Goal: Transaction & Acquisition: Book appointment/travel/reservation

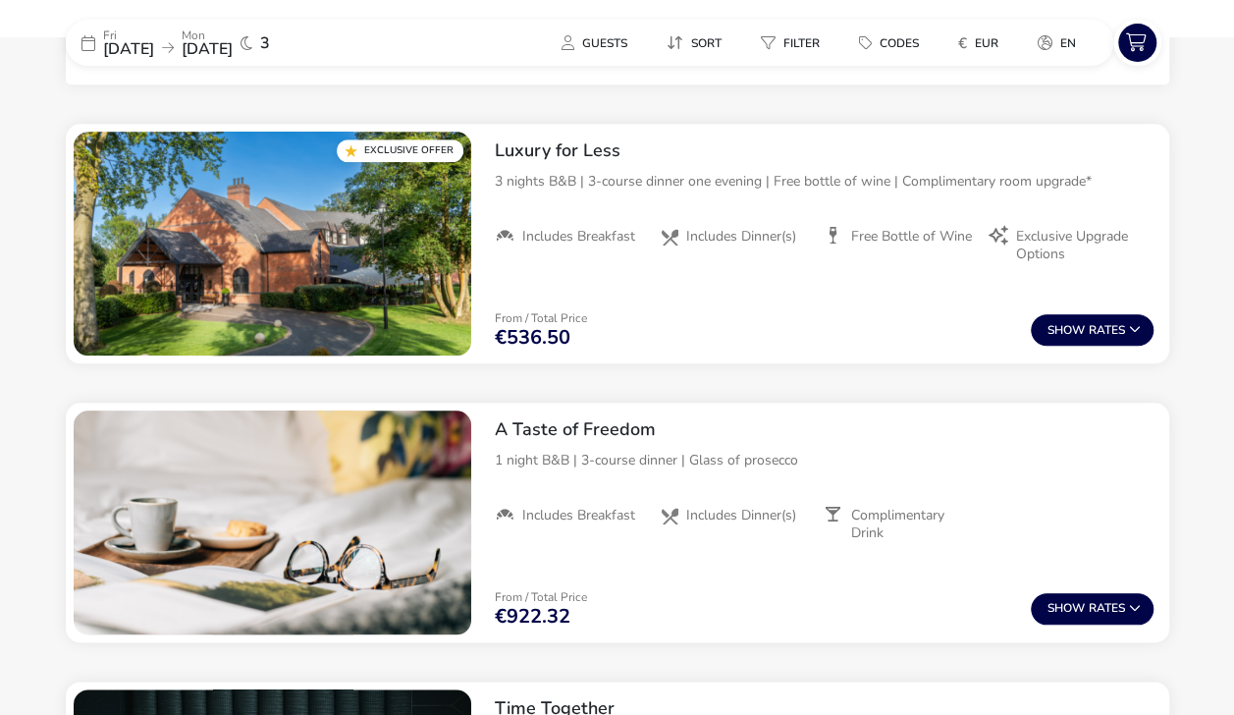
scroll to position [762, 0]
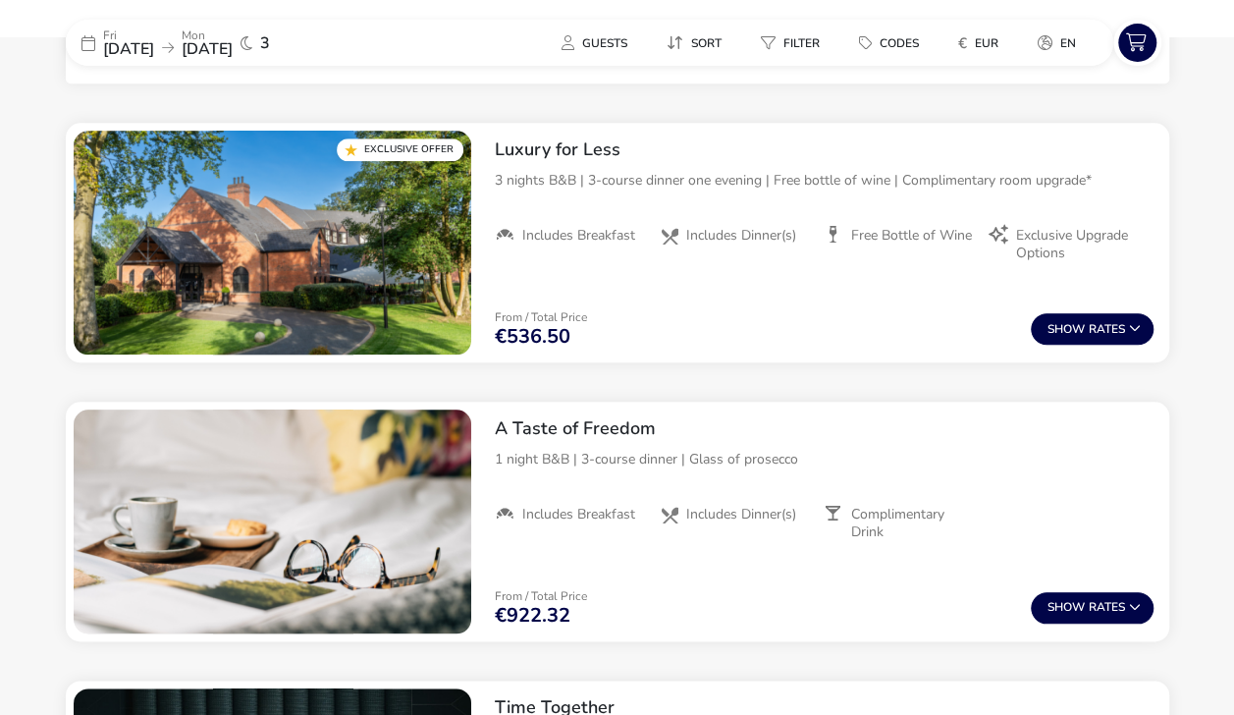
click at [1127, 332] on button "Show Rates" at bounding box center [1092, 328] width 123 height 31
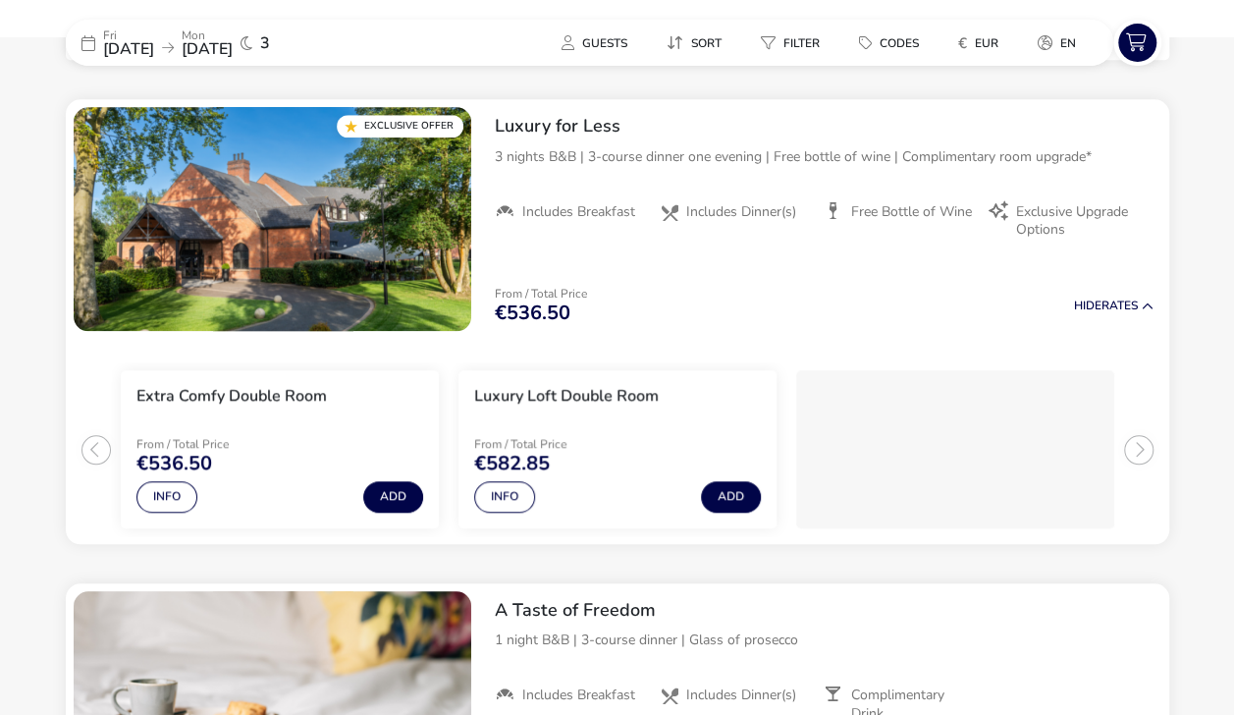
scroll to position [785, 0]
click at [391, 271] on img "1 / 1" at bounding box center [273, 219] width 398 height 224
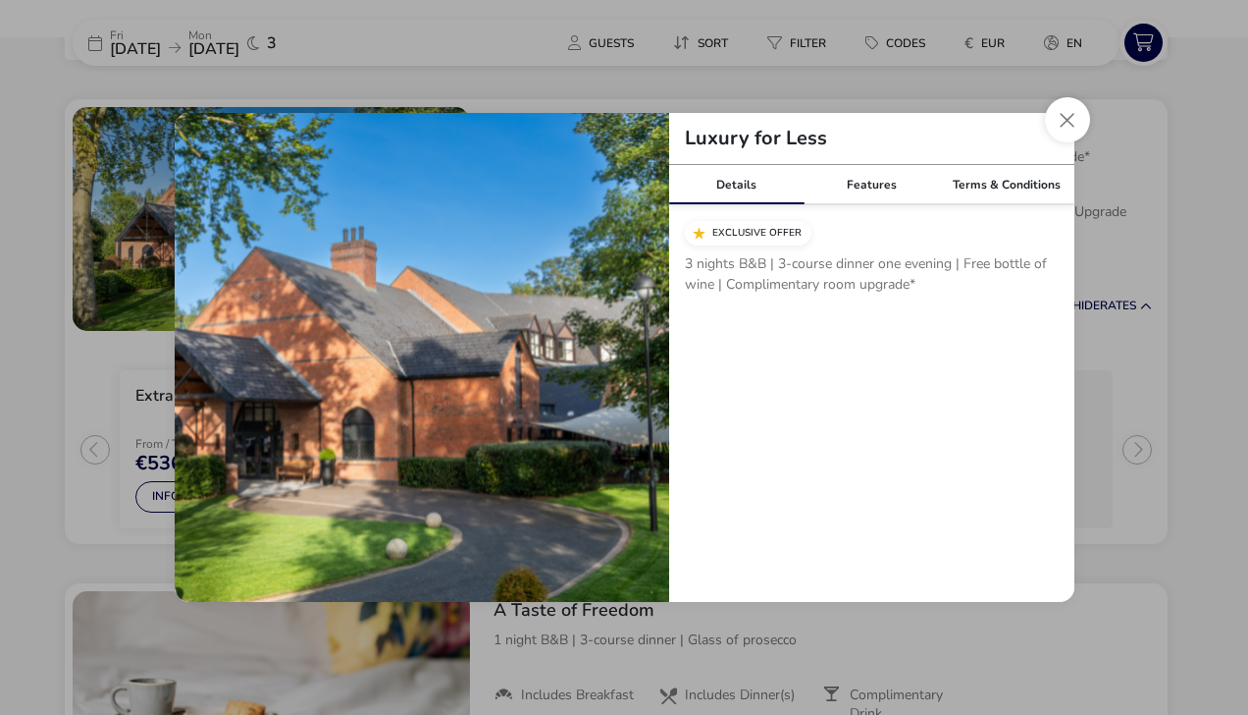
click at [879, 190] on div "Features" at bounding box center [871, 184] width 135 height 39
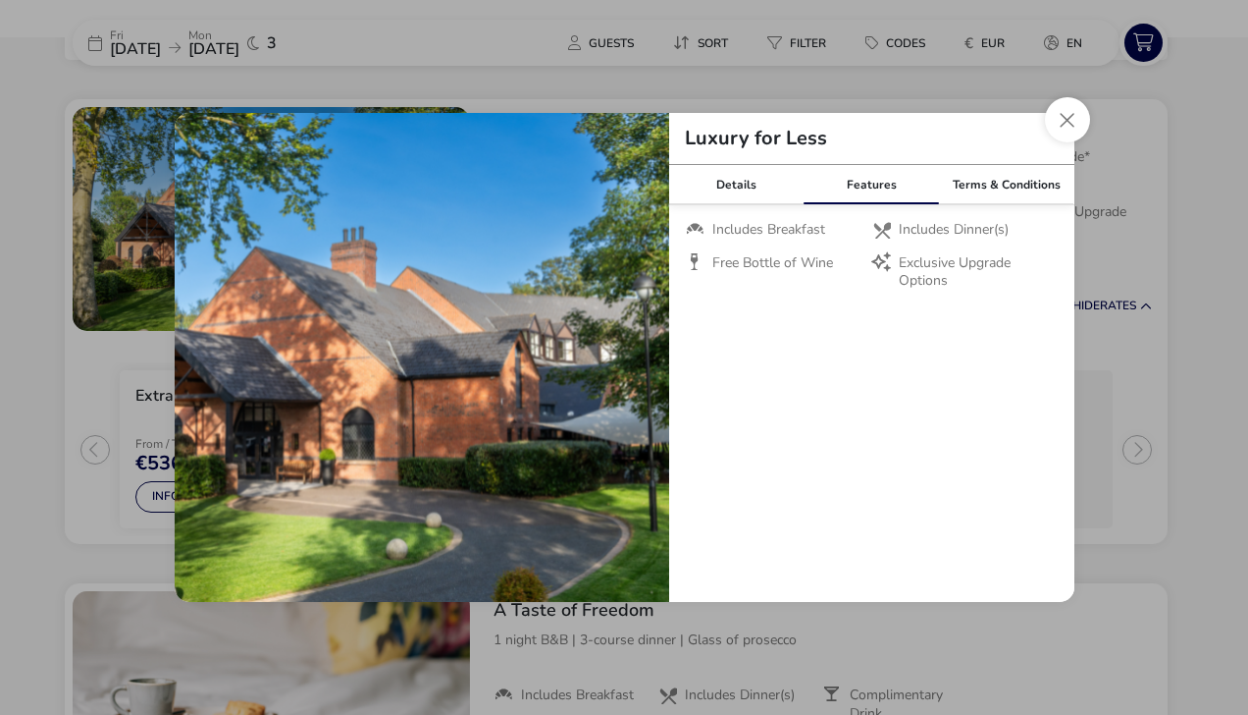
click at [1001, 184] on div "Terms & Conditions" at bounding box center [1006, 184] width 135 height 39
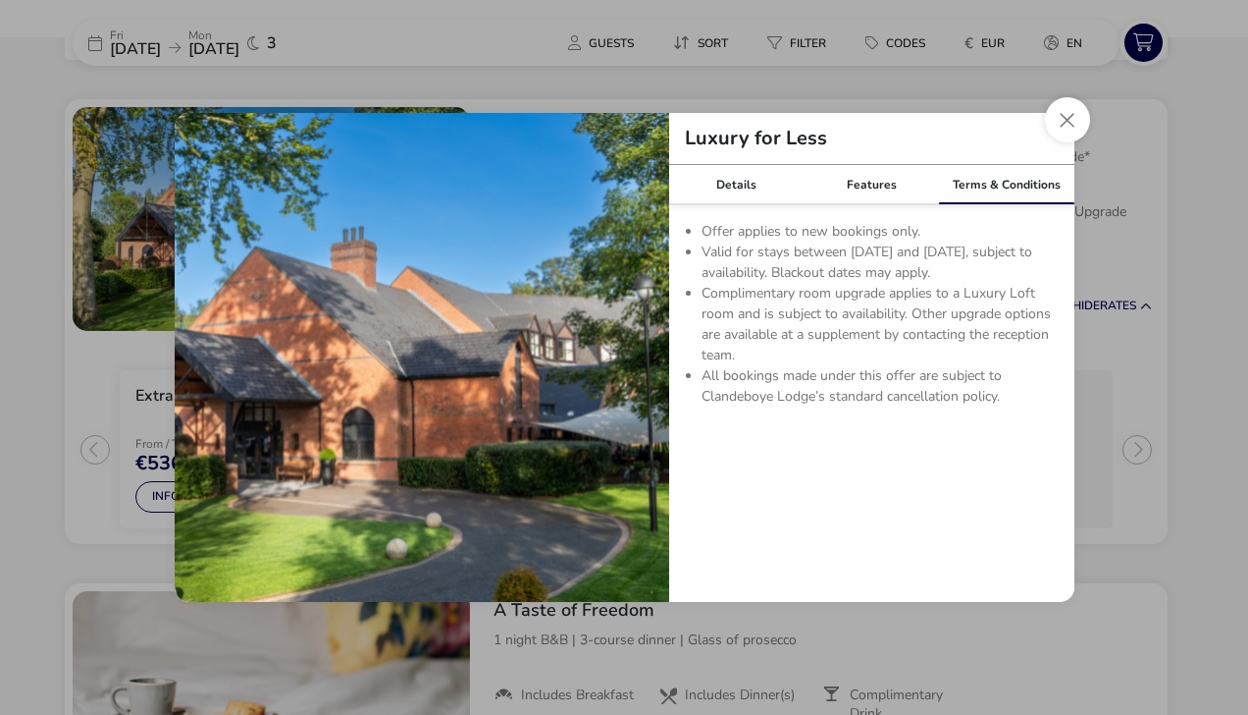
click at [1064, 130] on button "Close modal" at bounding box center [1067, 119] width 45 height 45
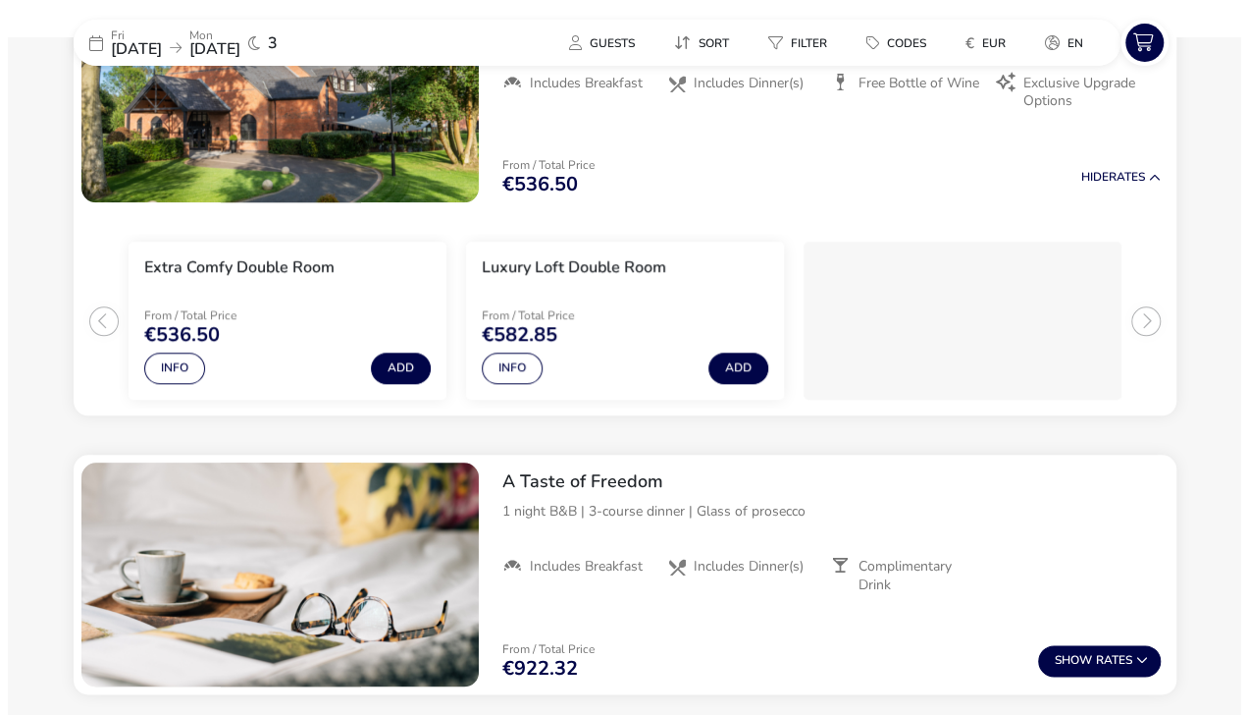
scroll to position [908, 0]
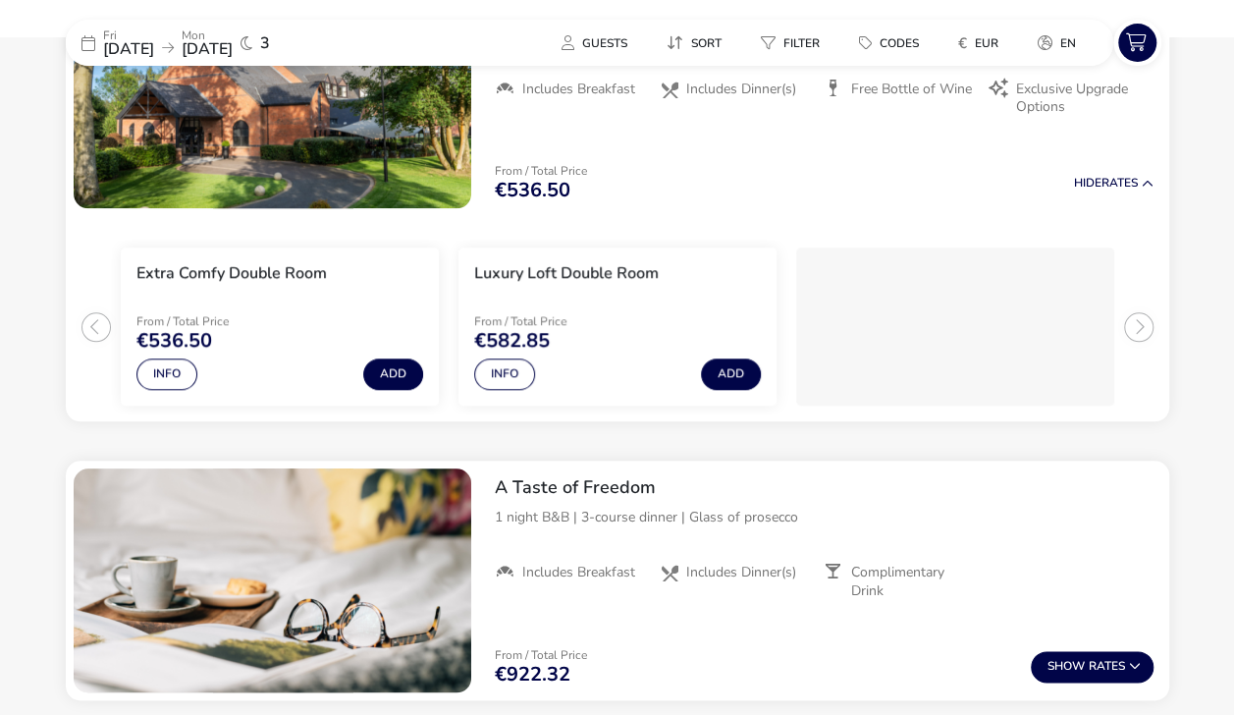
click at [385, 386] on button "Add" at bounding box center [393, 373] width 60 height 31
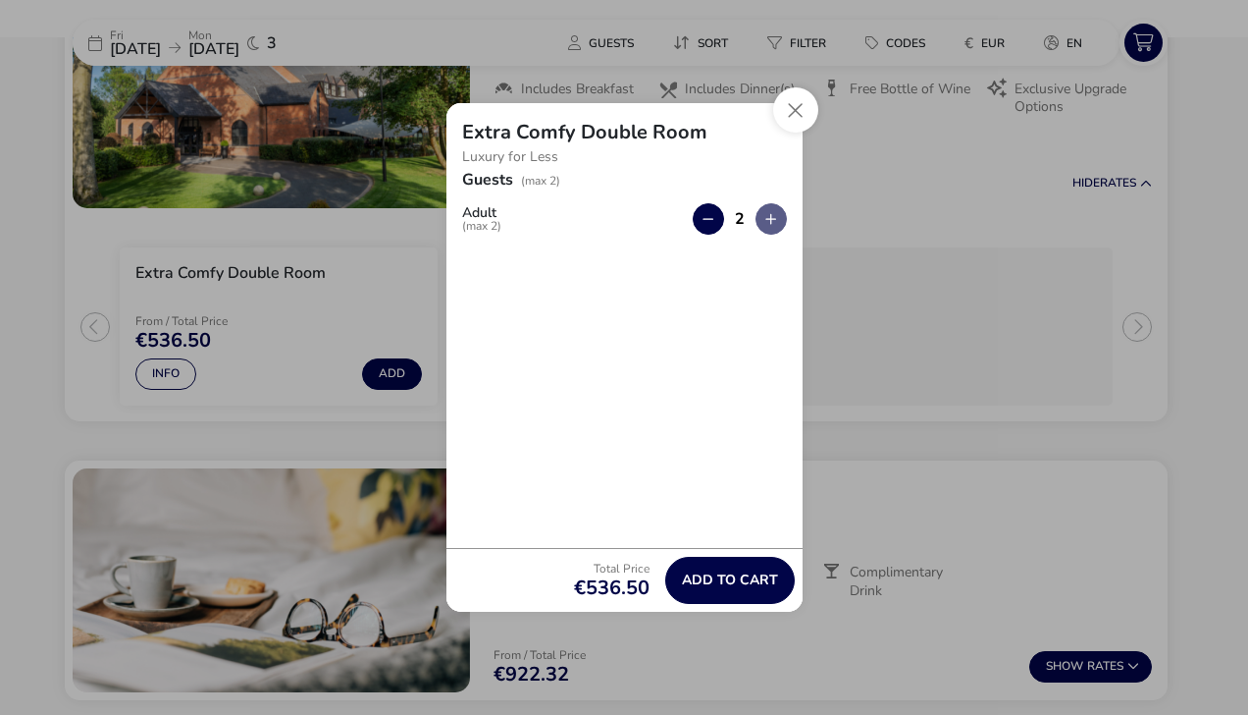
click at [746, 585] on span "Add to cart" at bounding box center [730, 579] width 96 height 15
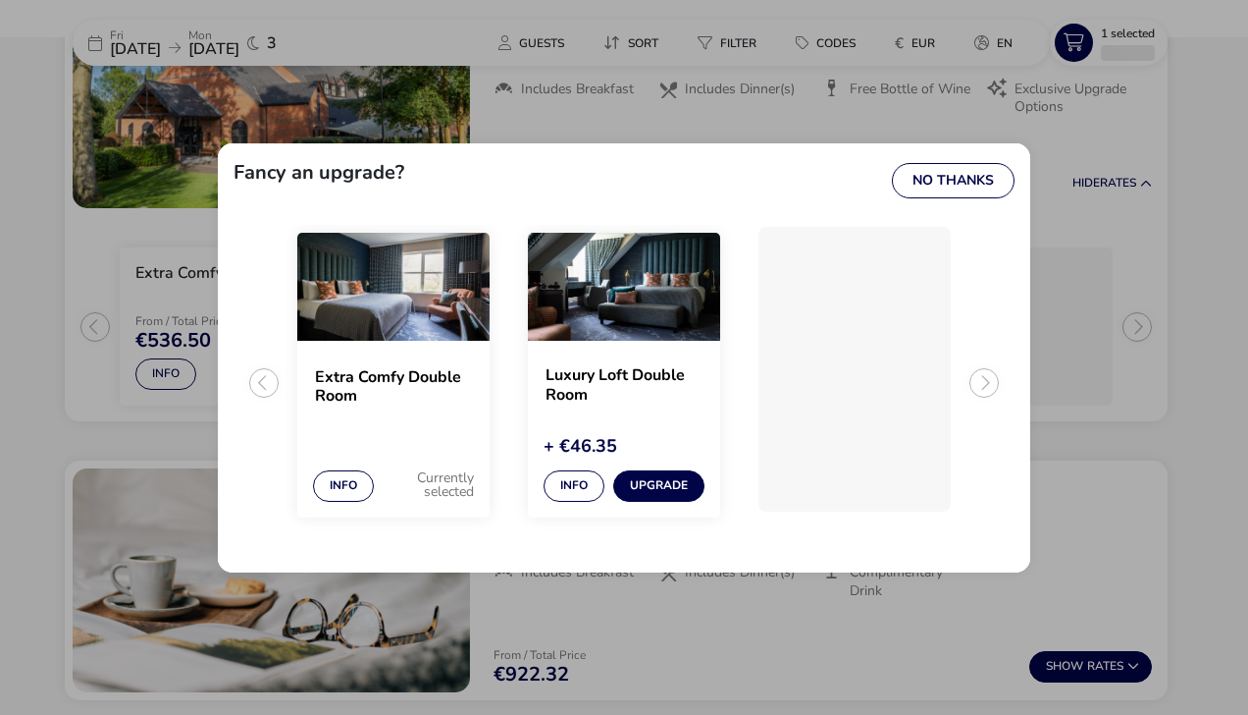
click at [429, 449] on div "Extra Comfy Double Room" at bounding box center [393, 406] width 192 height 112
click at [970, 192] on button "No Thanks" at bounding box center [953, 180] width 123 height 35
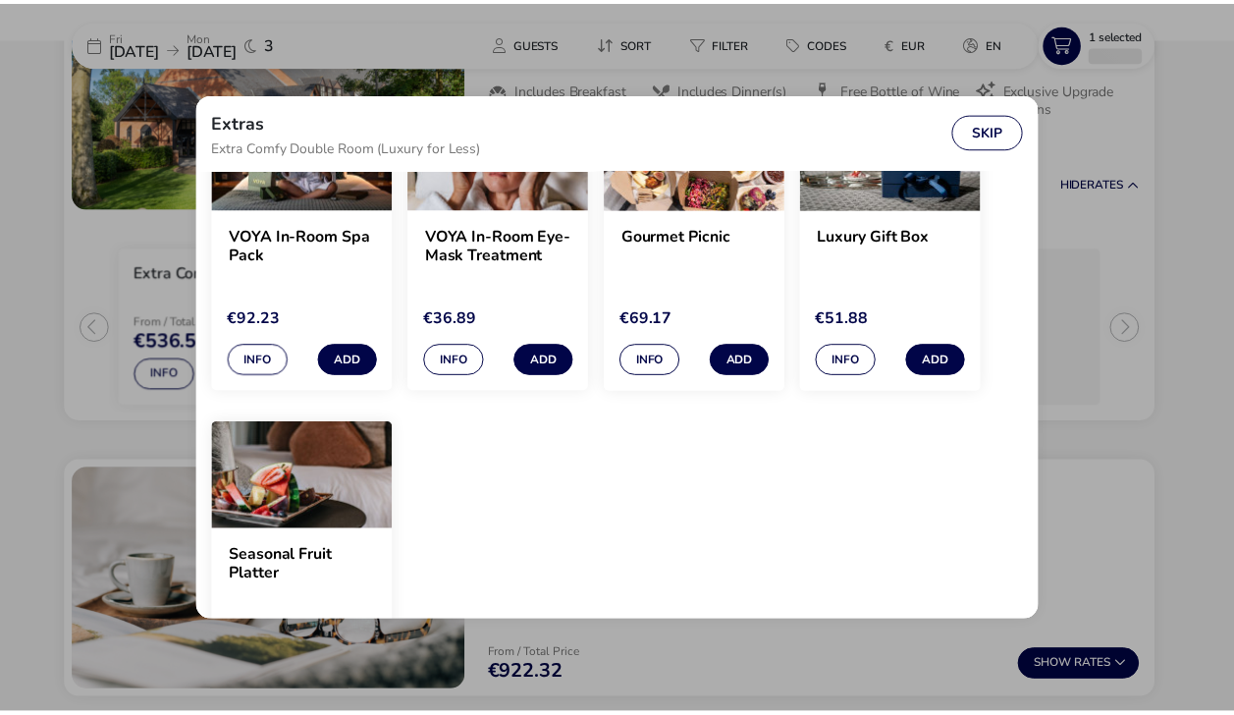
scroll to position [141, 0]
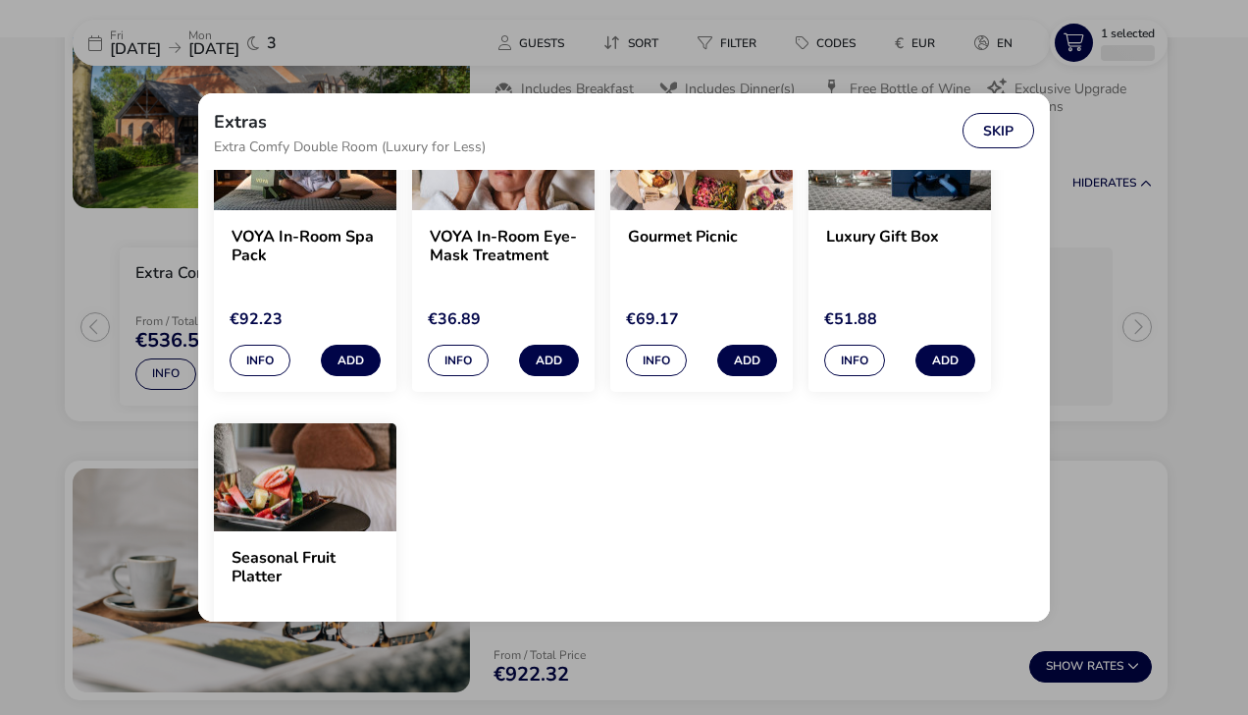
click at [665, 357] on button "Info" at bounding box center [656, 360] width 61 height 31
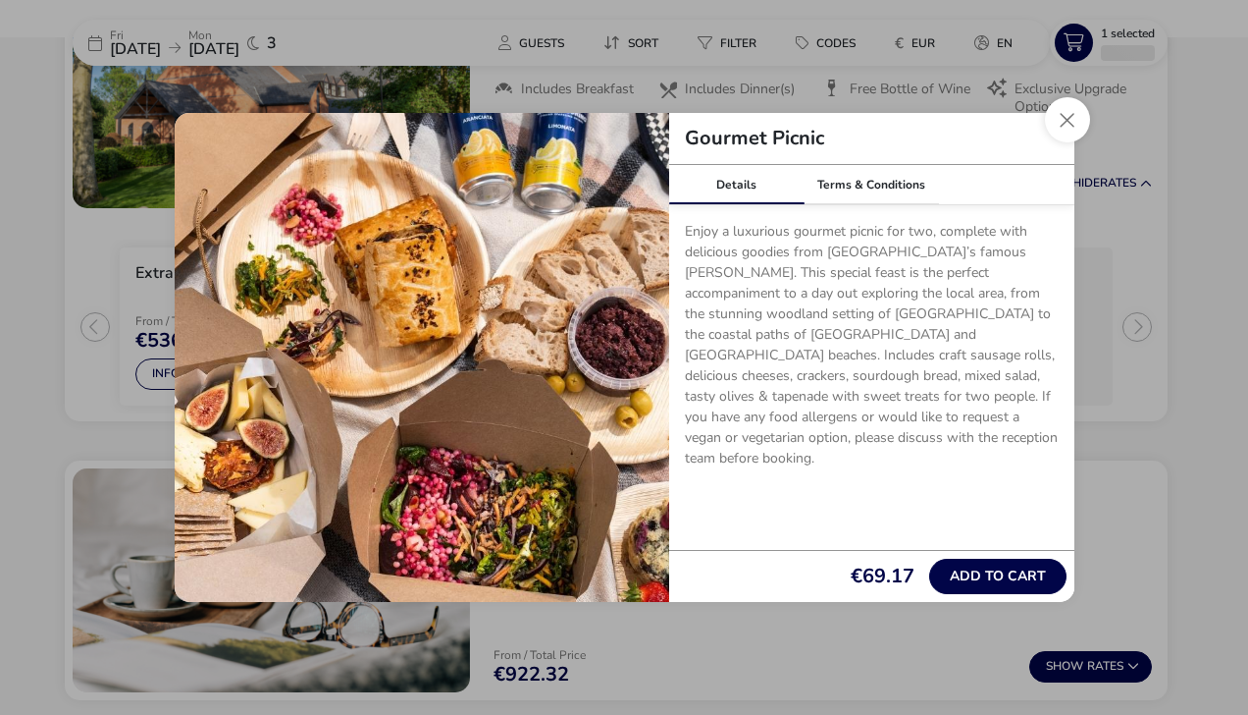
click at [1064, 128] on button "Close" at bounding box center [1067, 119] width 45 height 45
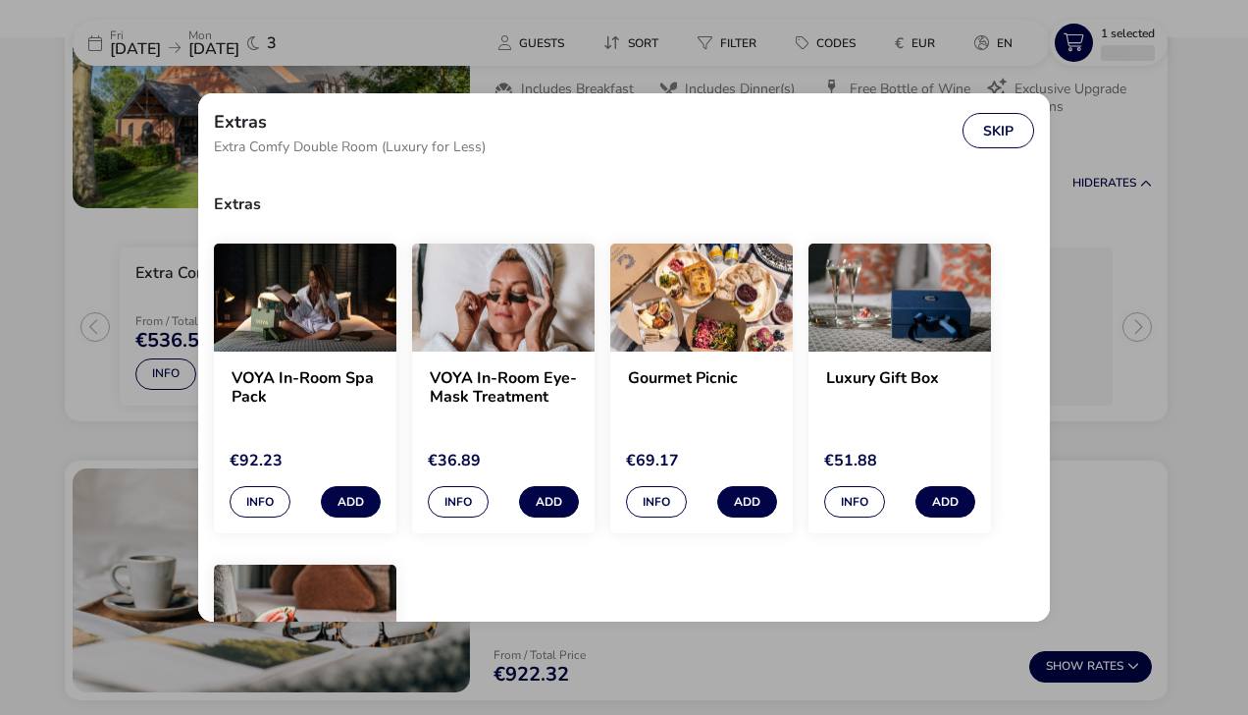
click at [997, 136] on button "Skip" at bounding box center [999, 130] width 72 height 35
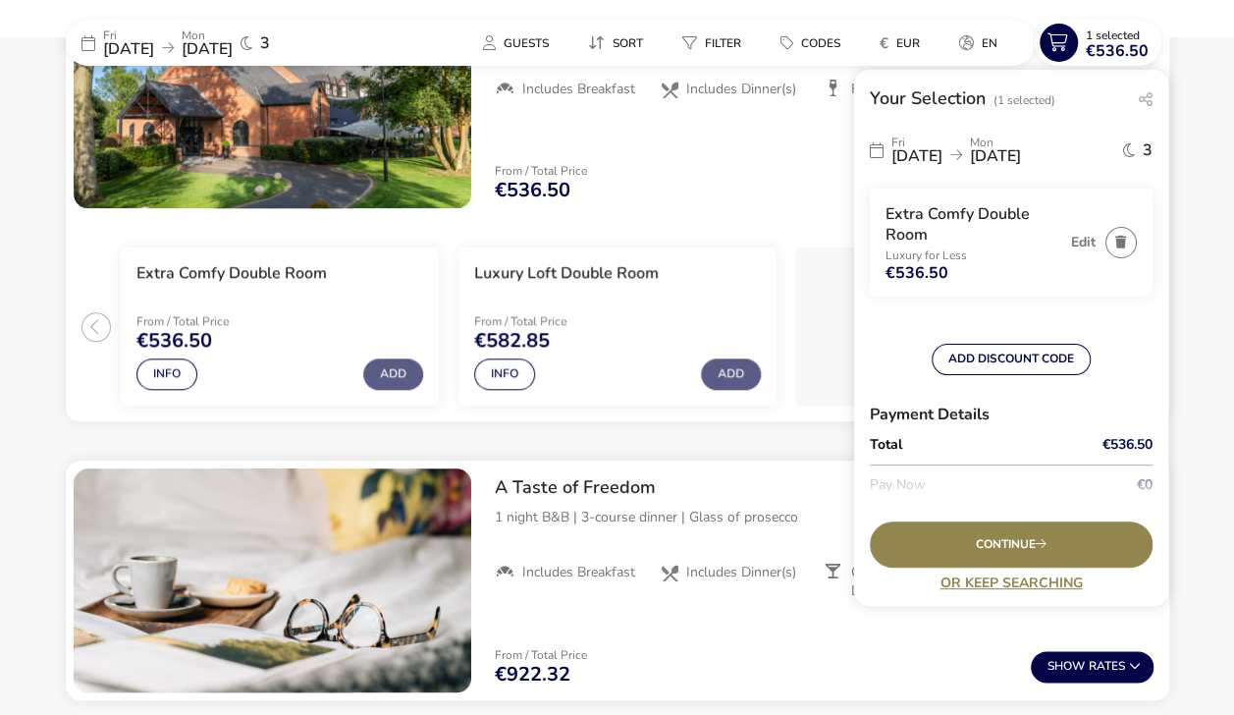
click at [1049, 546] on div "Continue" at bounding box center [1011, 544] width 283 height 46
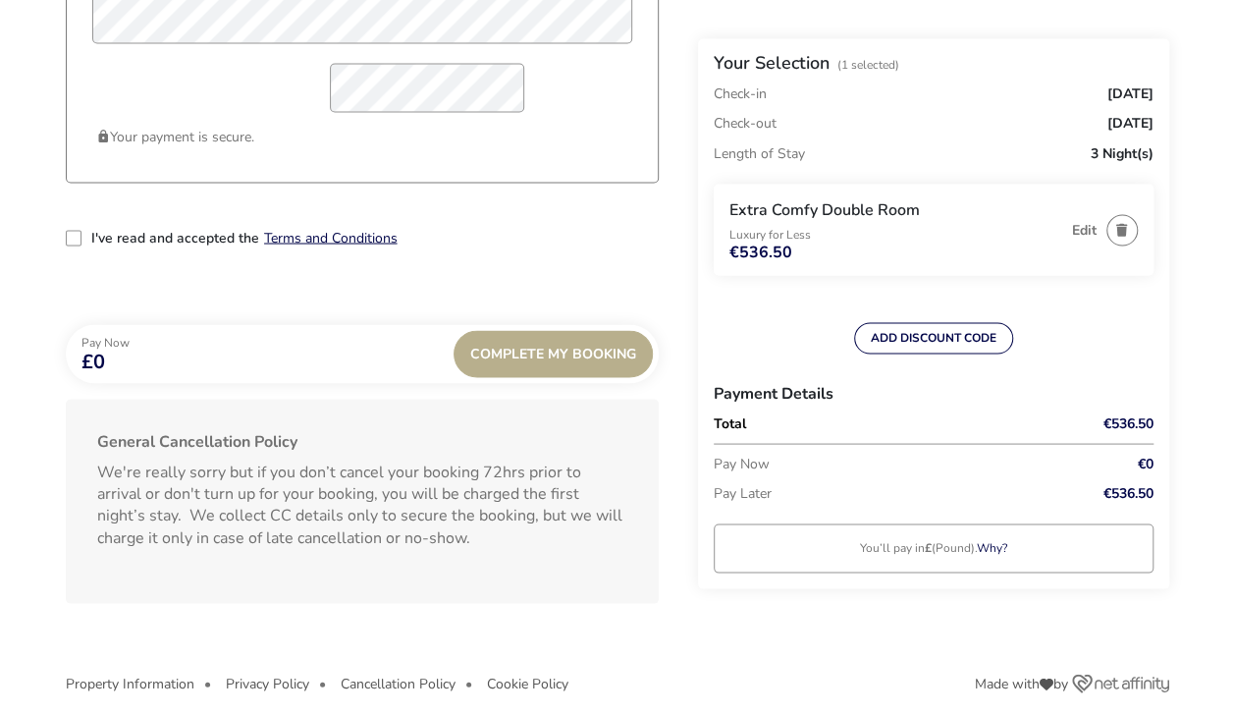
scroll to position [1714, 0]
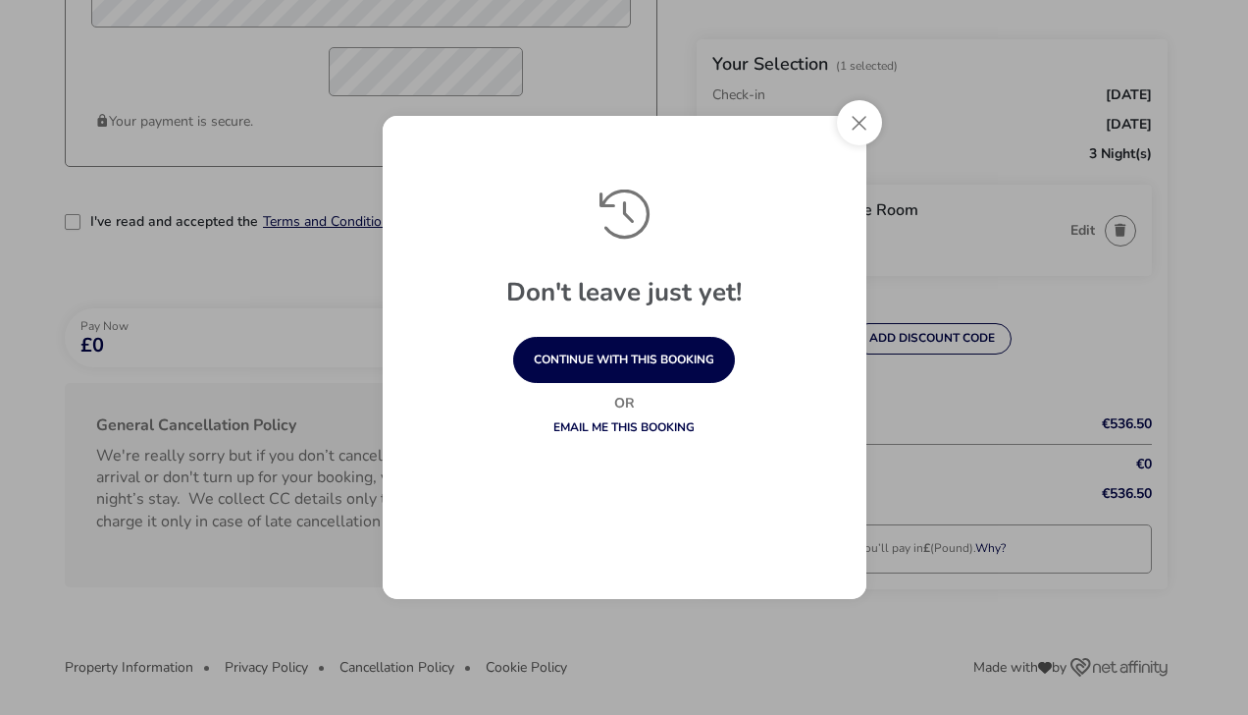
click at [857, 131] on button "Close" at bounding box center [859, 122] width 45 height 45
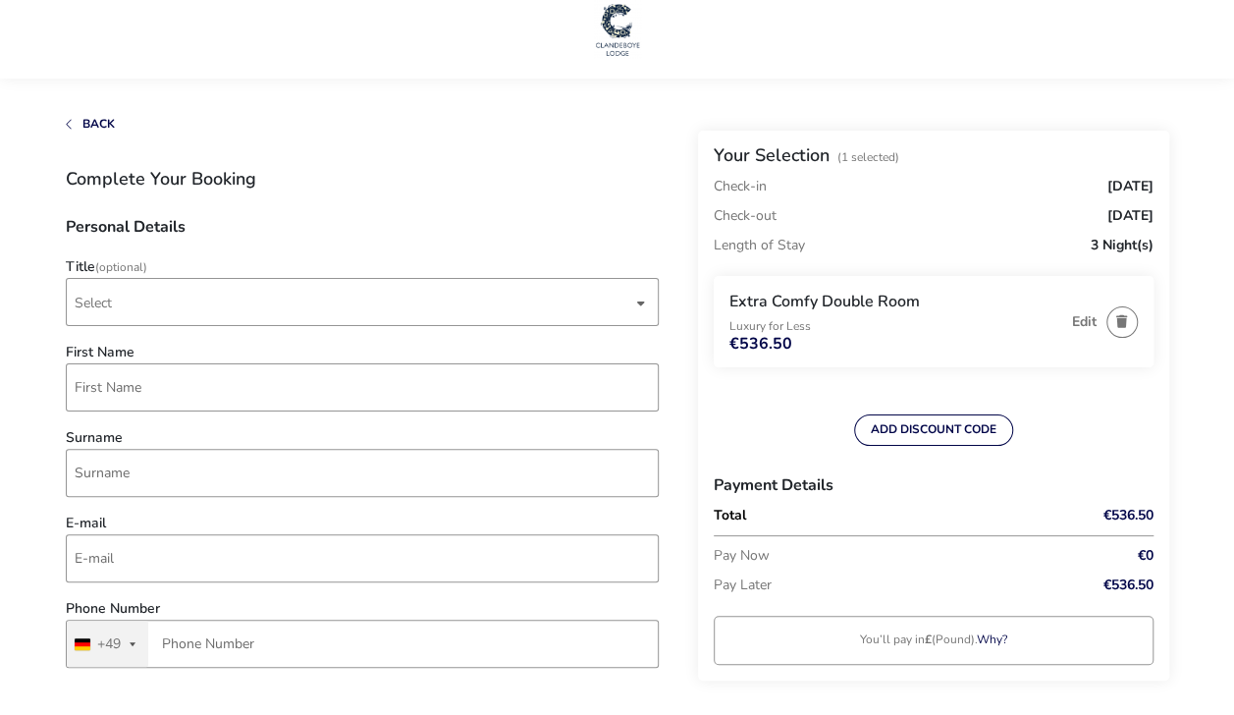
scroll to position [0, 0]
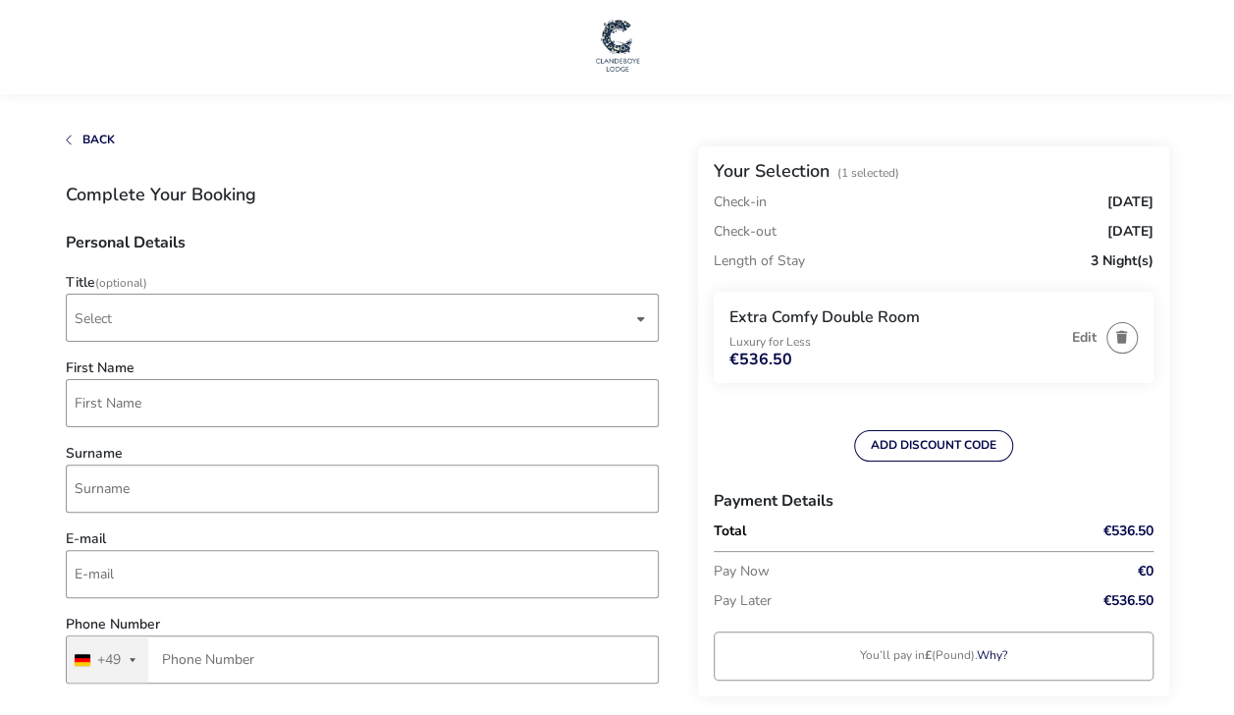
click at [83, 137] on span "Back" at bounding box center [98, 140] width 32 height 16
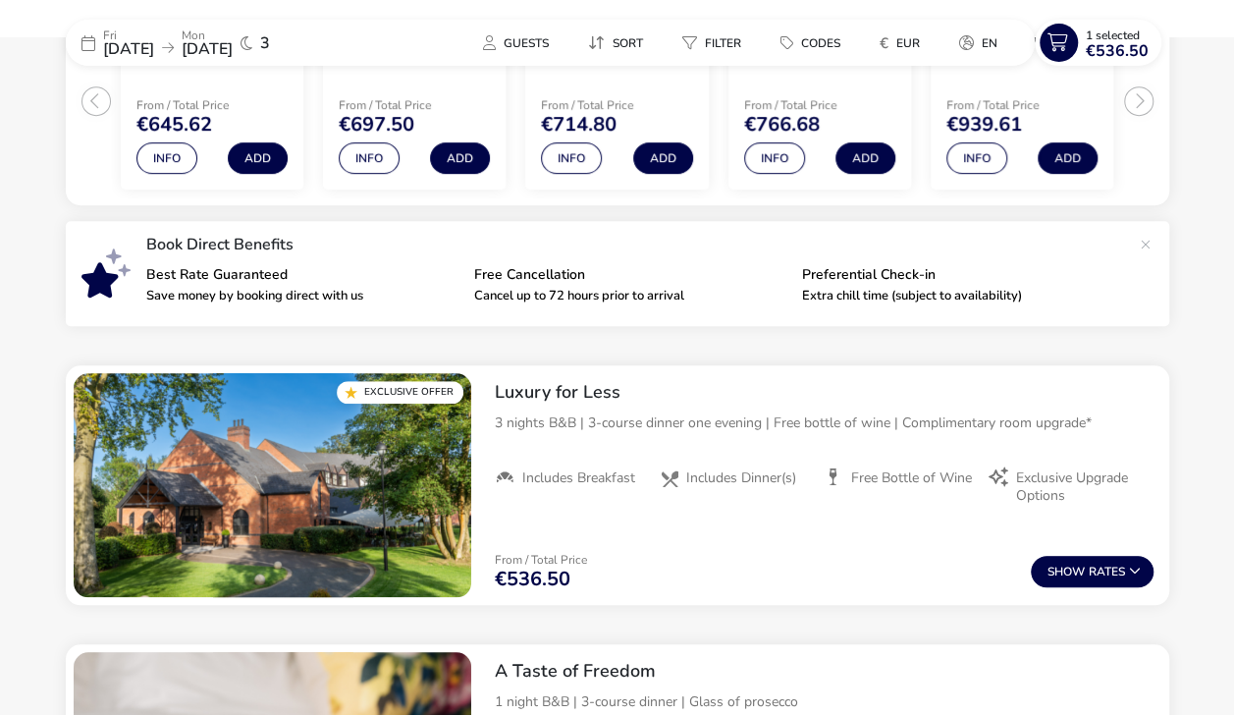
scroll to position [523, 0]
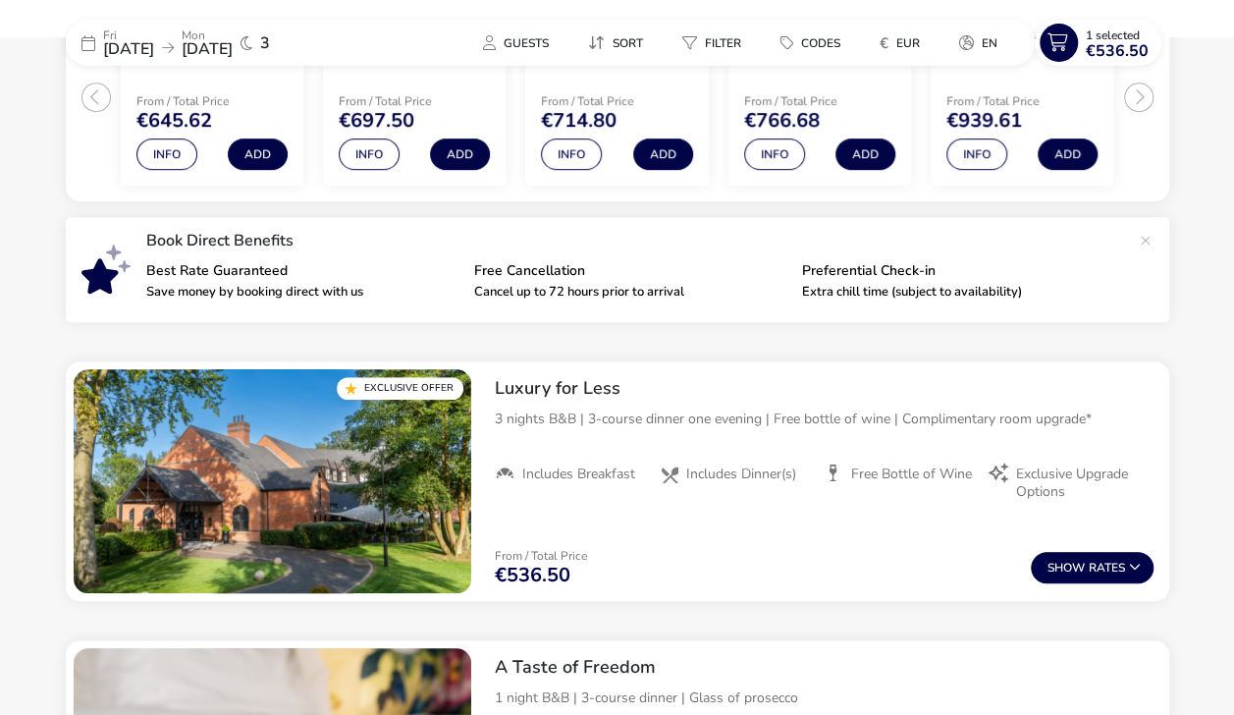
click at [412, 412] on img "1 / 1" at bounding box center [273, 481] width 398 height 224
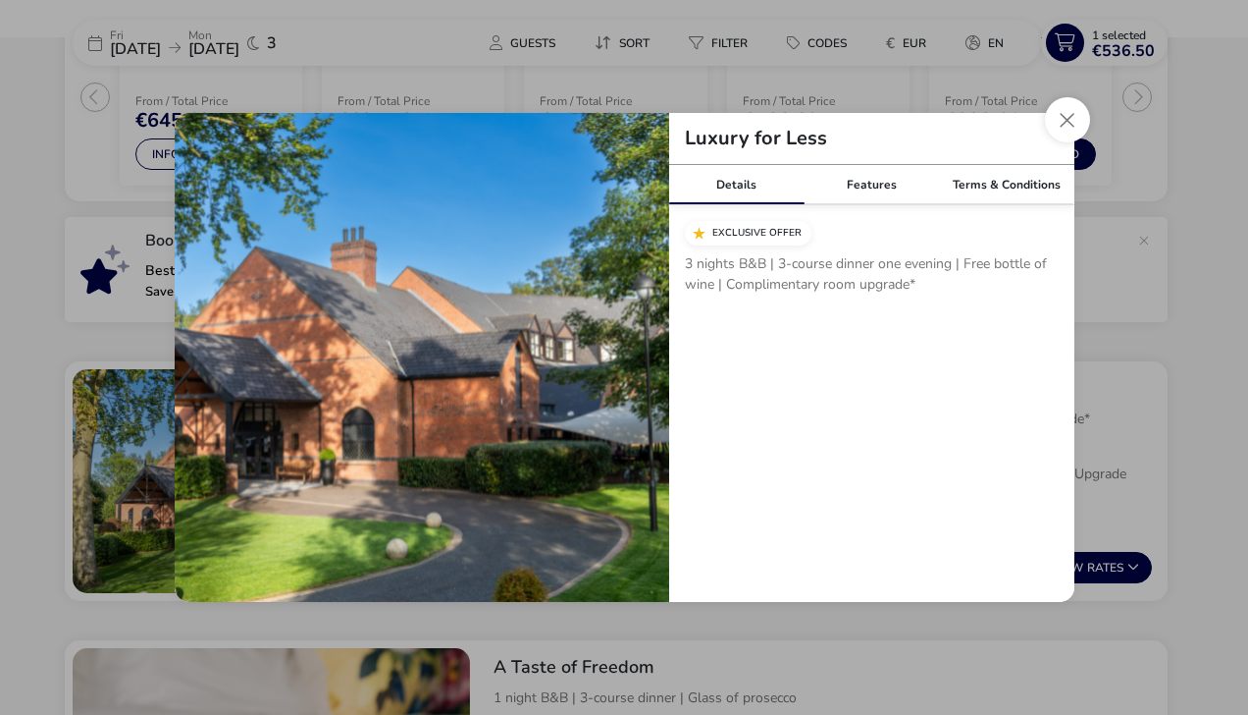
click at [1063, 127] on button "Close modal" at bounding box center [1067, 119] width 45 height 45
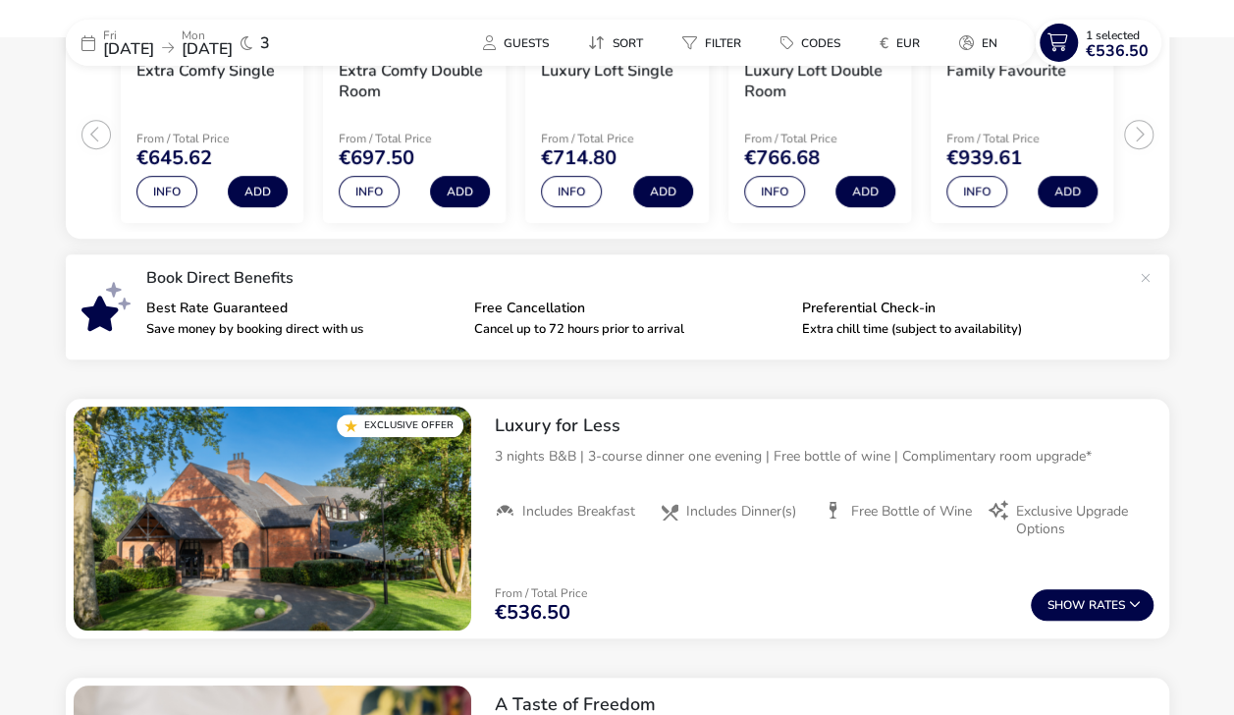
scroll to position [487, 0]
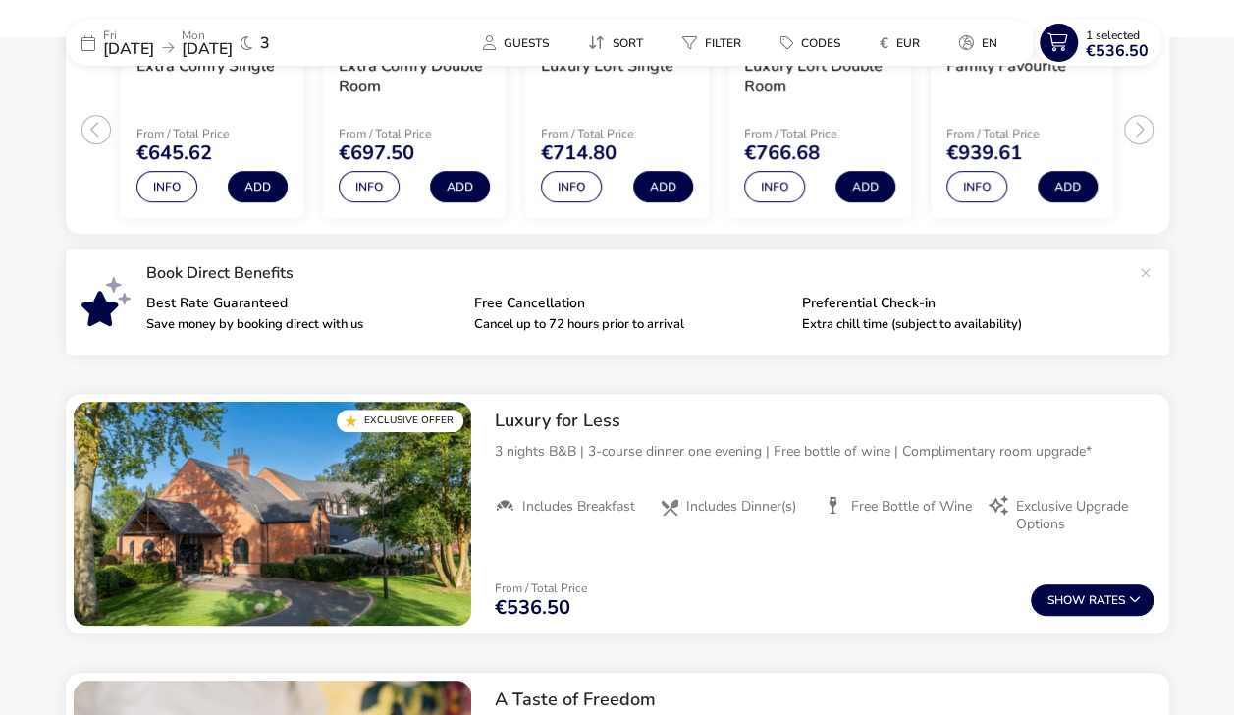
click at [1122, 597] on button "Show Rates" at bounding box center [1092, 599] width 123 height 31
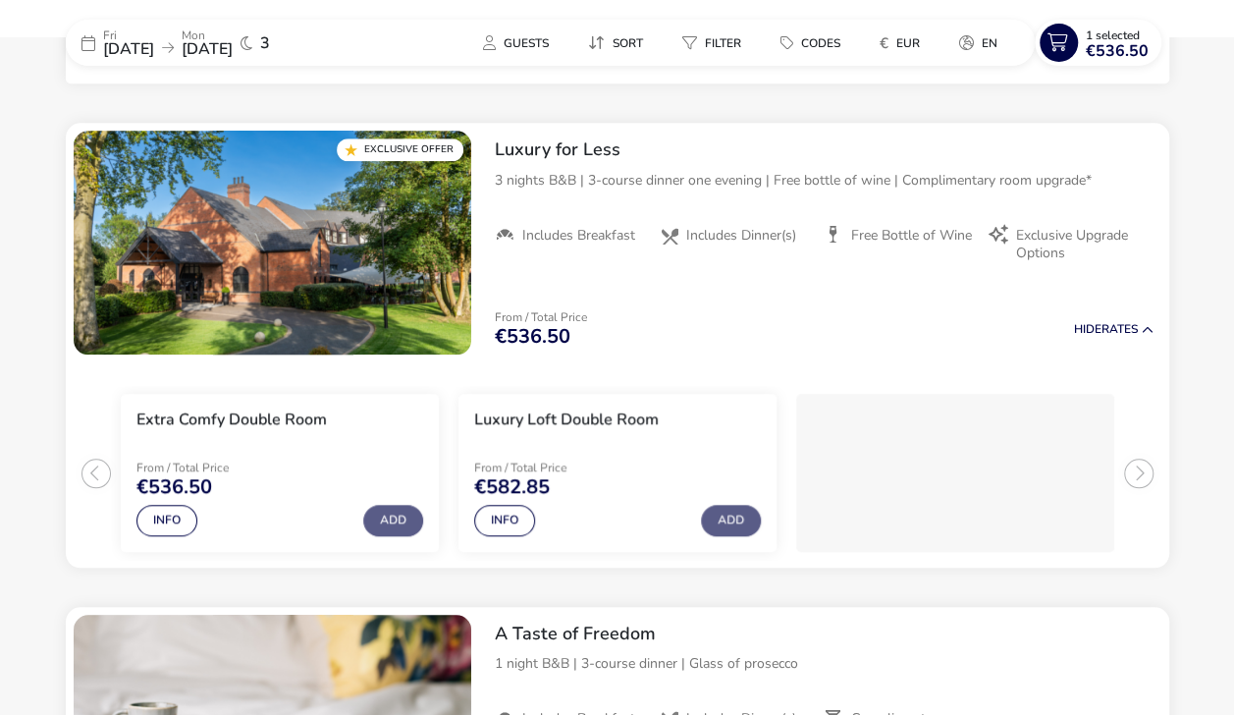
scroll to position [785, 0]
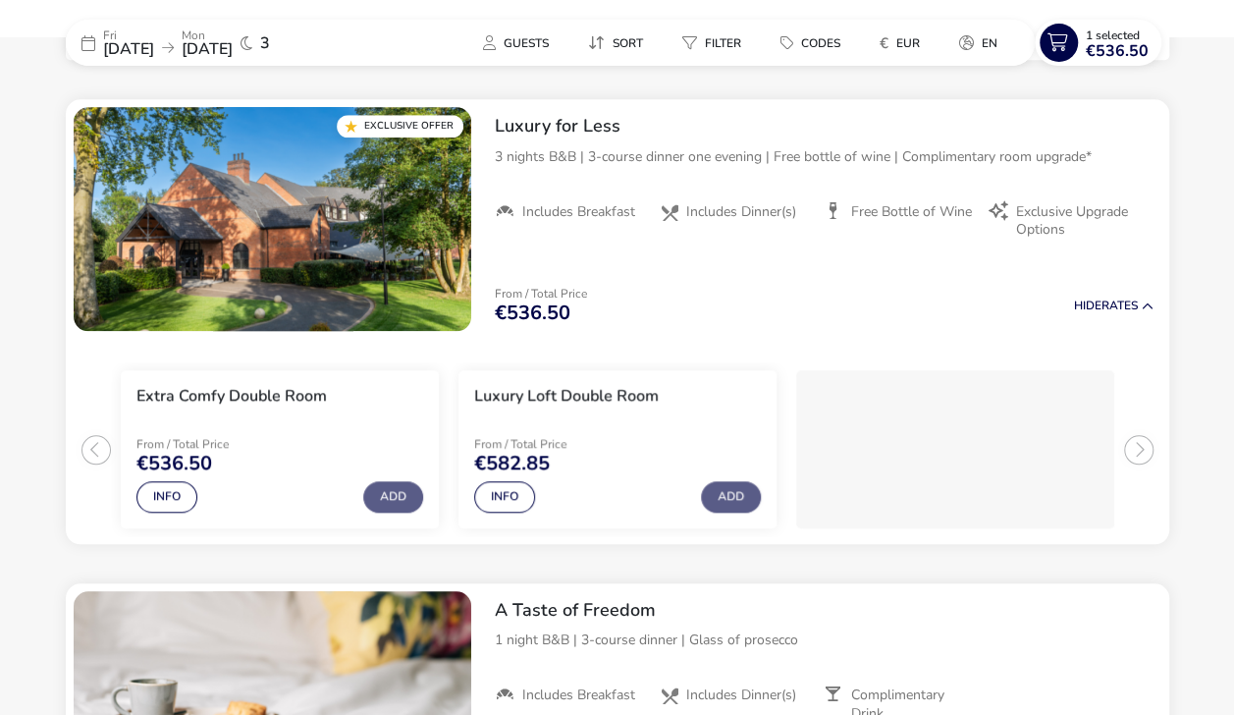
click at [1137, 451] on ul "Extra Comfy Double Room From / Total Price €536.50 Info Add Luxury Loft Double …" at bounding box center [617, 441] width 1103 height 205
click at [163, 489] on button "Info" at bounding box center [166, 496] width 61 height 31
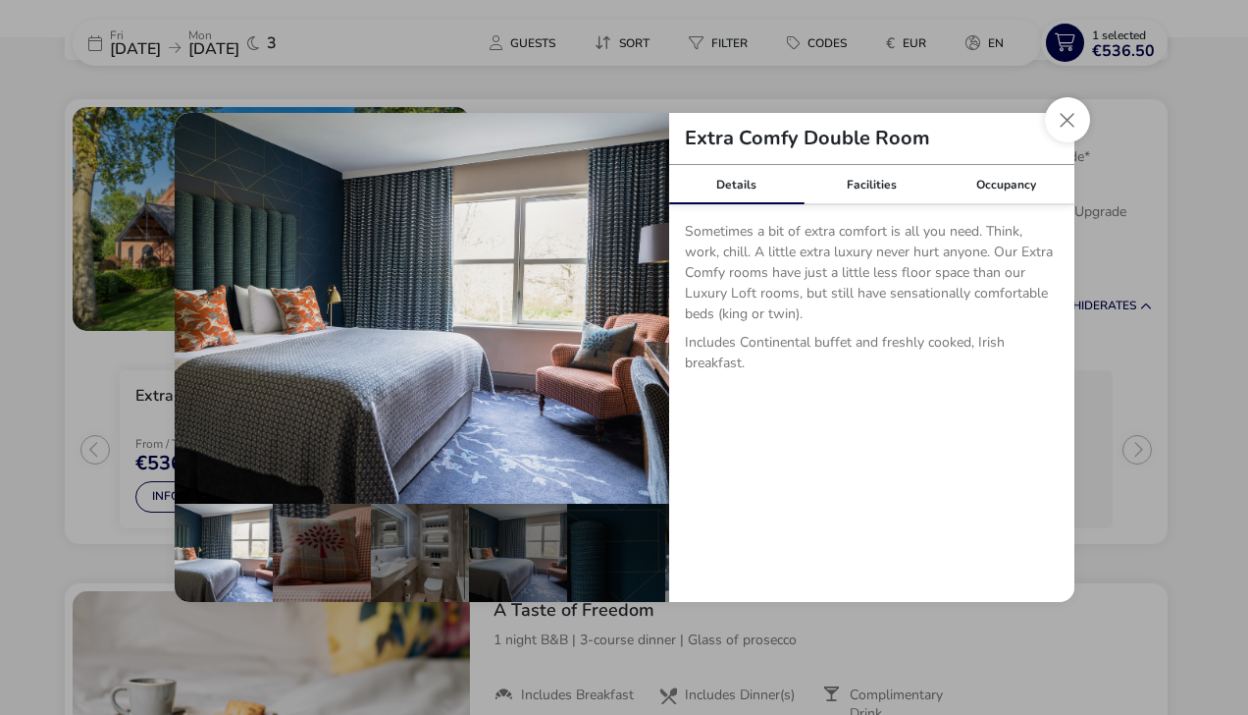
click at [870, 183] on div "Facilities" at bounding box center [871, 184] width 135 height 39
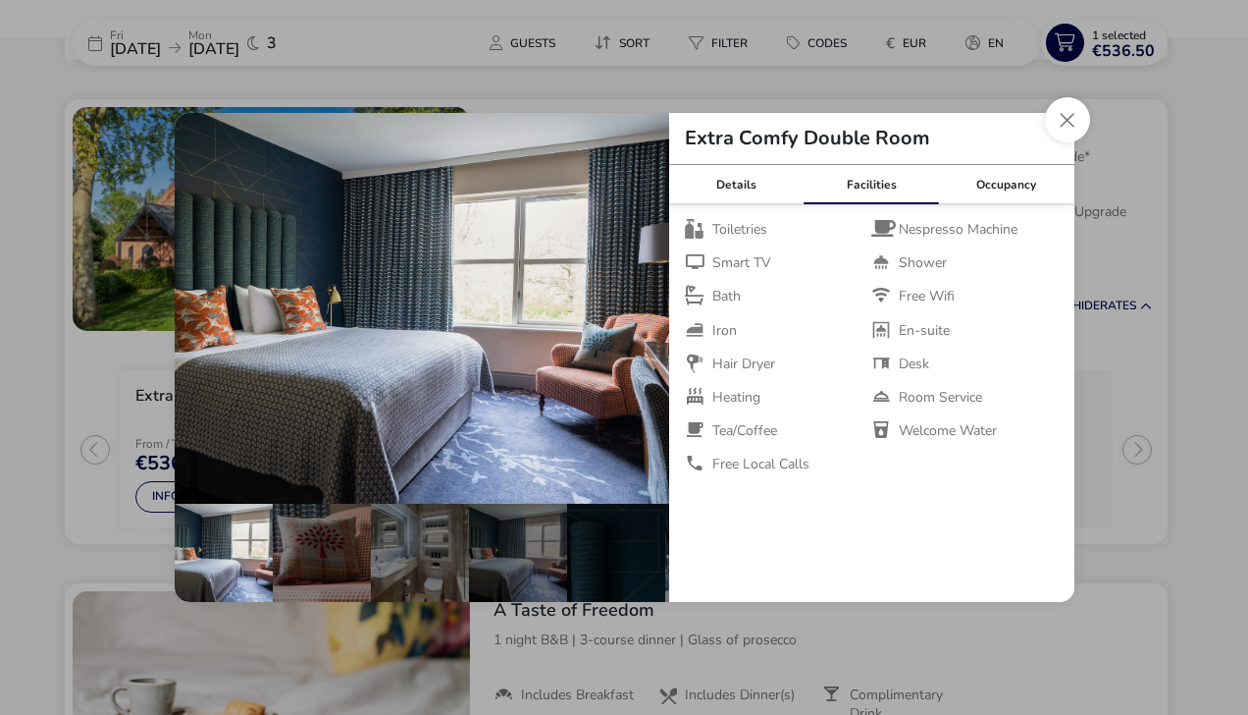
click at [1000, 201] on div "Occupancy" at bounding box center [1006, 184] width 135 height 39
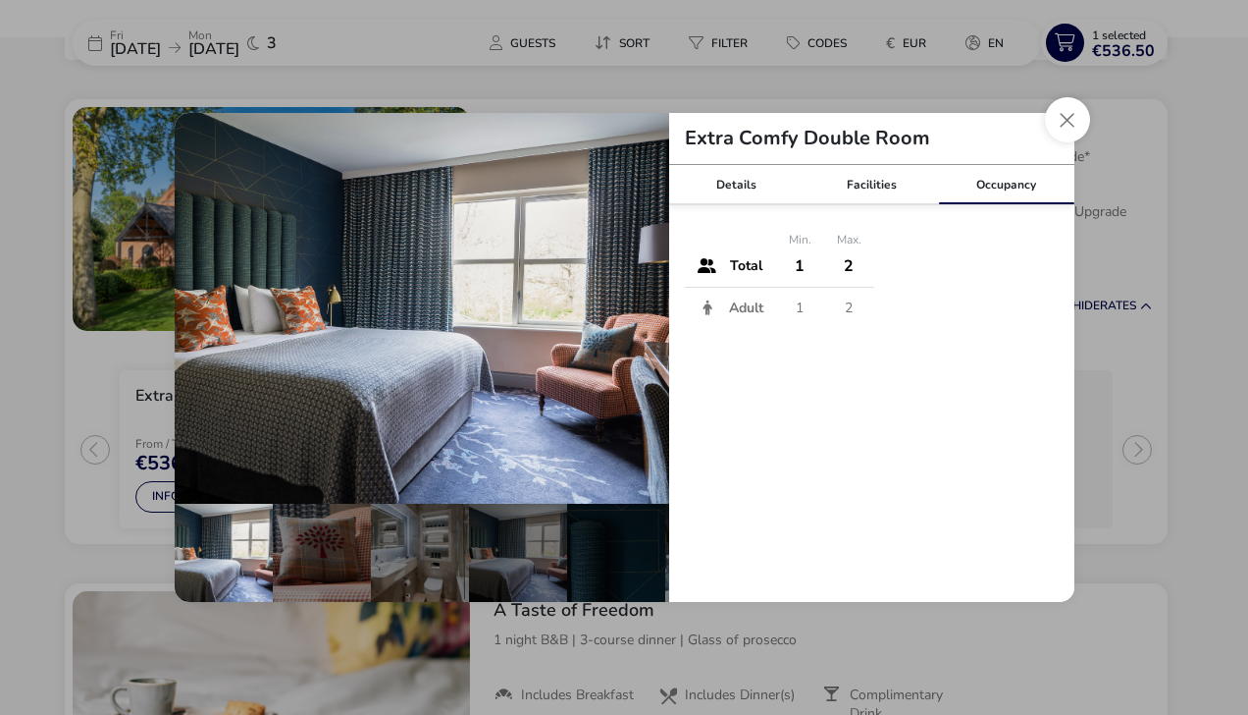
click at [795, 263] on td "1" at bounding box center [800, 266] width 48 height 42
click at [1067, 128] on button "Close dialog" at bounding box center [1067, 119] width 45 height 45
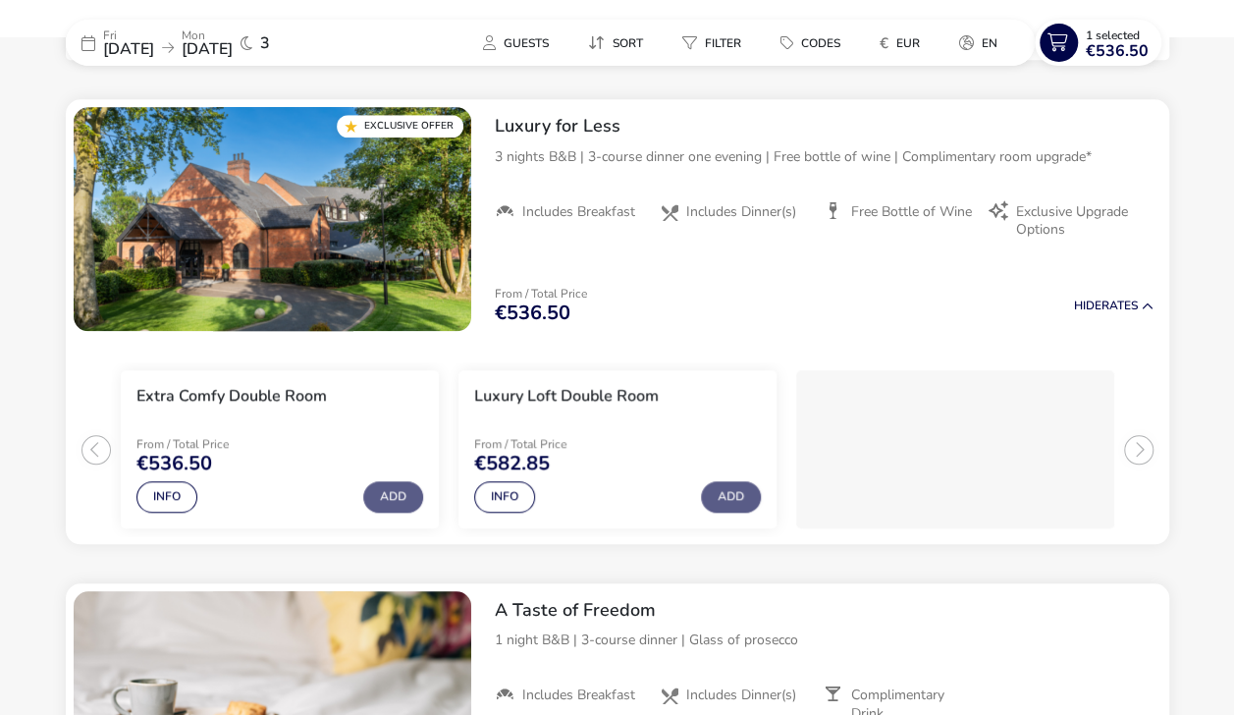
click at [396, 506] on button "Add" at bounding box center [393, 496] width 60 height 31
click at [381, 508] on button "Add" at bounding box center [393, 496] width 60 height 31
click at [1112, 47] on span "€536.50" at bounding box center [1117, 51] width 63 height 16
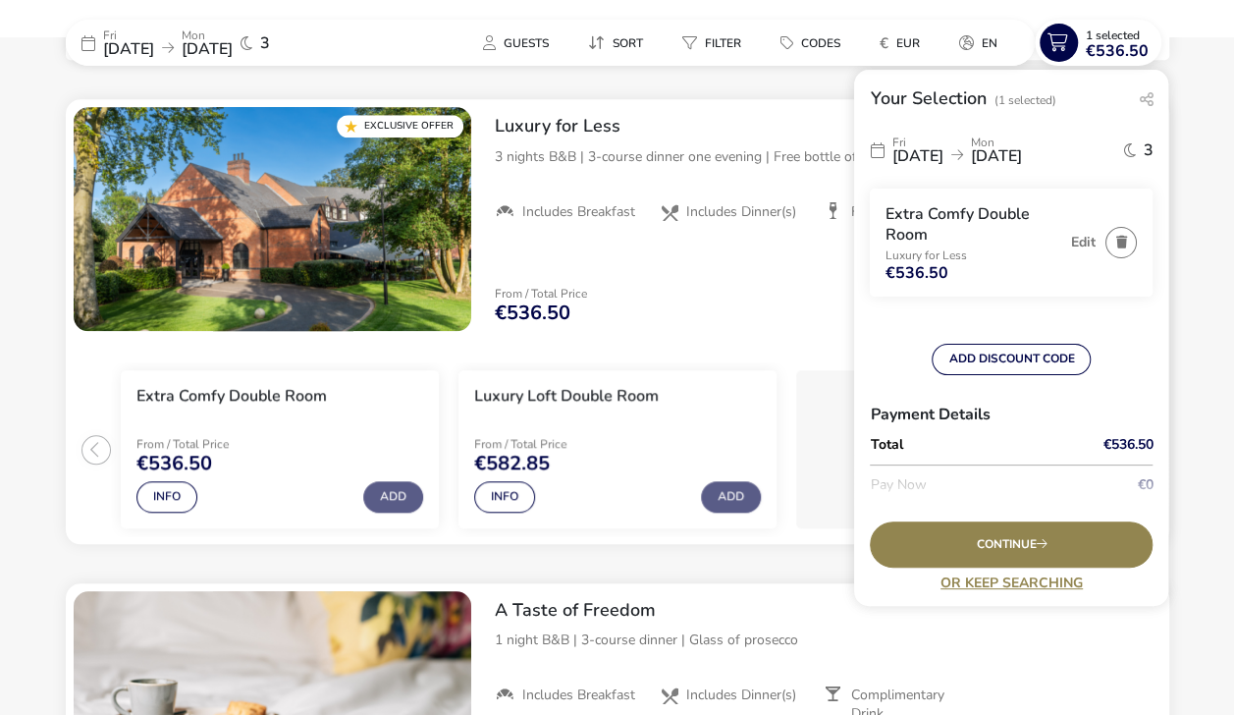
click at [921, 228] on h3 "Extra Comfy Double Room" at bounding box center [973, 224] width 176 height 41
click at [1074, 548] on div "Continue" at bounding box center [1011, 544] width 283 height 46
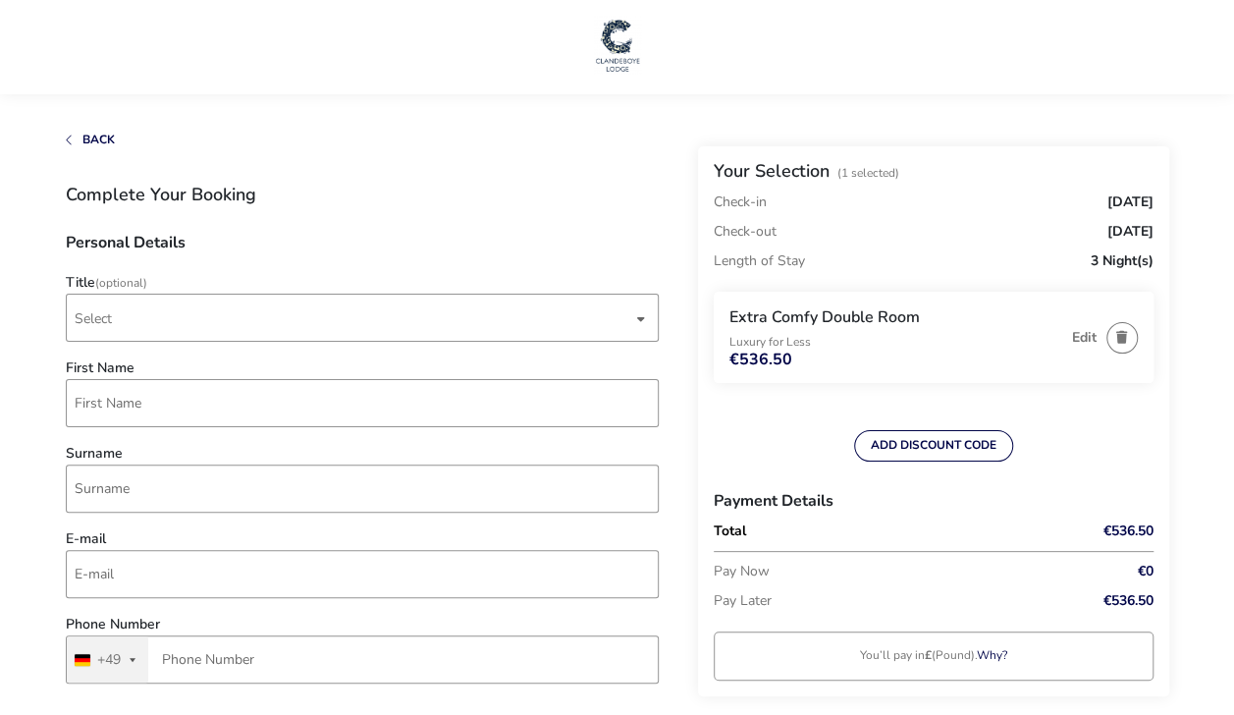
click at [82, 135] on span "Back" at bounding box center [98, 140] width 32 height 16
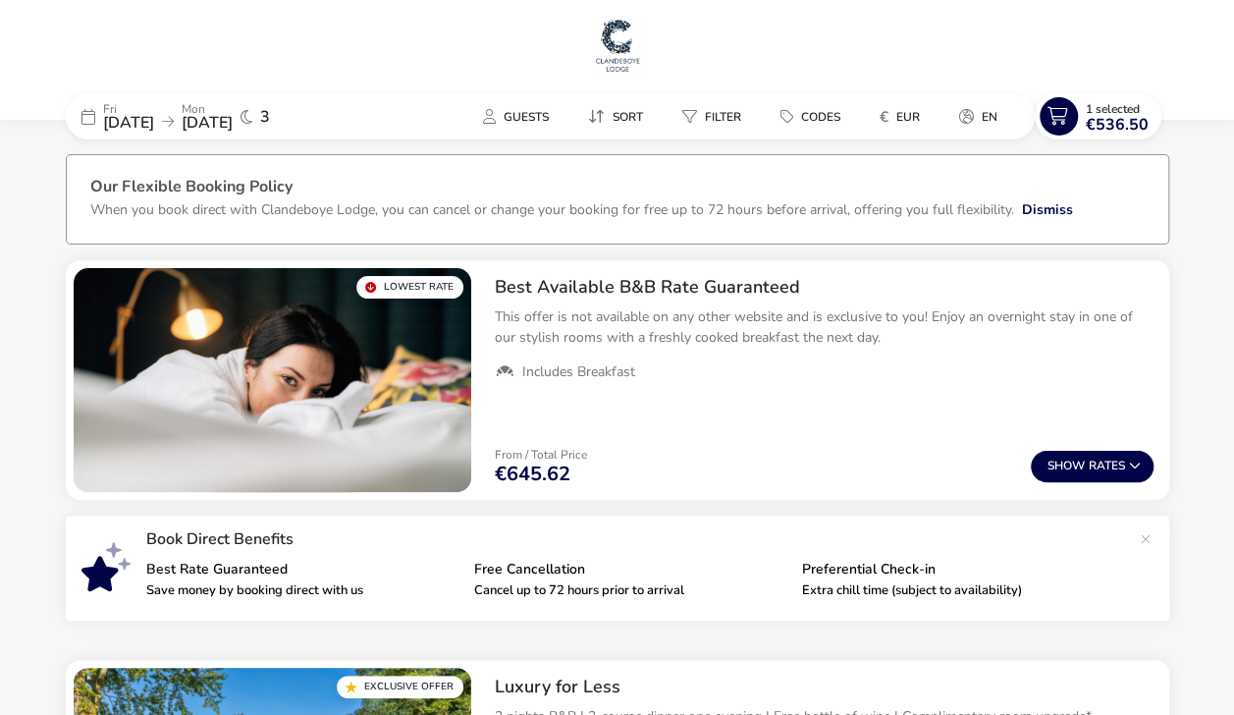
click at [508, 114] on span "Guests" at bounding box center [526, 117] width 45 height 16
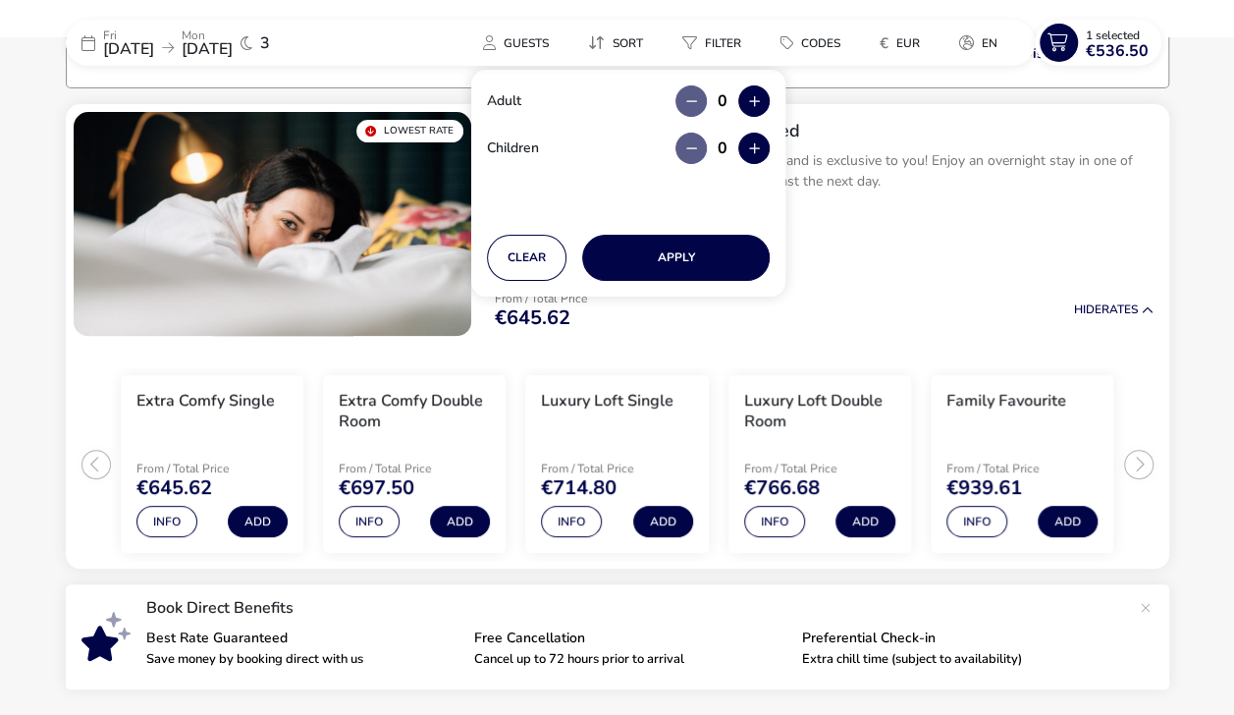
scroll to position [158, 0]
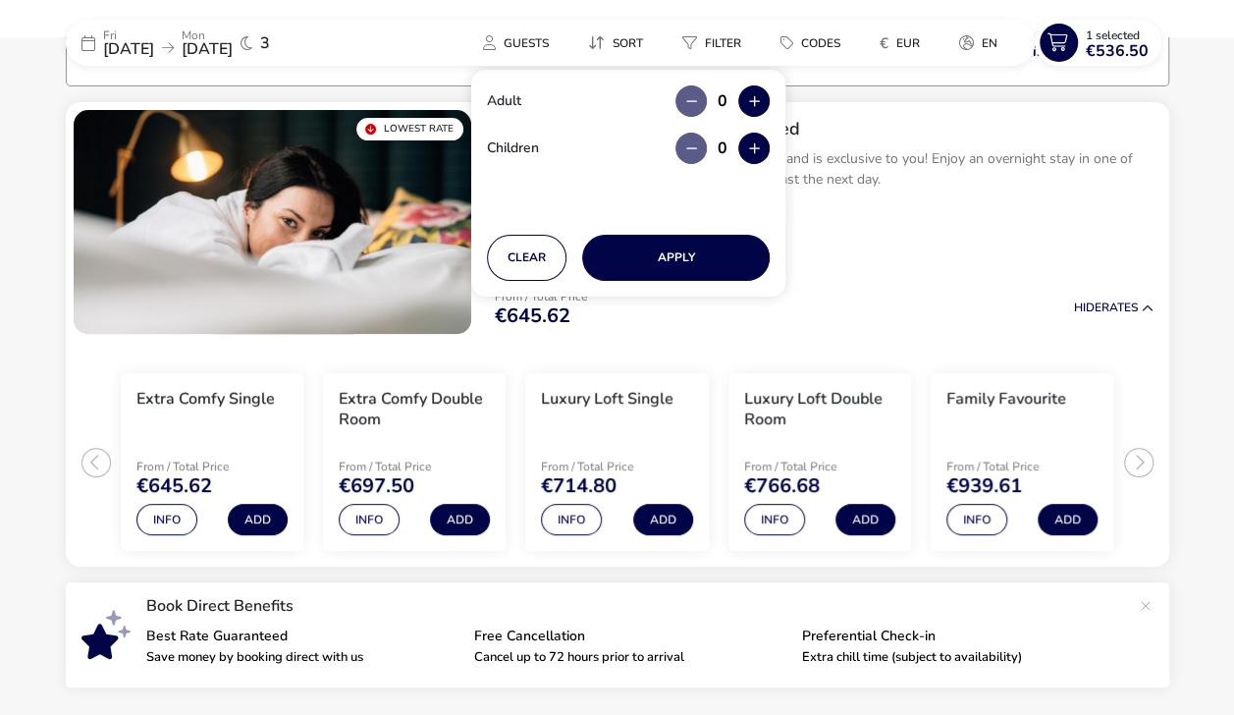
click at [761, 97] on button "button" at bounding box center [753, 100] width 31 height 31
type input "1"
click at [717, 265] on button "Apply" at bounding box center [675, 258] width 187 height 46
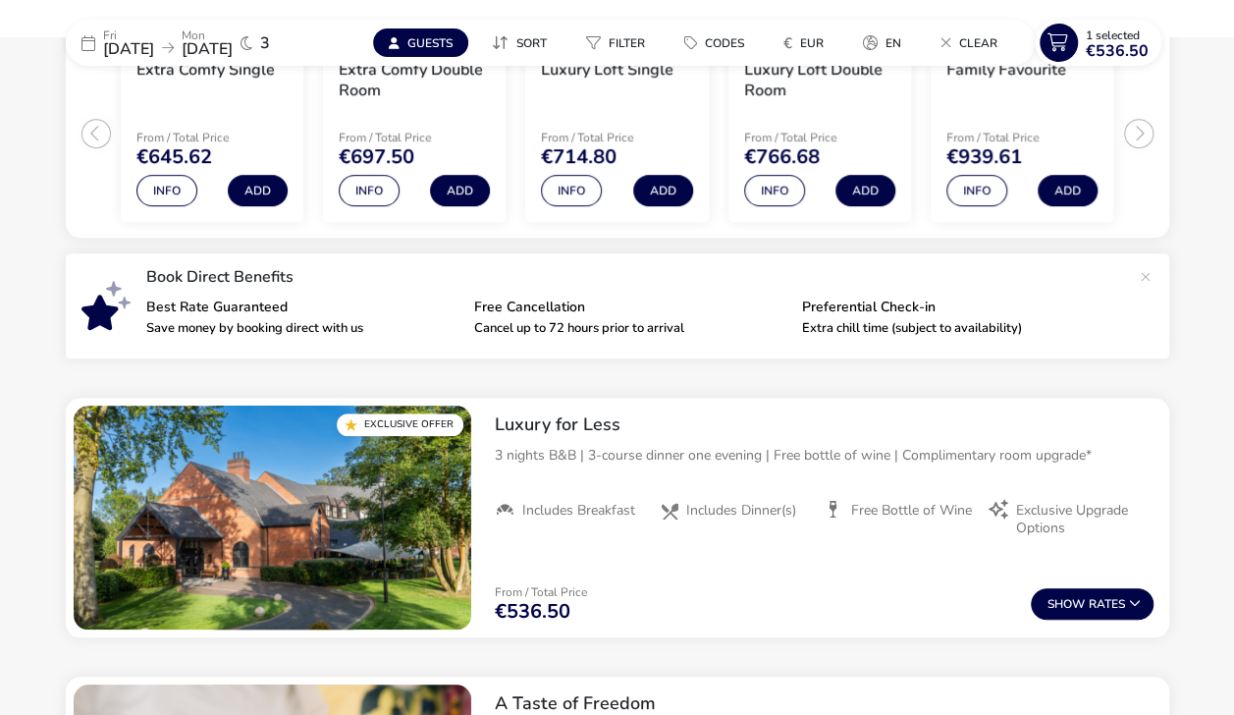
scroll to position [487, 0]
click at [1106, 602] on button "Show Rates" at bounding box center [1092, 603] width 123 height 31
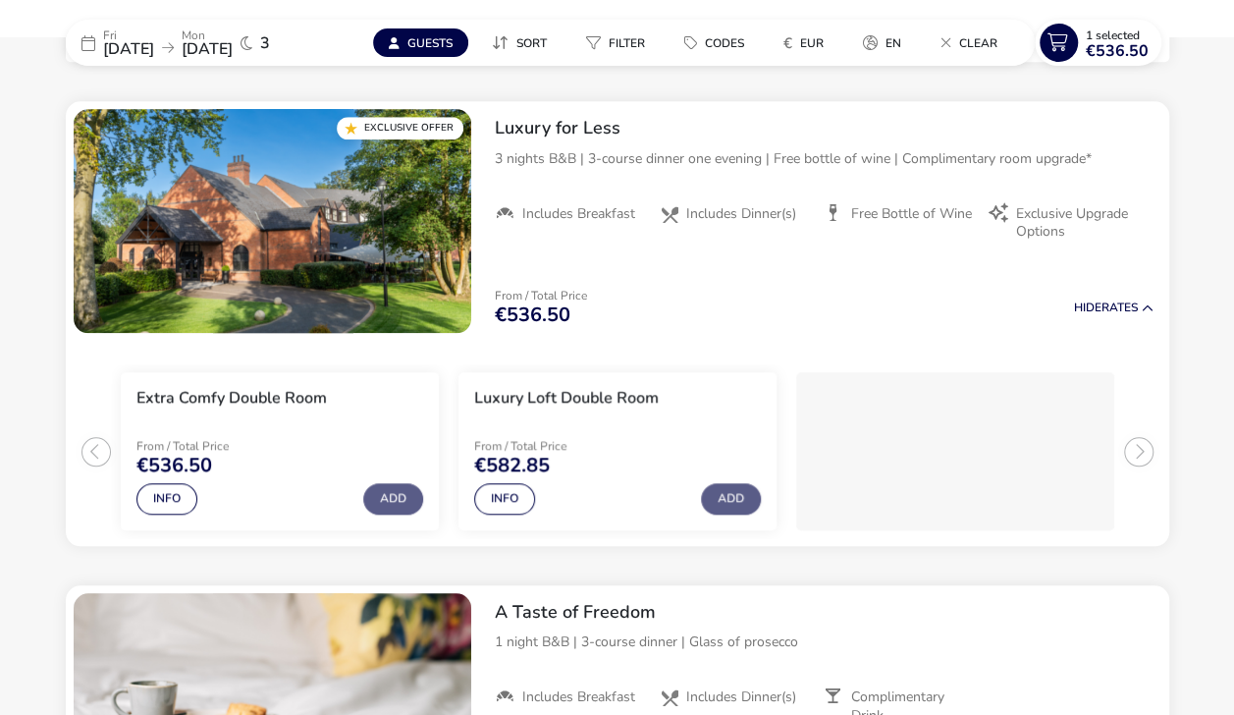
scroll to position [785, 0]
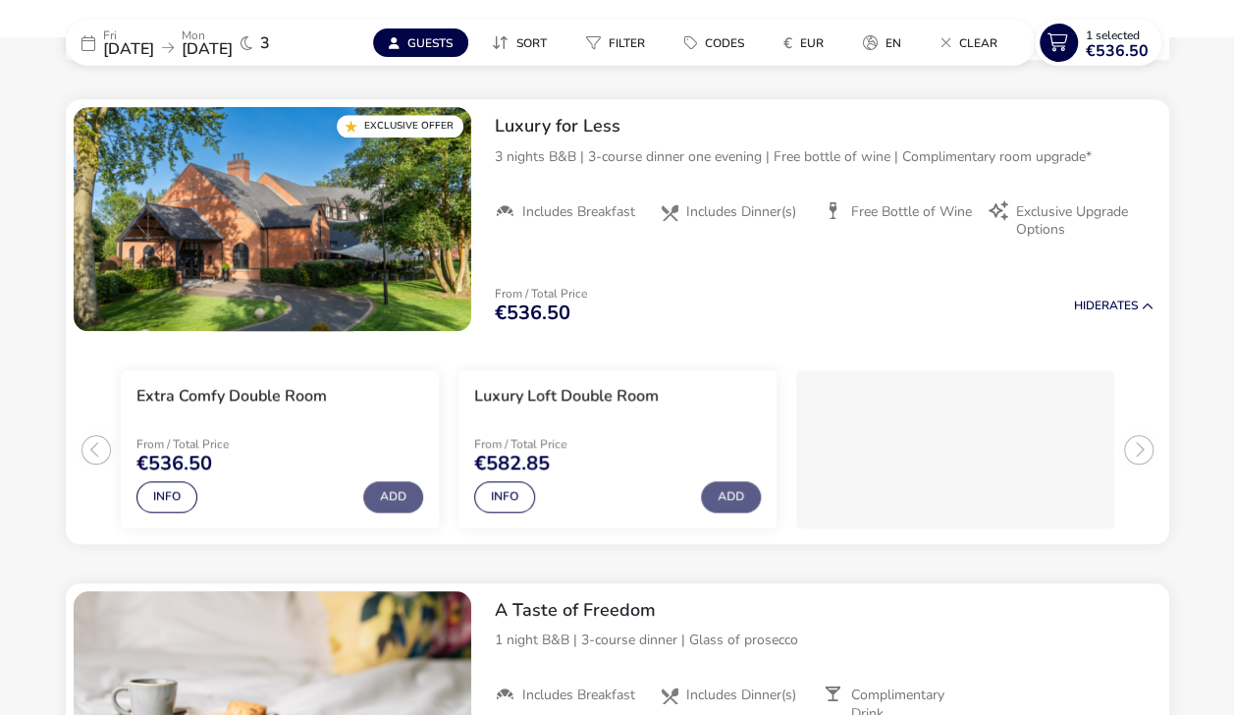
click at [369, 283] on img "1 / 1" at bounding box center [273, 219] width 398 height 224
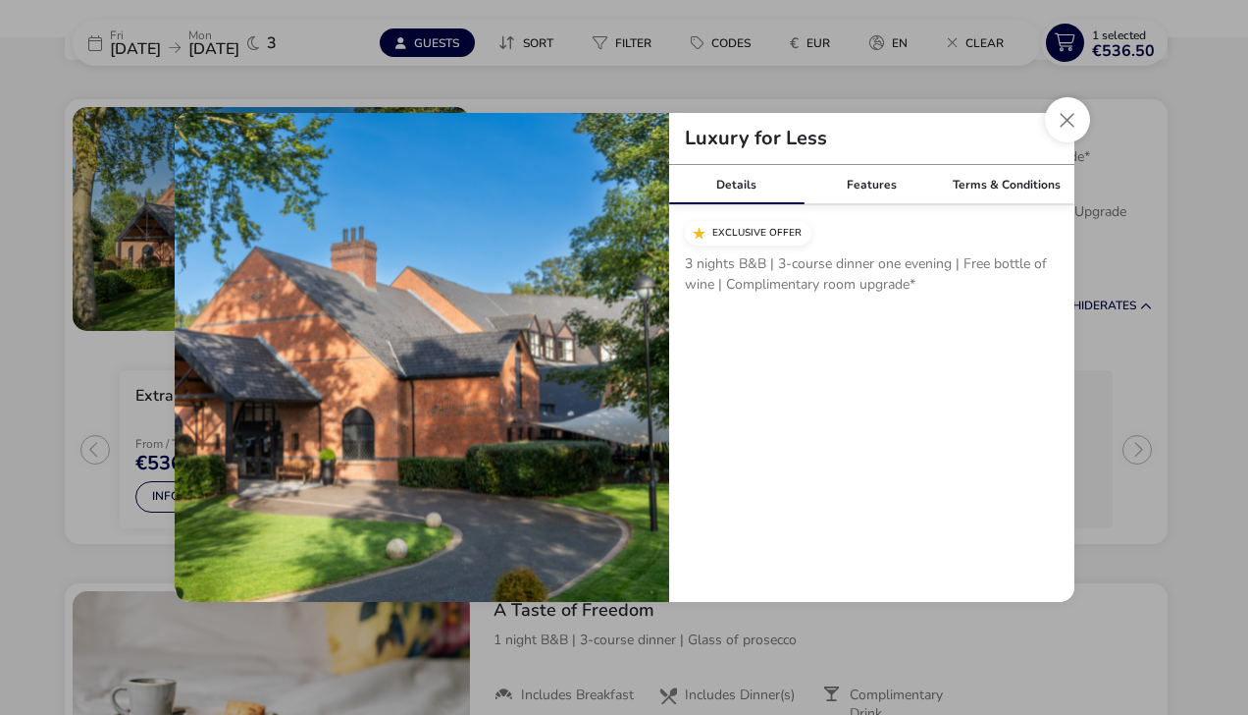
click at [1070, 131] on button "Close modal" at bounding box center [1067, 119] width 45 height 45
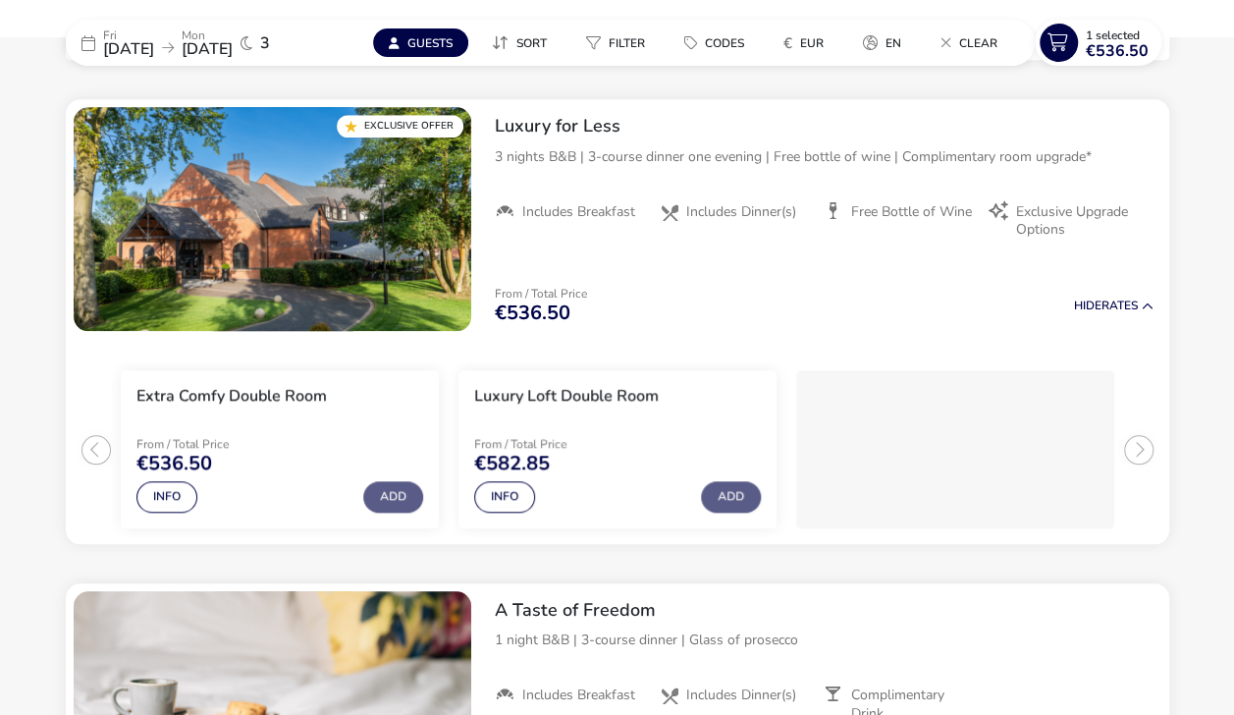
click at [160, 492] on button "Info" at bounding box center [166, 496] width 61 height 31
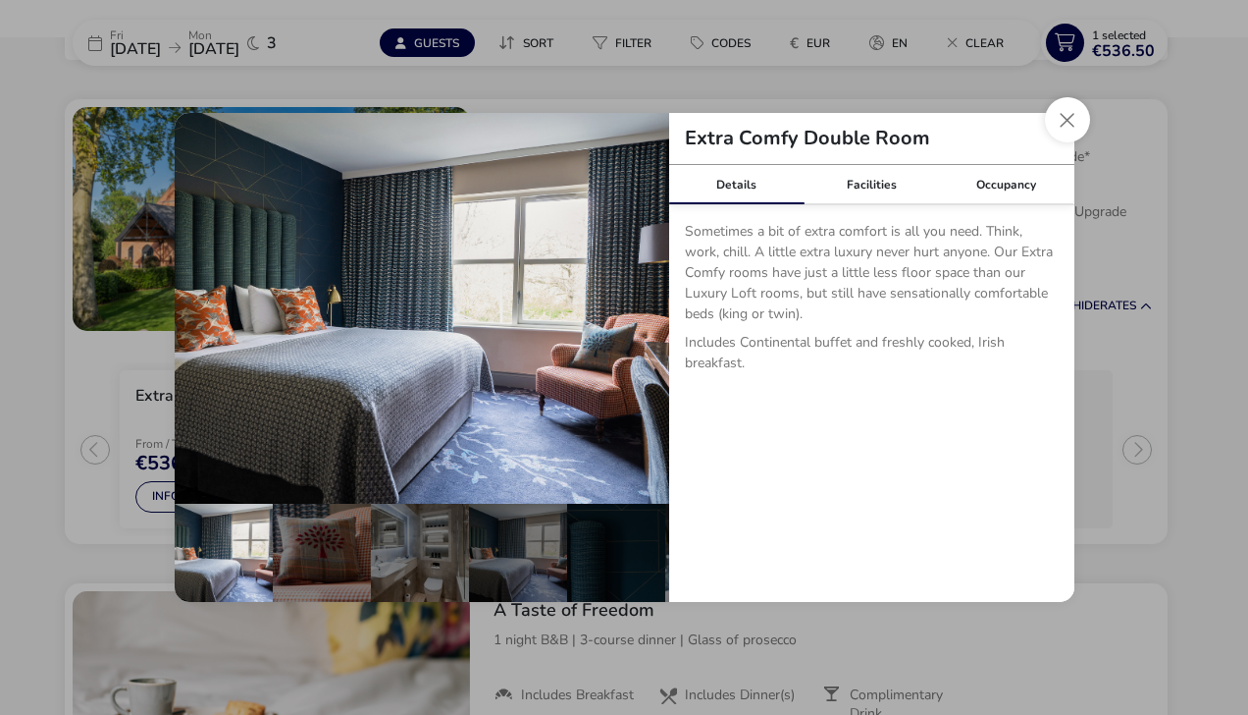
click at [1072, 117] on button "Close dialog" at bounding box center [1067, 119] width 45 height 45
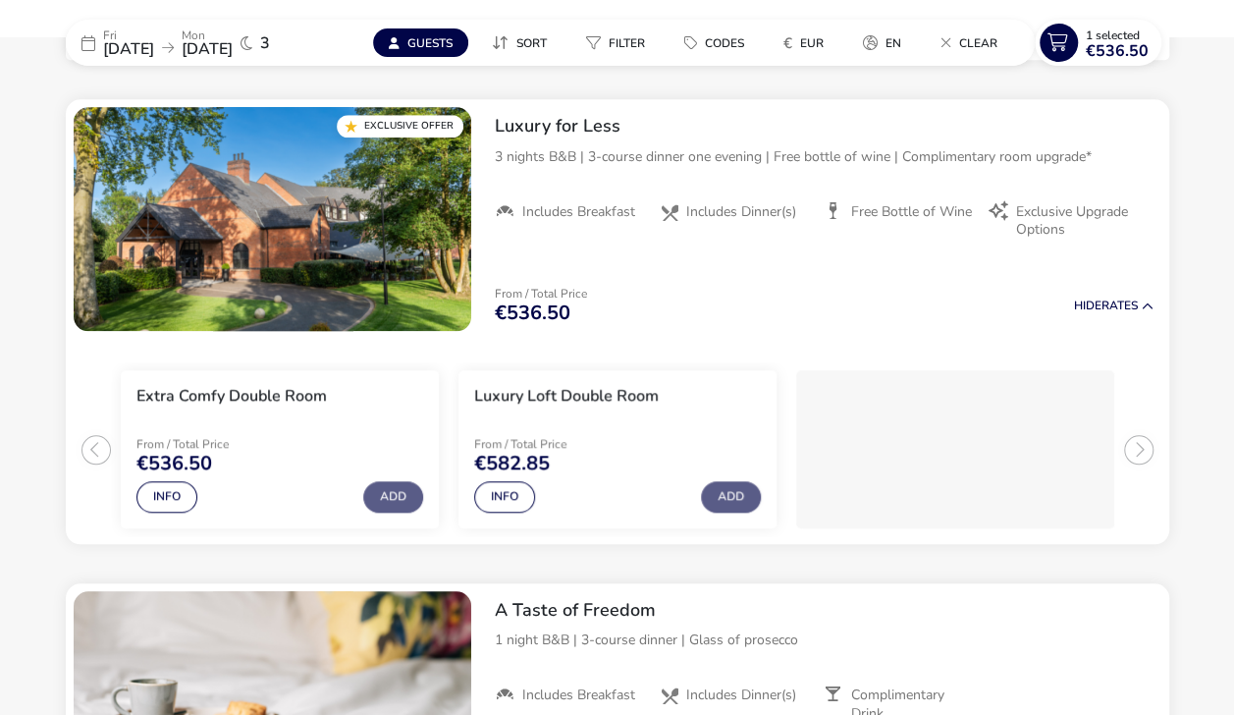
click at [398, 510] on button "Add" at bounding box center [393, 496] width 60 height 31
click at [1097, 51] on span "€536.50" at bounding box center [1117, 51] width 63 height 16
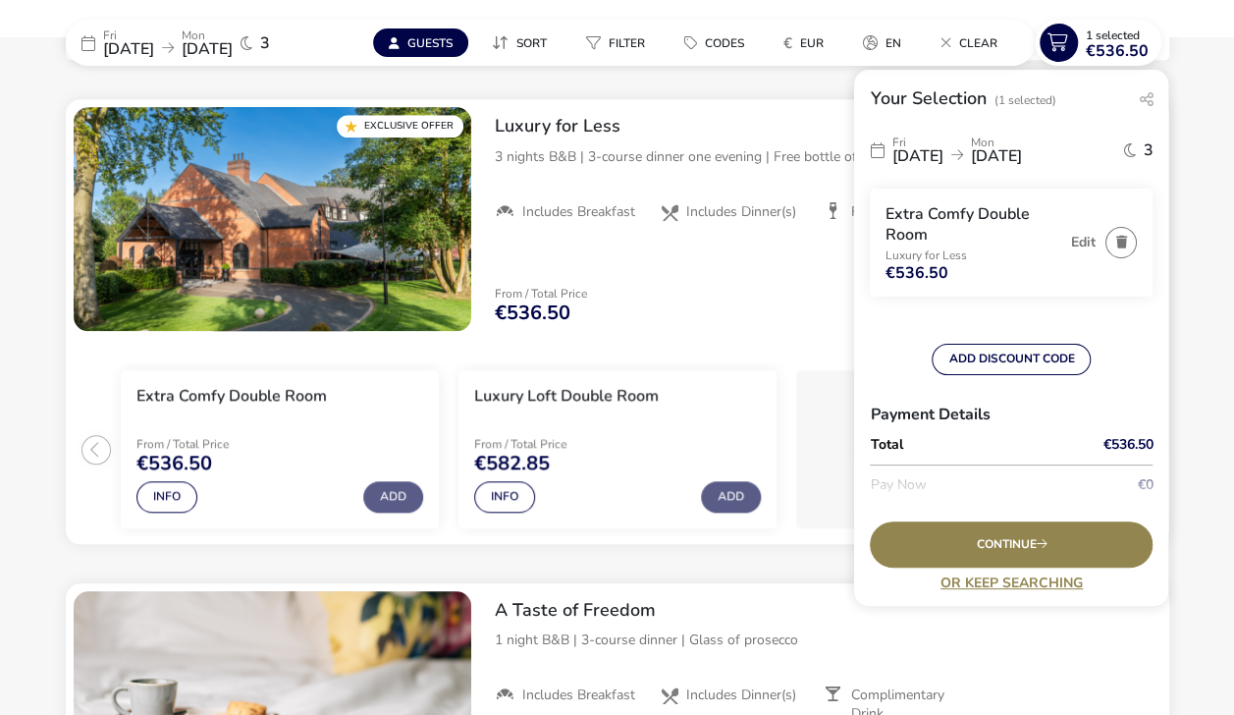
click at [1086, 548] on div "Continue" at bounding box center [1011, 544] width 283 height 46
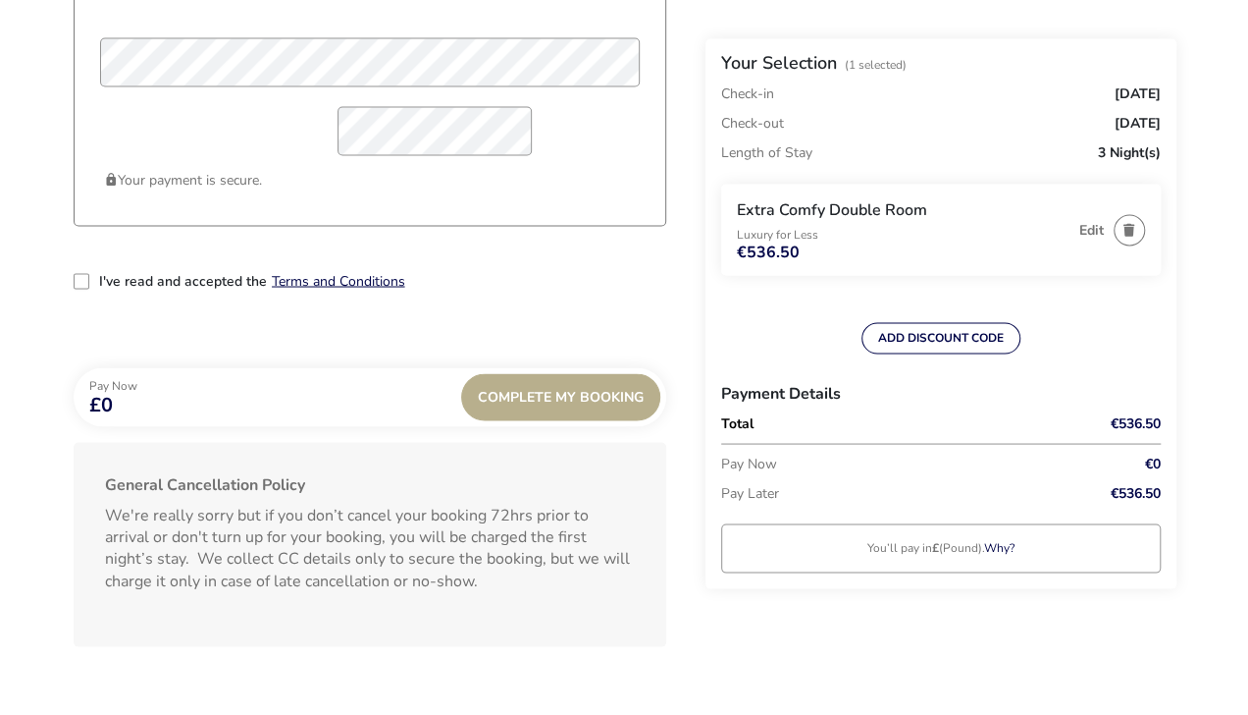
scroll to position [1661, 0]
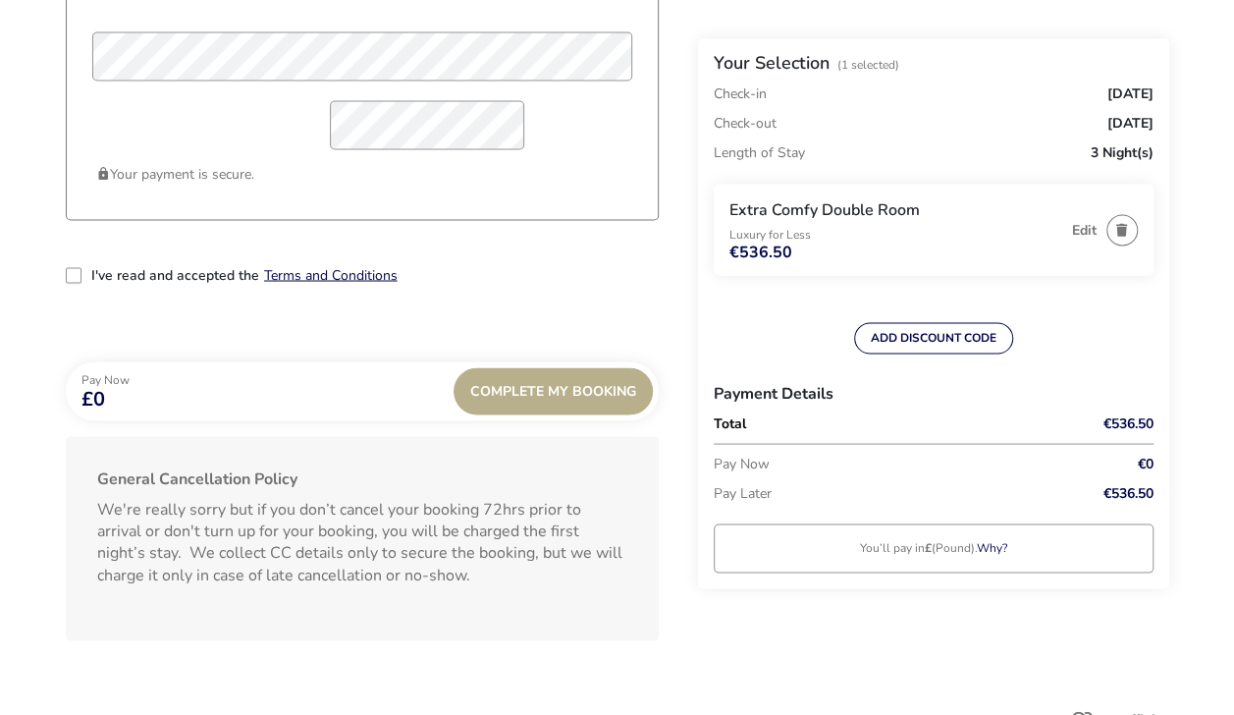
click at [1115, 244] on button "button" at bounding box center [1121, 229] width 31 height 31
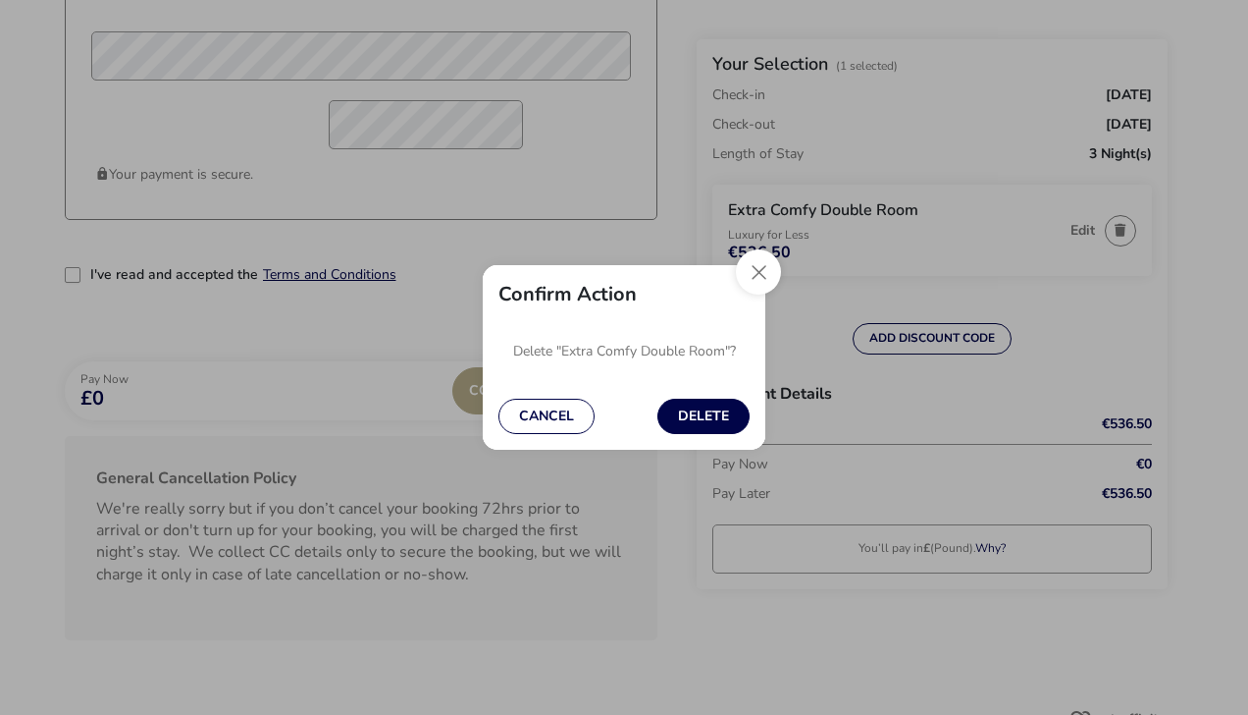
click at [704, 412] on button "Delete" at bounding box center [704, 415] width 92 height 35
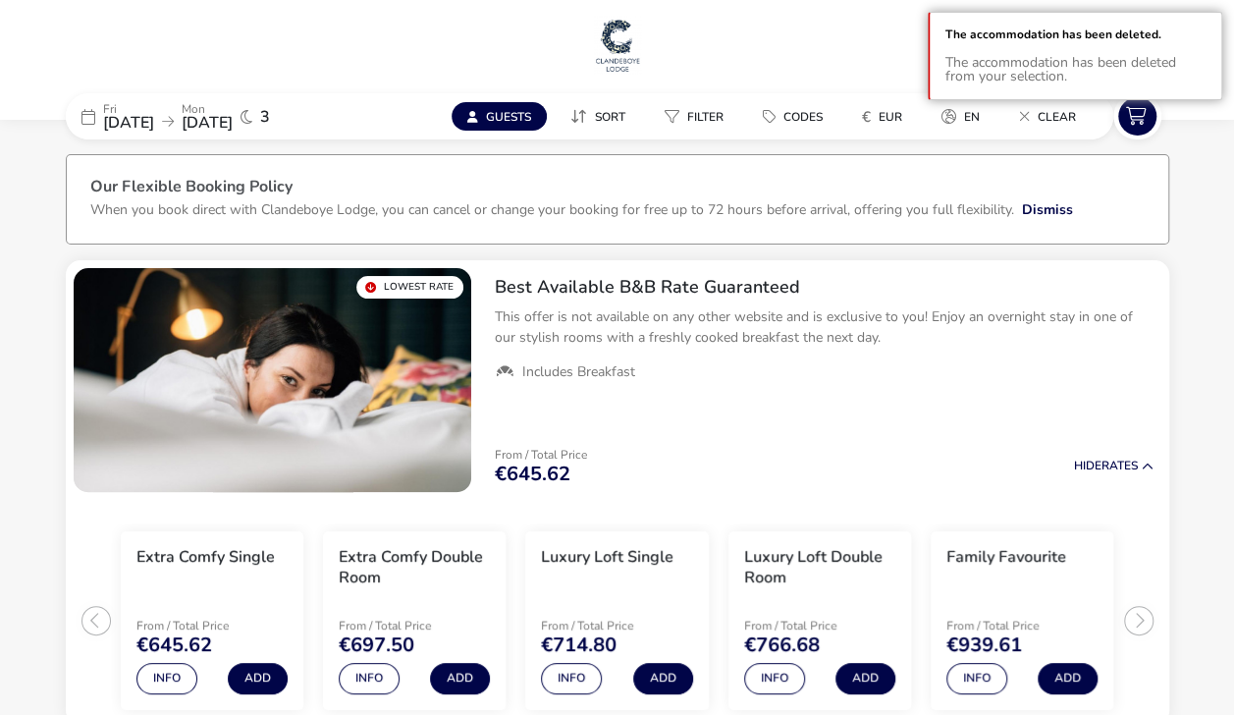
click at [487, 117] on button "Guests" at bounding box center [498, 116] width 95 height 28
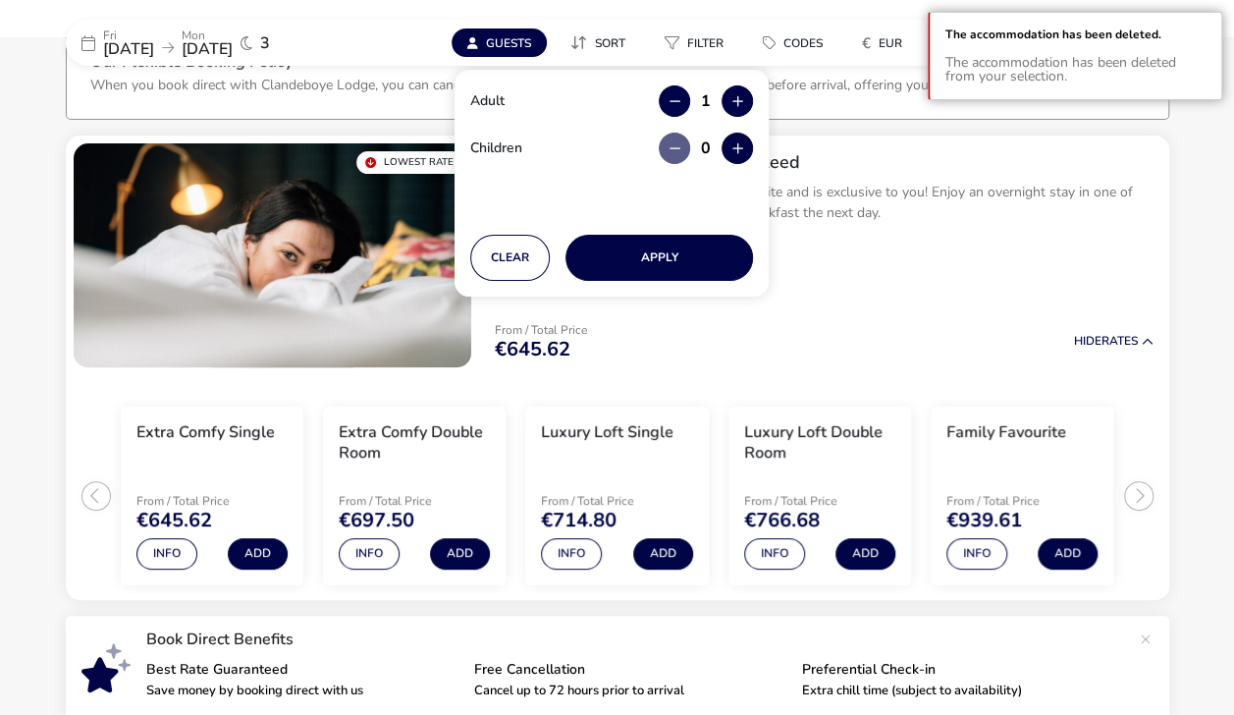
scroll to position [161, 0]
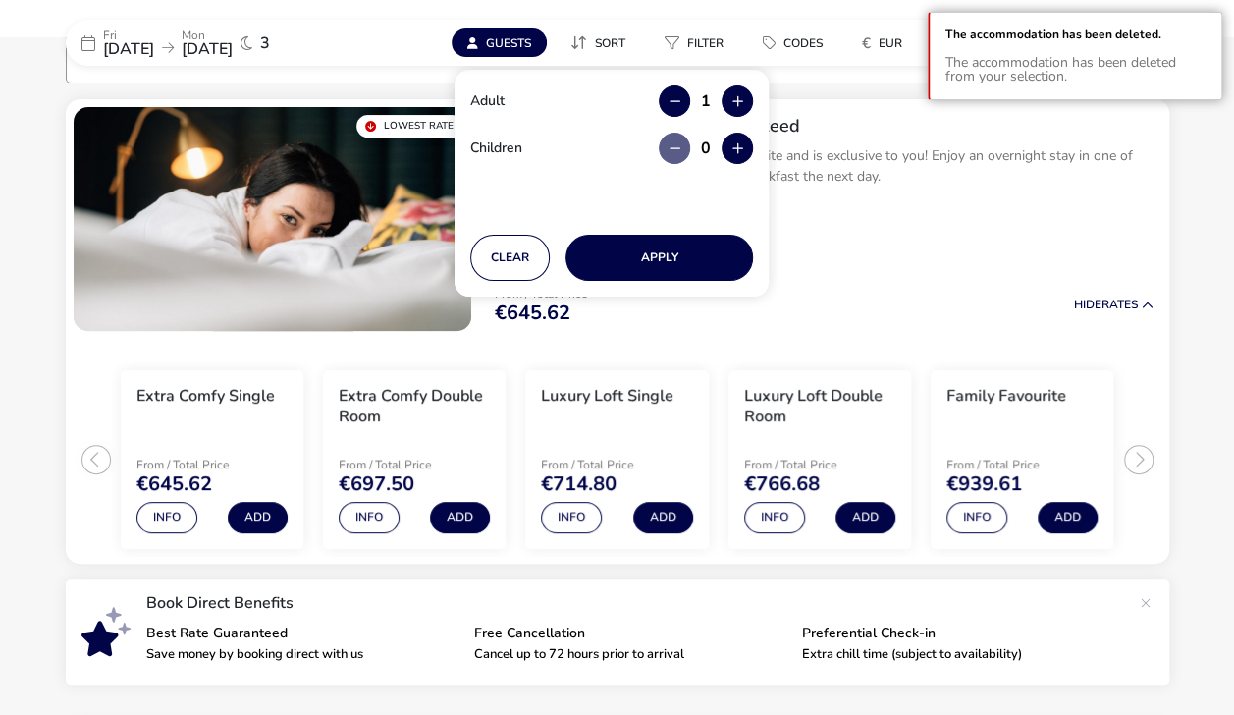
click at [723, 109] on button "button" at bounding box center [736, 100] width 31 height 31
type input "2"
click at [685, 257] on button "Apply" at bounding box center [658, 258] width 187 height 46
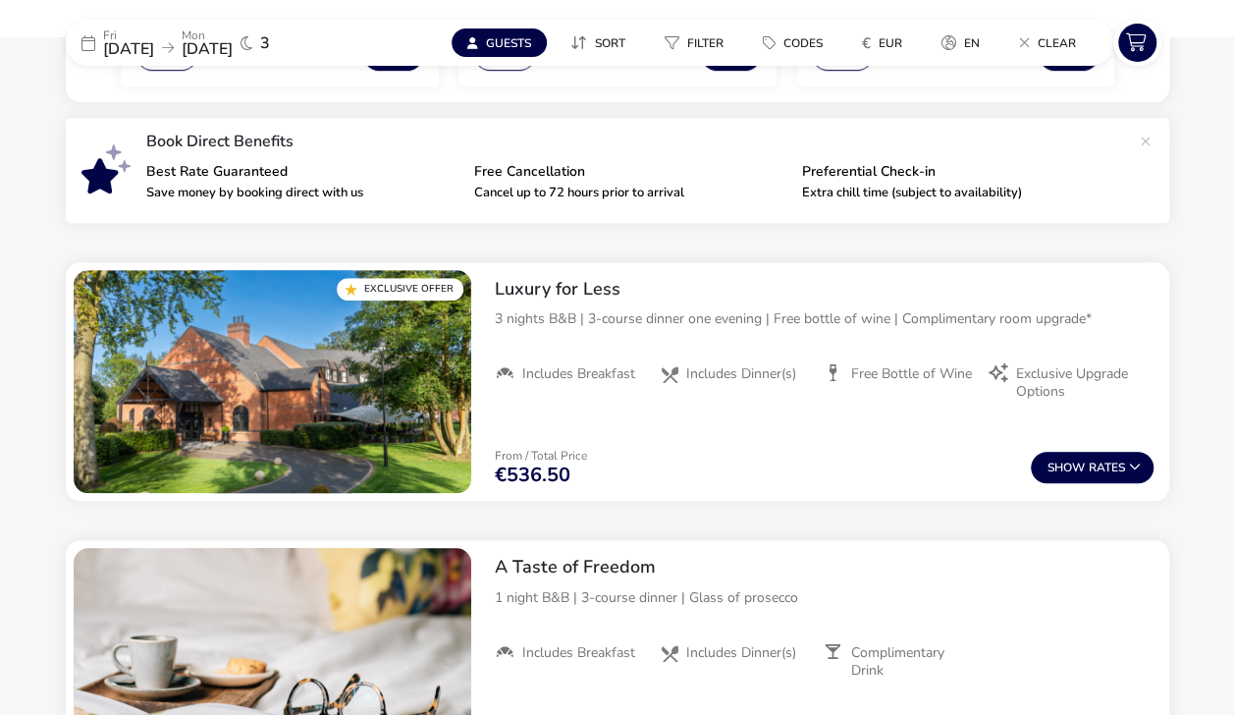
scroll to position [612, 0]
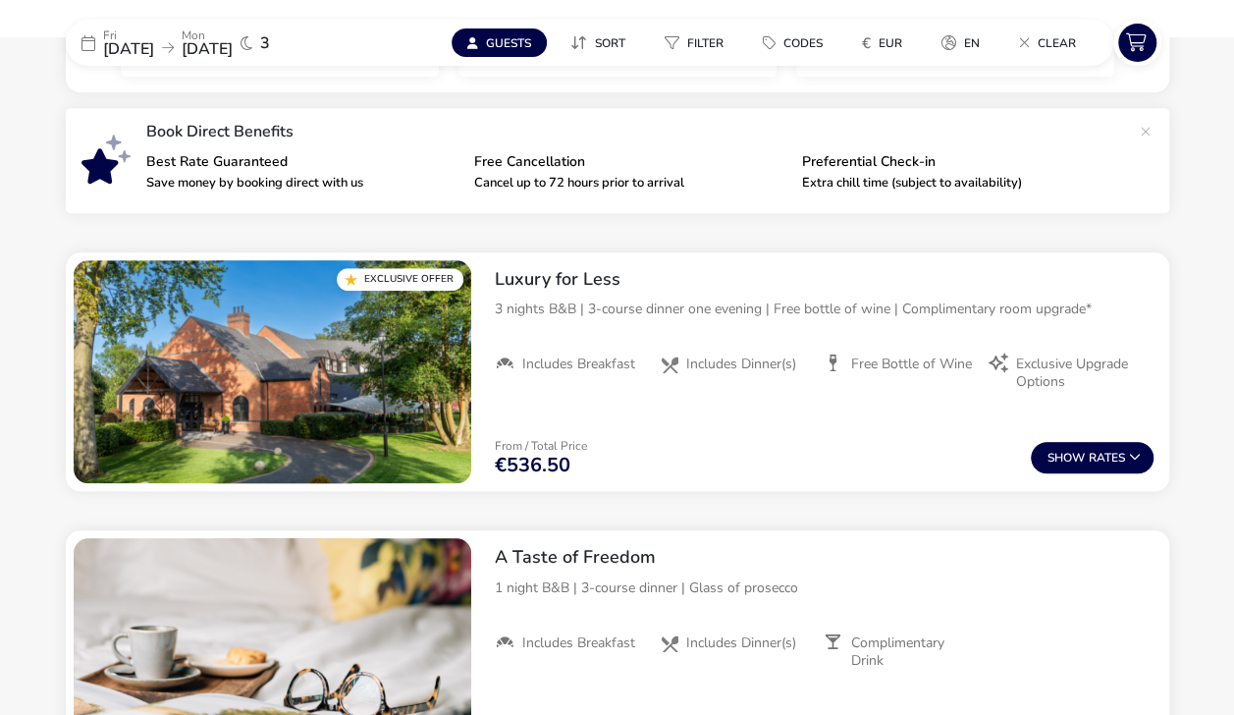
click at [377, 429] on img "1 / 1" at bounding box center [273, 372] width 398 height 224
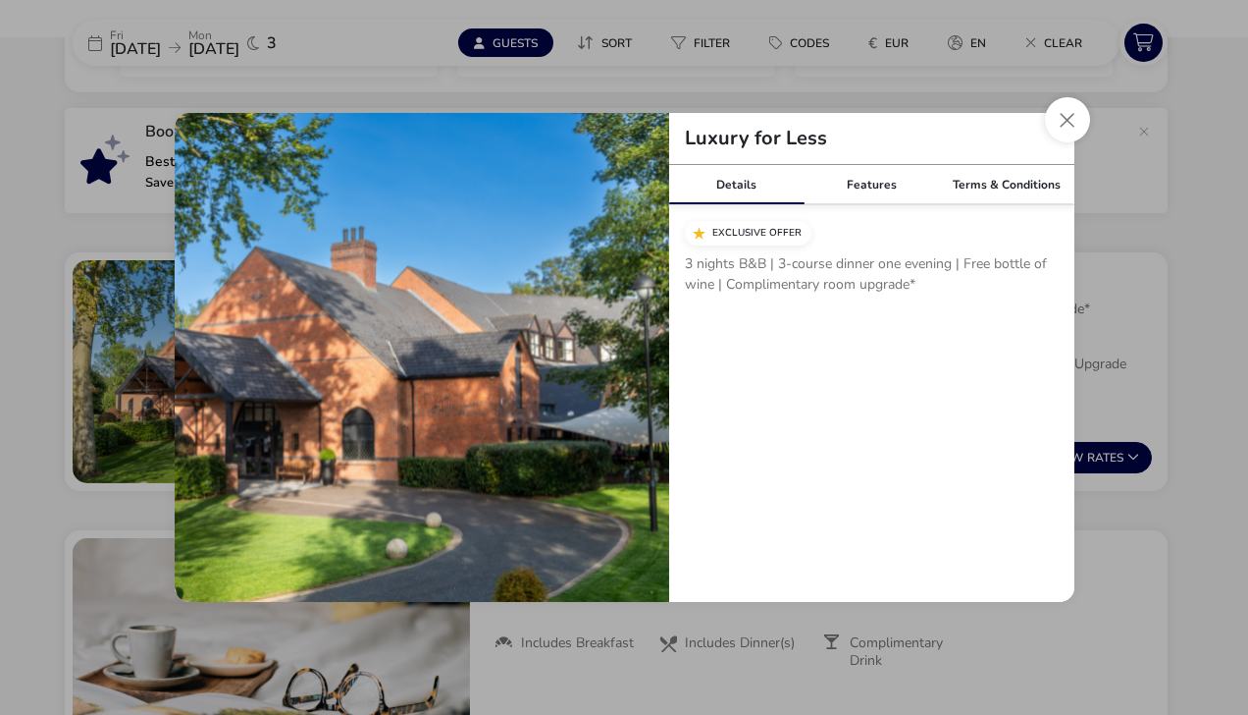
click at [874, 183] on div "Features" at bounding box center [871, 184] width 135 height 39
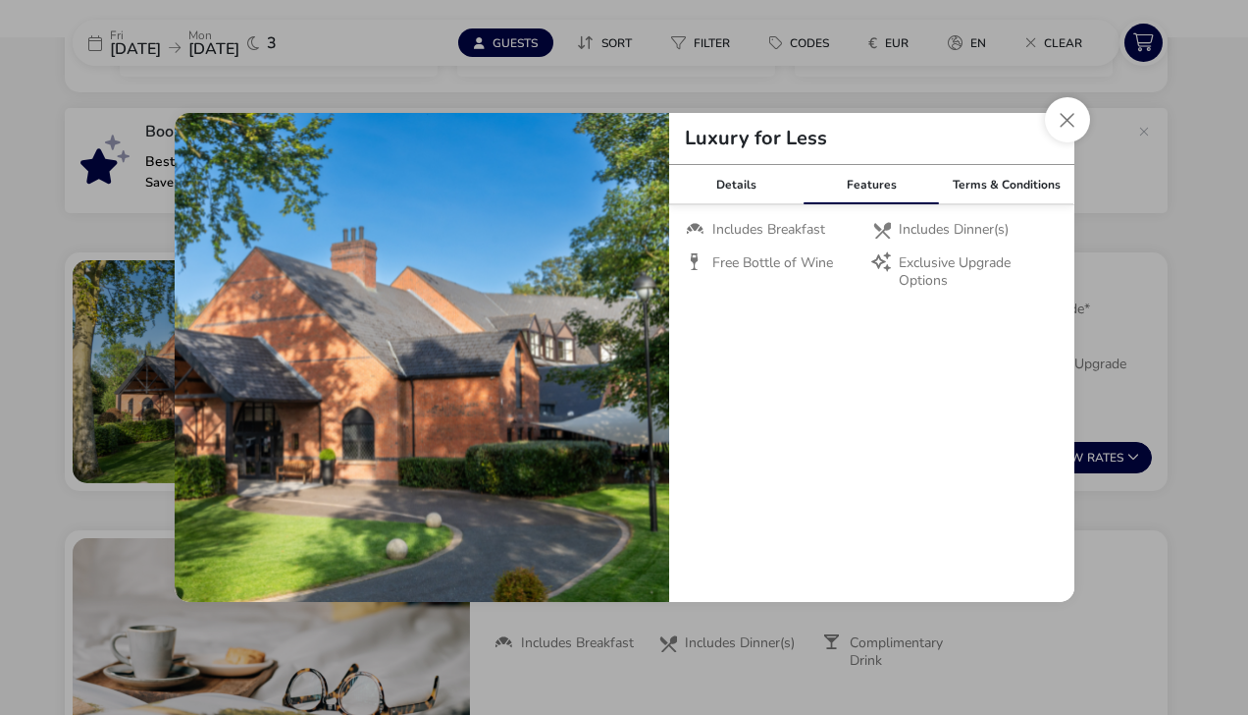
click at [997, 186] on div "Terms & Conditions" at bounding box center [1006, 184] width 135 height 39
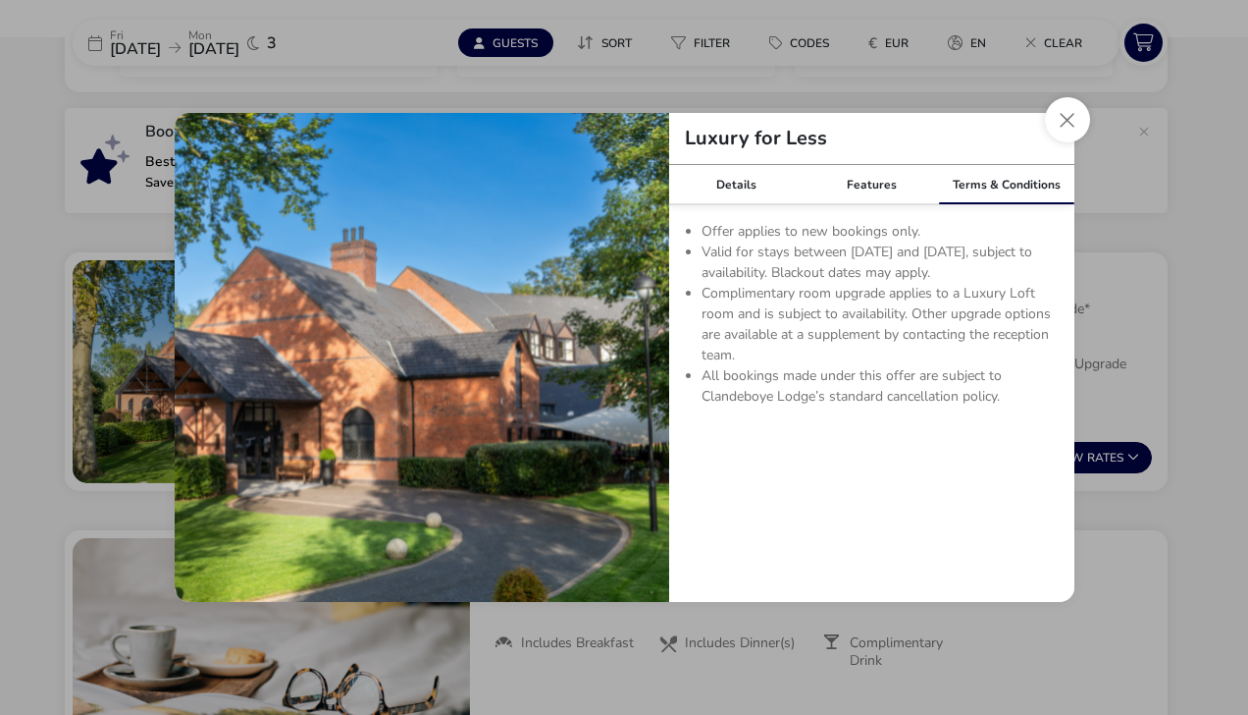
click at [725, 186] on div "Details" at bounding box center [736, 184] width 135 height 39
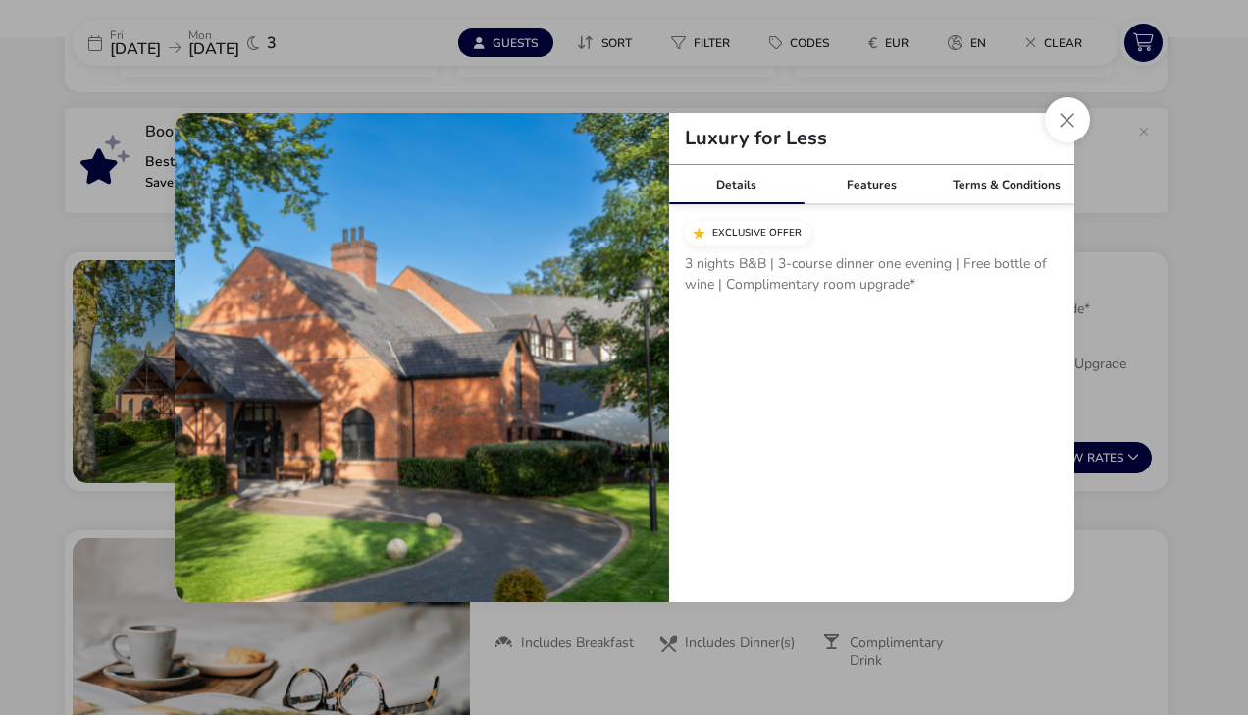
click at [1052, 139] on div "Luxury for Less" at bounding box center [871, 139] width 405 height 52
click at [875, 200] on div "Features" at bounding box center [871, 184] width 135 height 39
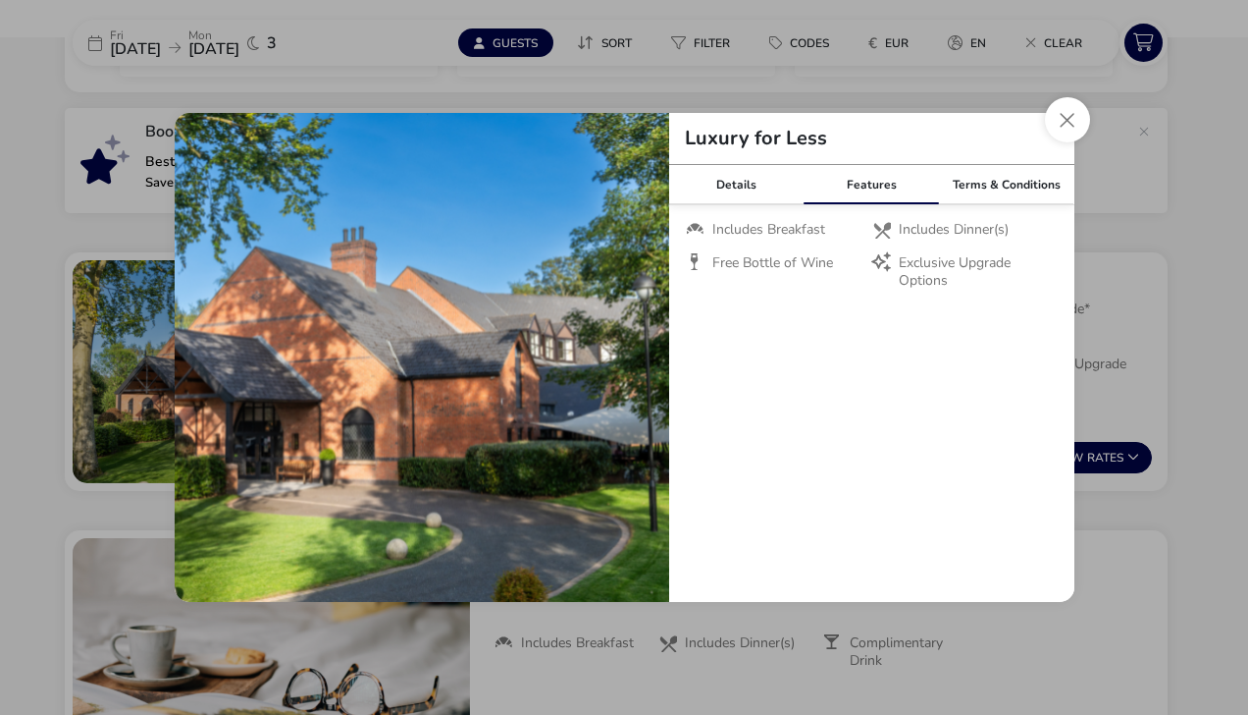
click at [1011, 190] on div "Terms & Conditions" at bounding box center [1006, 184] width 135 height 39
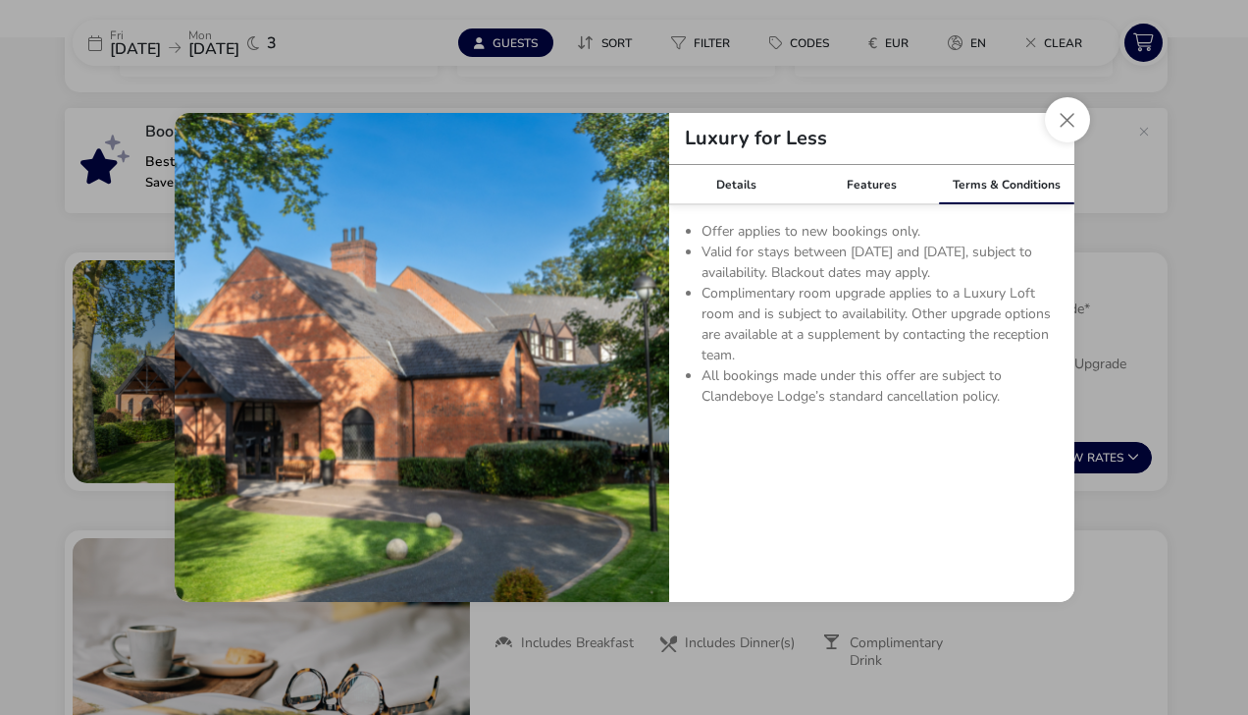
click at [1053, 141] on div "Luxury for Less" at bounding box center [871, 139] width 405 height 52
click at [1072, 111] on button "Close modal" at bounding box center [1067, 119] width 45 height 45
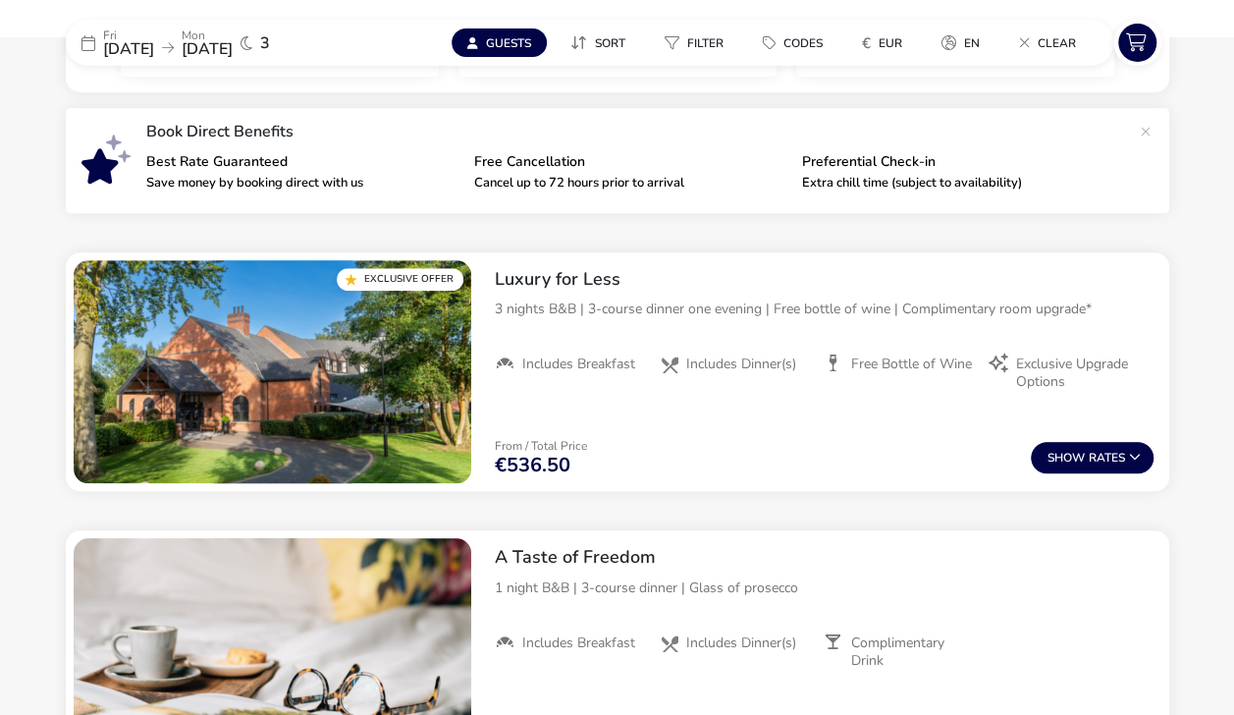
click at [416, 424] on img "1 / 1" at bounding box center [273, 372] width 398 height 224
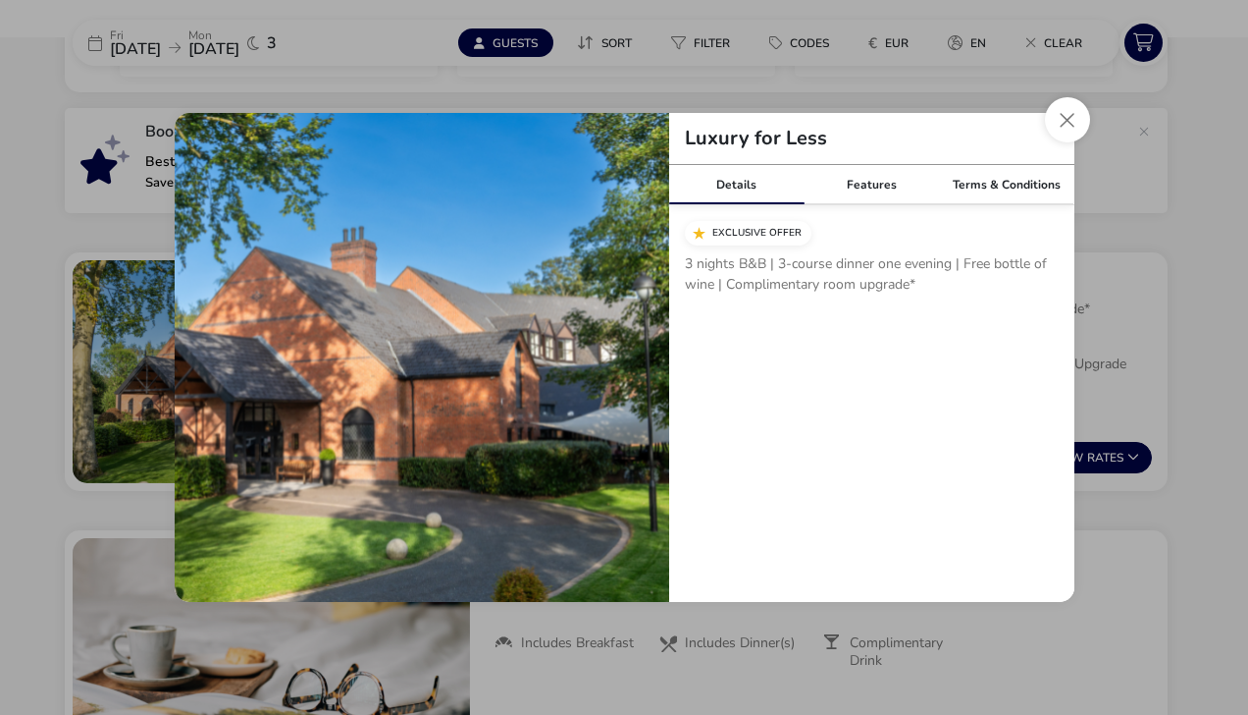
click at [1062, 119] on button "Close modal" at bounding box center [1067, 119] width 45 height 45
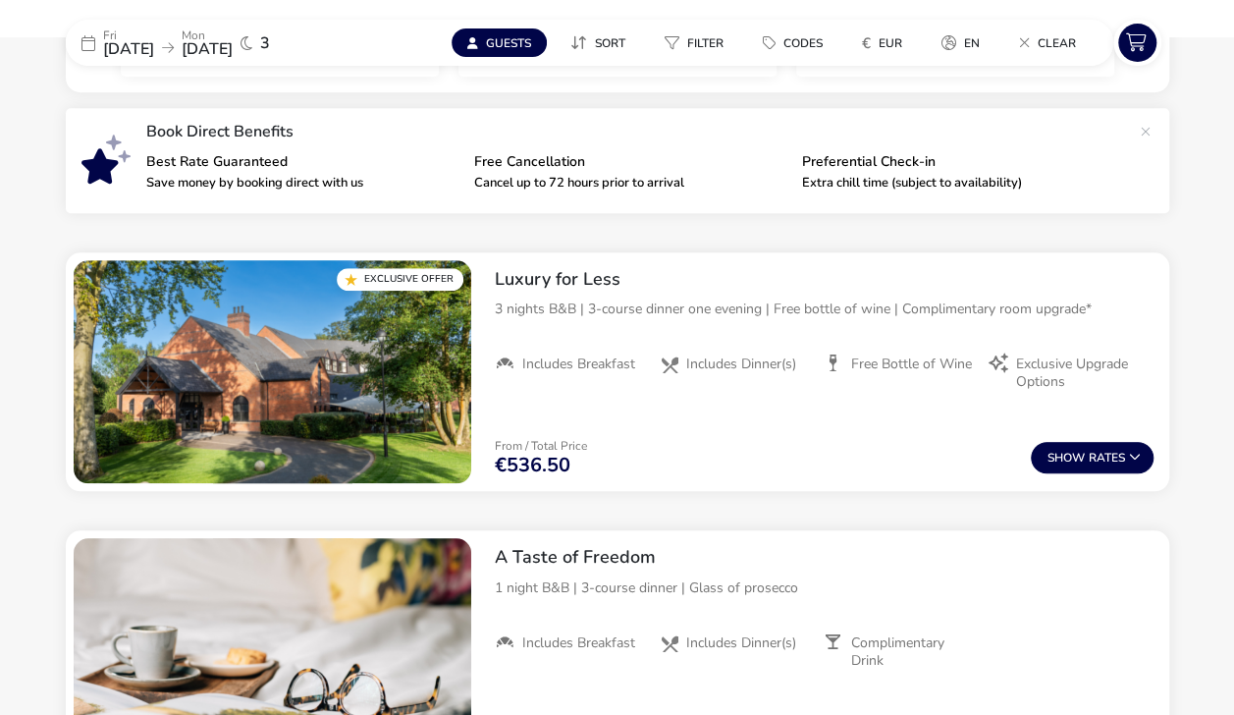
click at [1093, 457] on button "Show Rates" at bounding box center [1092, 457] width 123 height 31
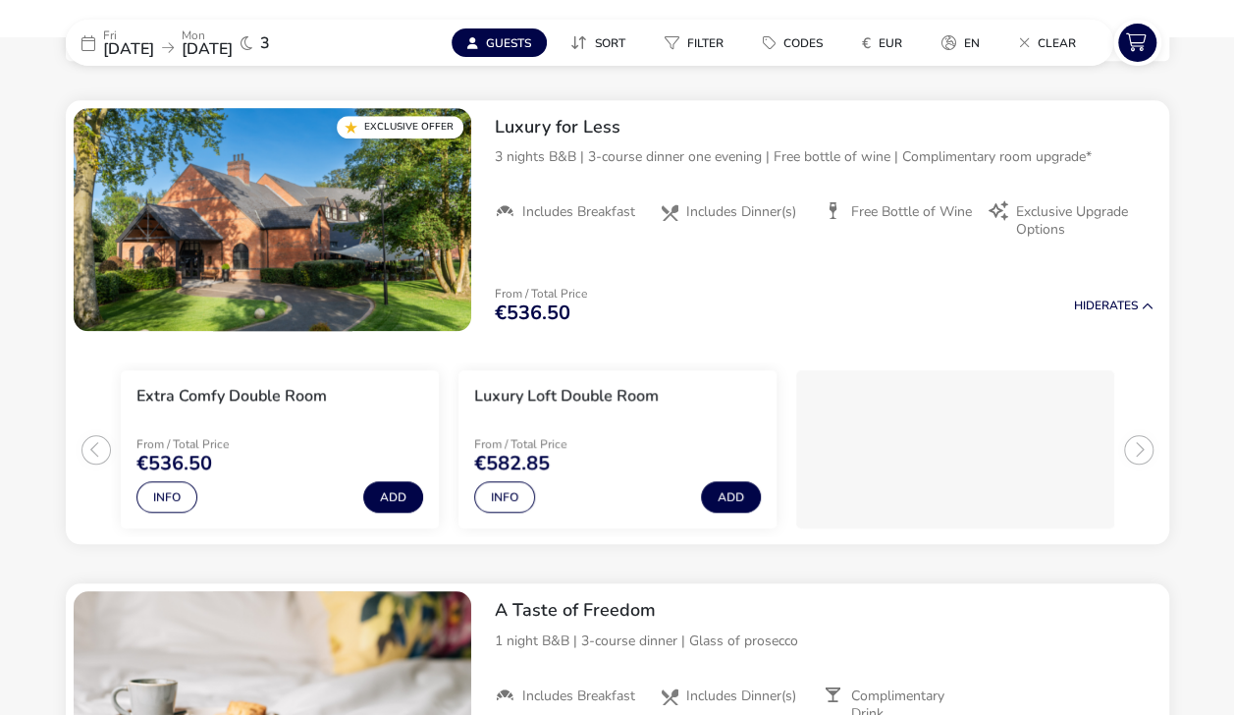
scroll to position [766, 0]
click at [389, 493] on button "Add" at bounding box center [393, 495] width 60 height 31
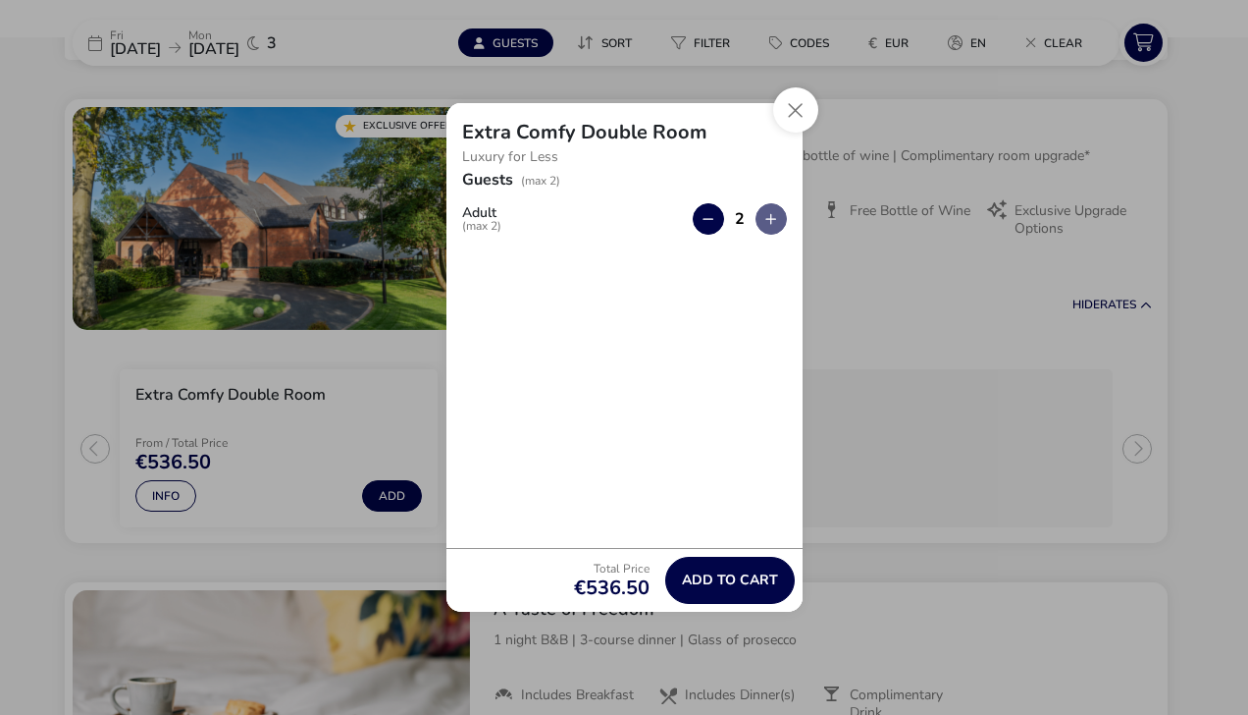
click at [748, 583] on span "Add to cart" at bounding box center [730, 579] width 96 height 15
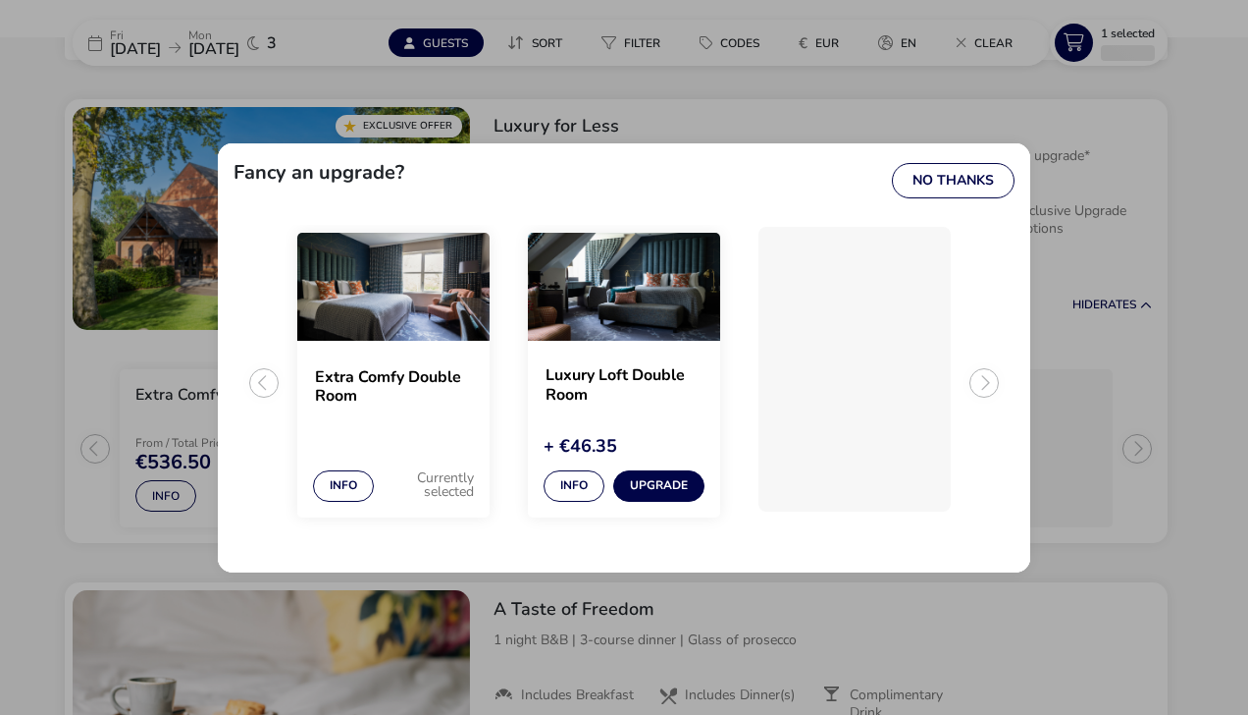
click at [956, 180] on button "No Thanks" at bounding box center [953, 180] width 123 height 35
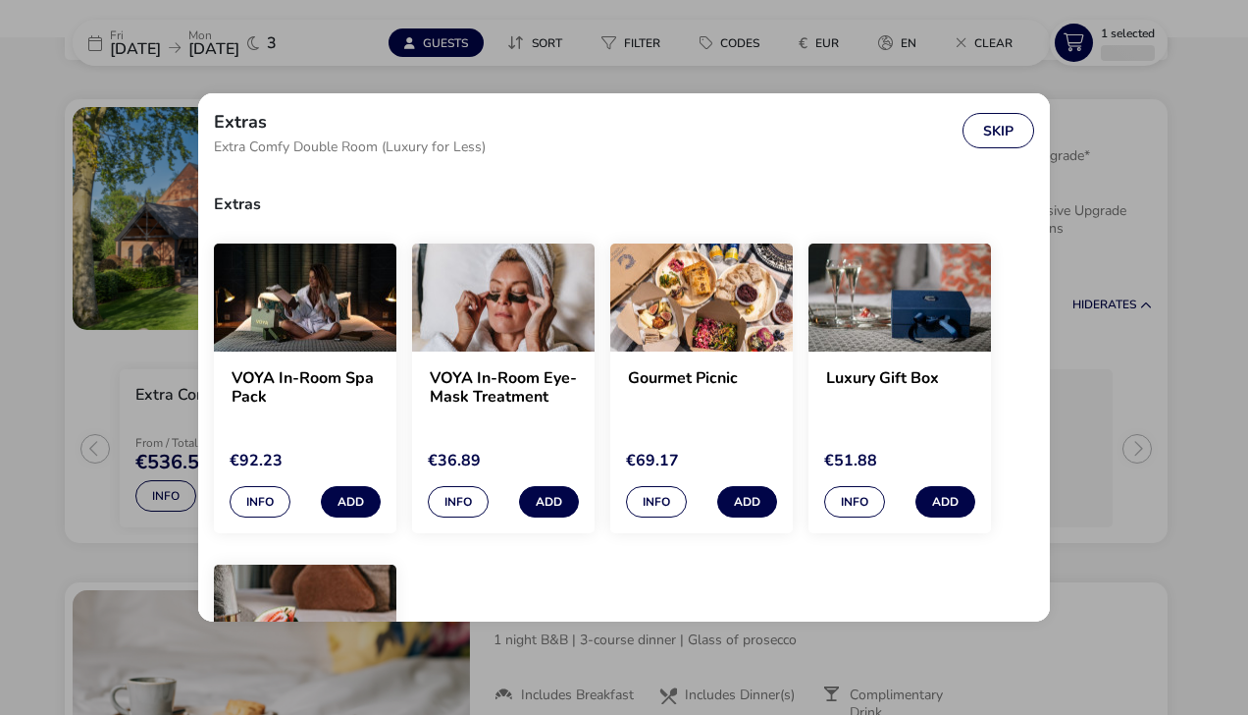
click at [1005, 126] on button "Skip" at bounding box center [999, 130] width 72 height 35
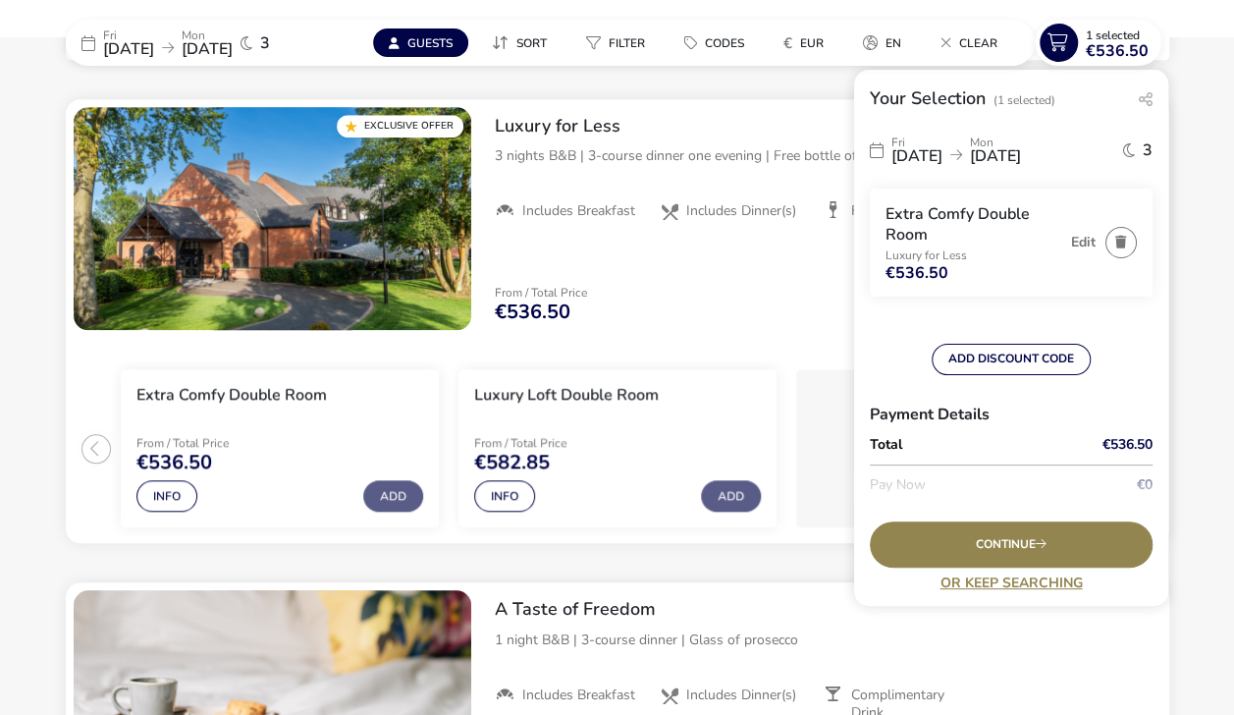
click at [1038, 546] on icon at bounding box center [1040, 544] width 11 height 12
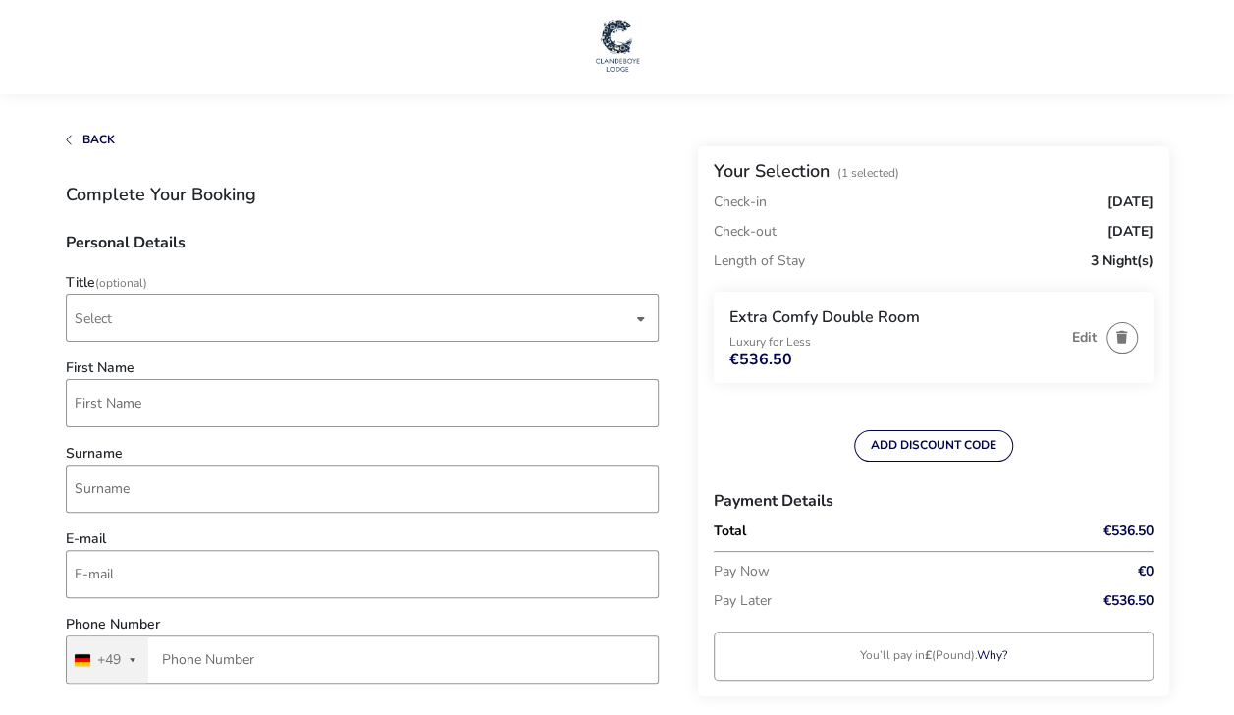
click at [591, 340] on span "Select" at bounding box center [353, 317] width 557 height 46
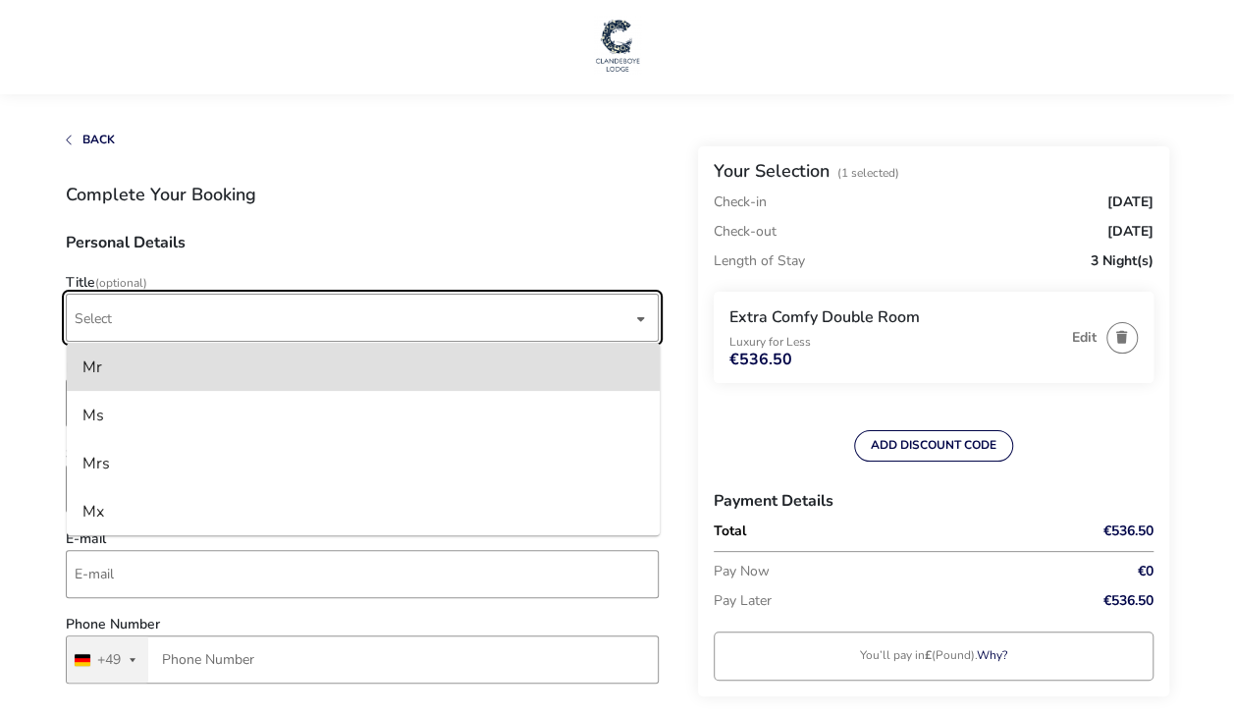
click at [283, 442] on li "Mrs" at bounding box center [363, 463] width 593 height 48
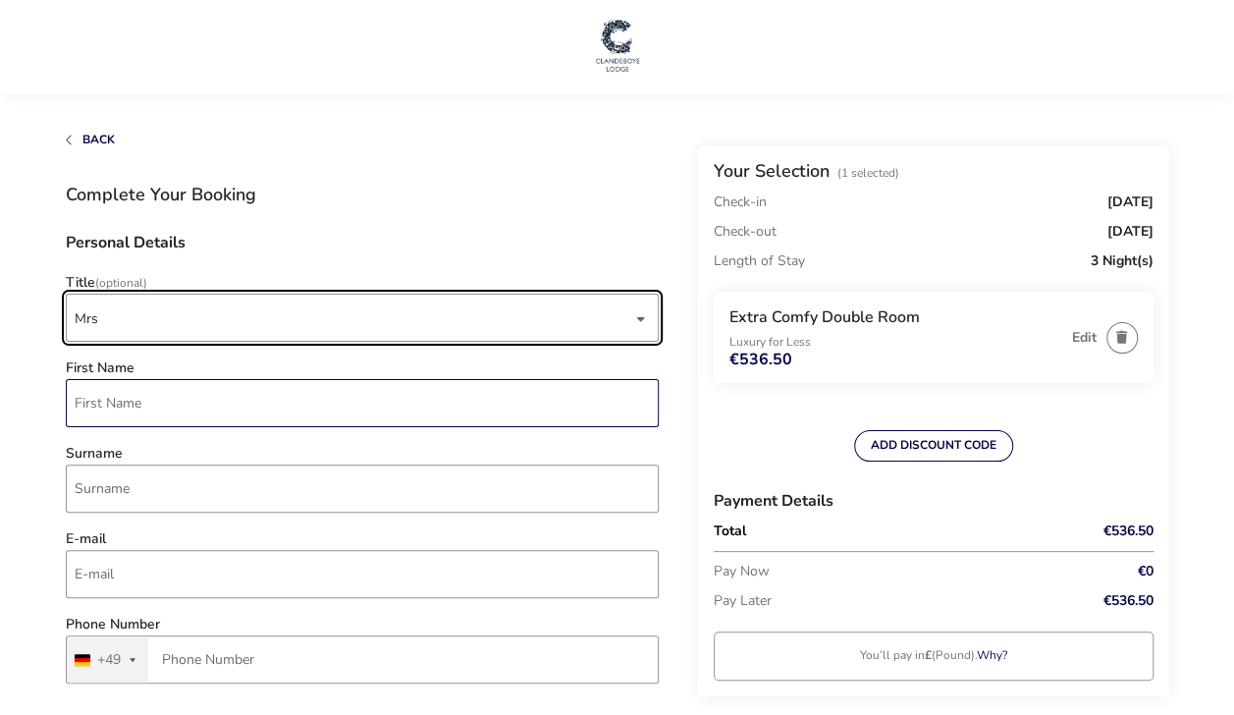
click at [397, 411] on input "First Name" at bounding box center [362, 403] width 593 height 48
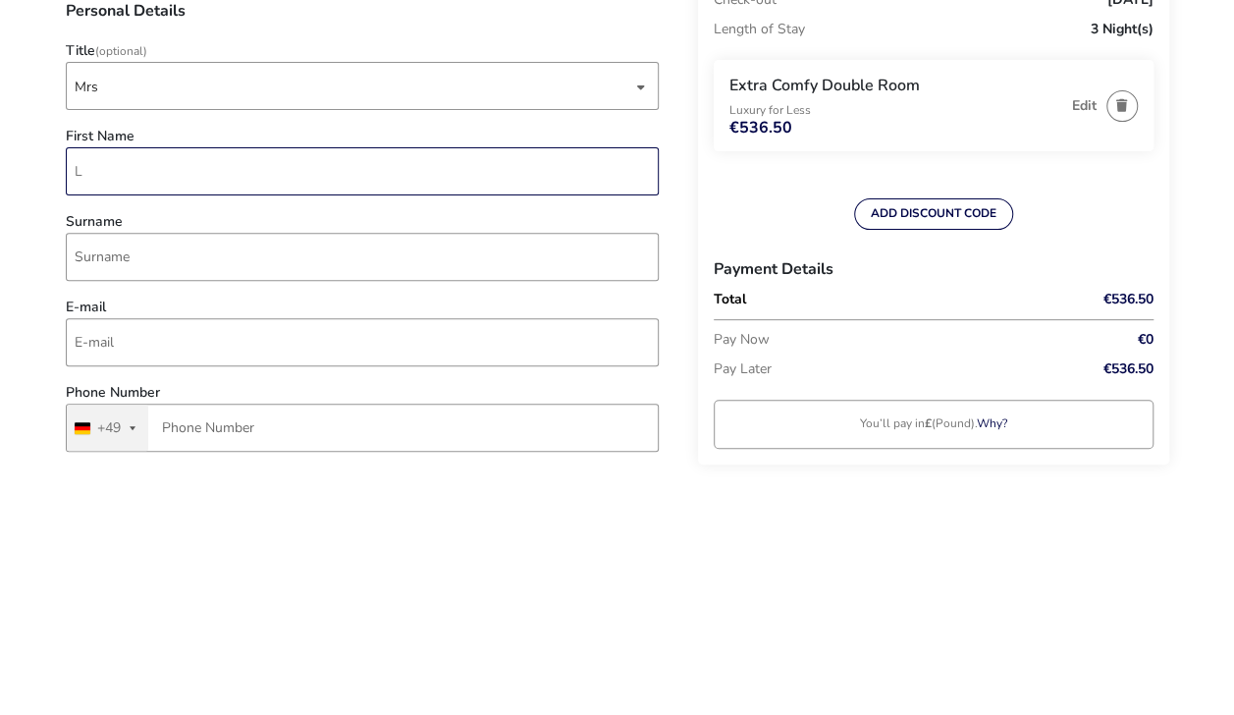
type input "[PERSON_NAME]"
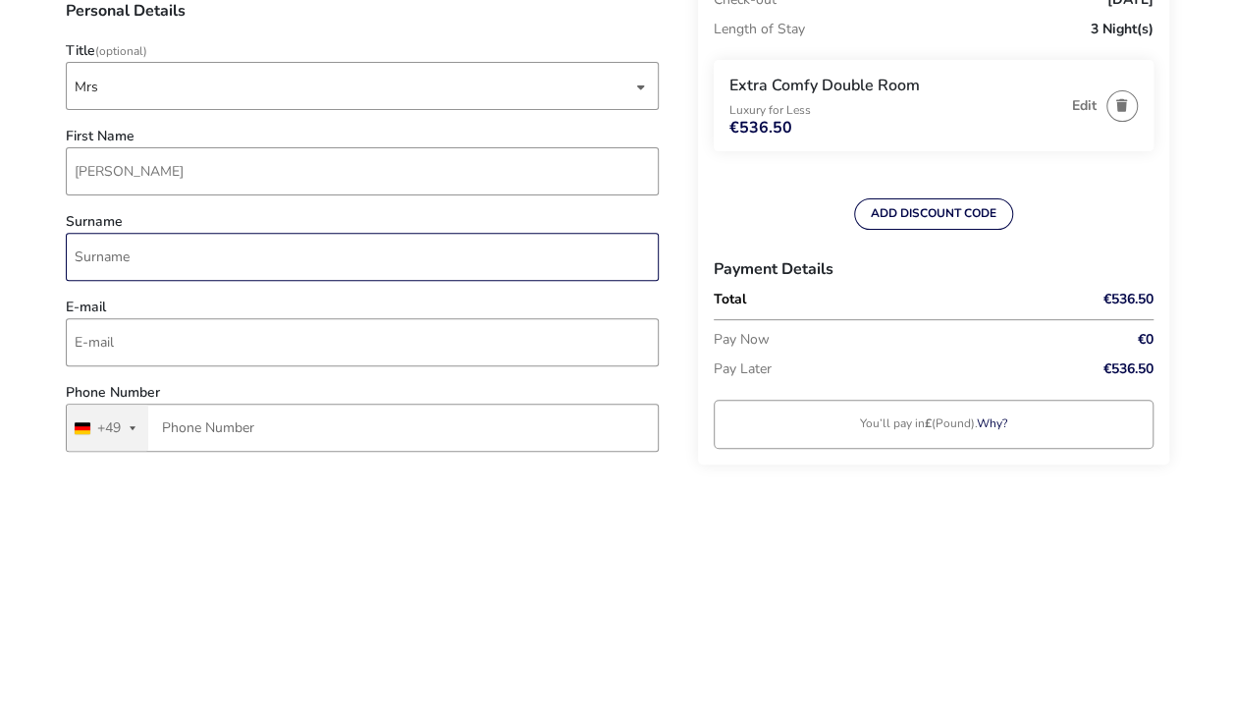
type input "[PERSON_NAME]"
type input "[PERSON_NAME][EMAIL_ADDRESS][PERSON_NAME][DOMAIN_NAME]"
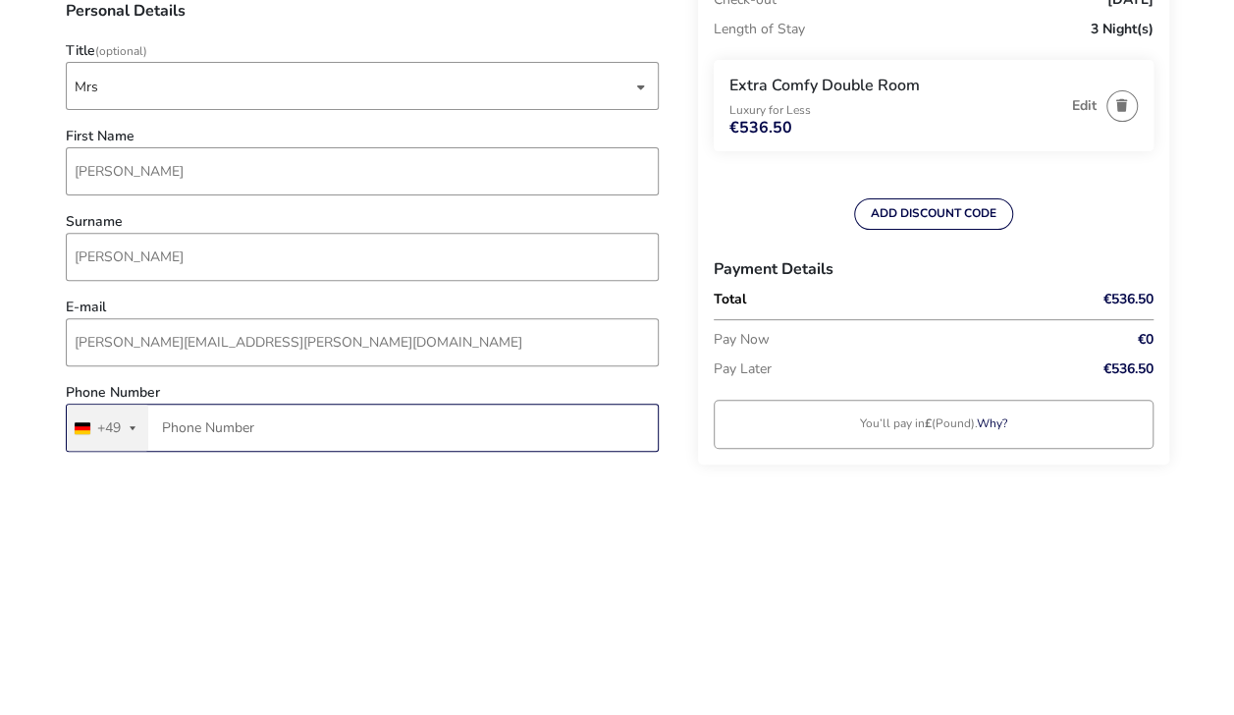
type input "176 10351904"
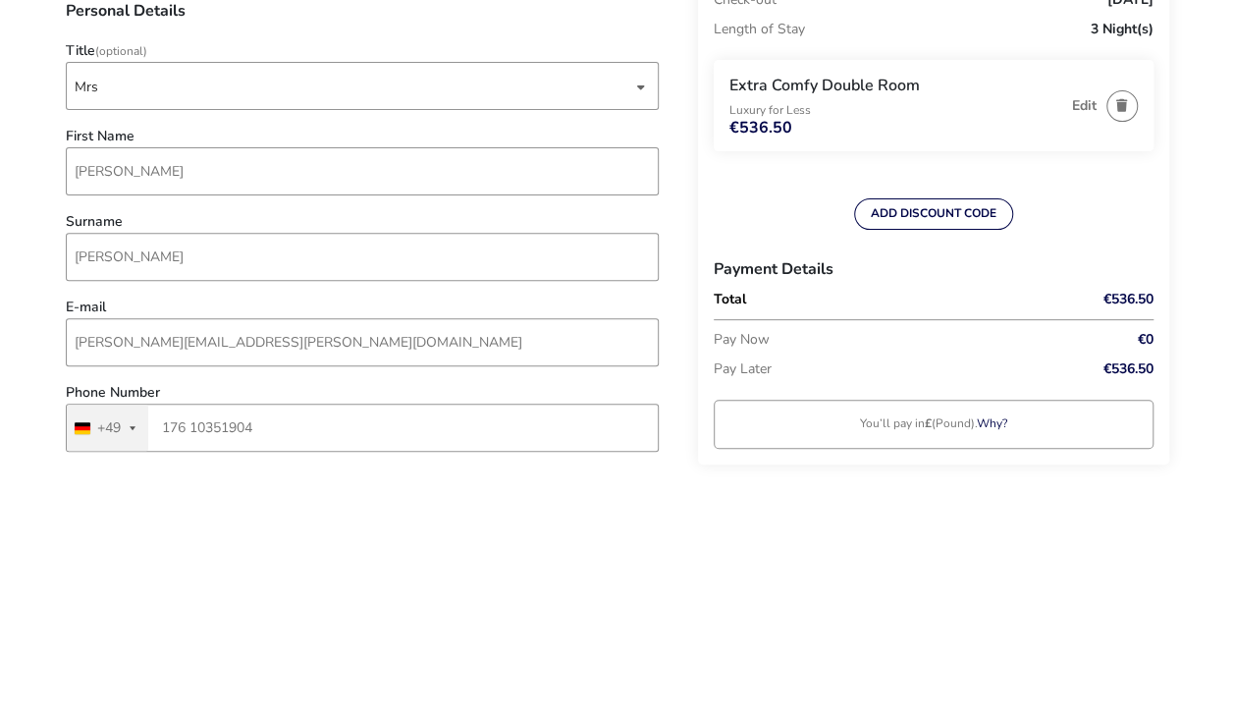
type input "[PERSON_NAME]"
type input "[STREET_ADDRESS]"
type input "[GEOGRAPHIC_DATA]"
type input "28199"
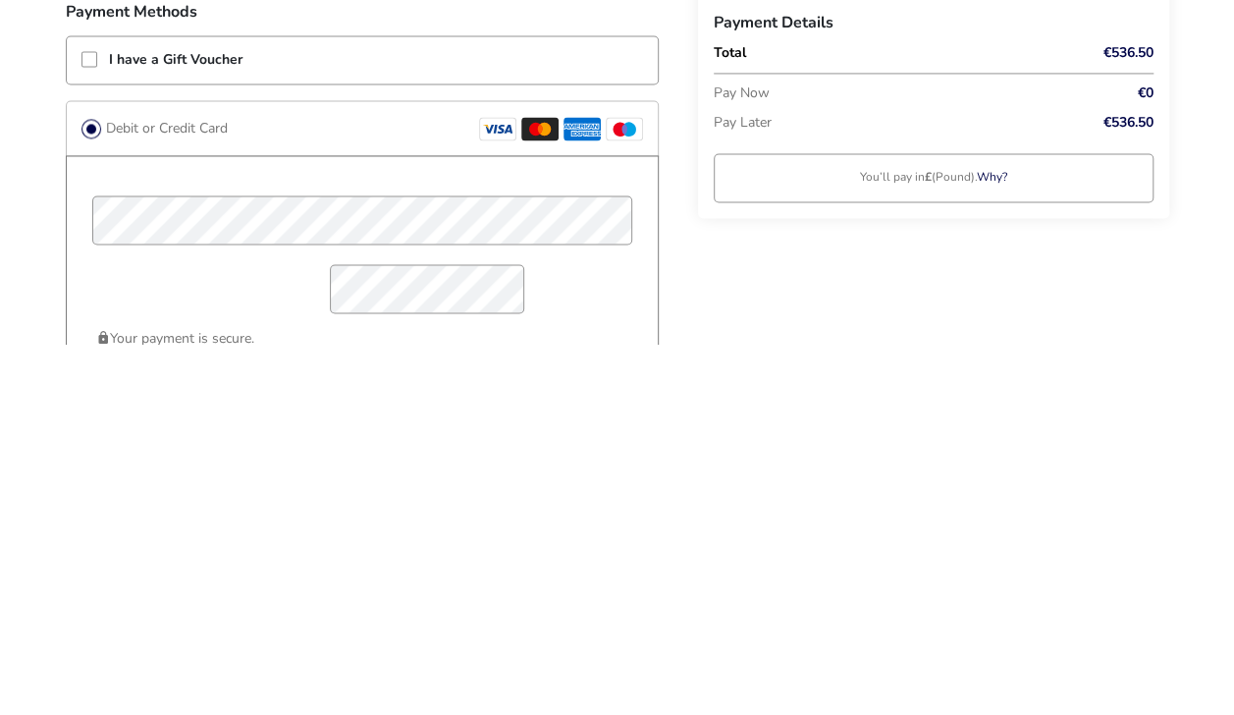
scroll to position [1126, 0]
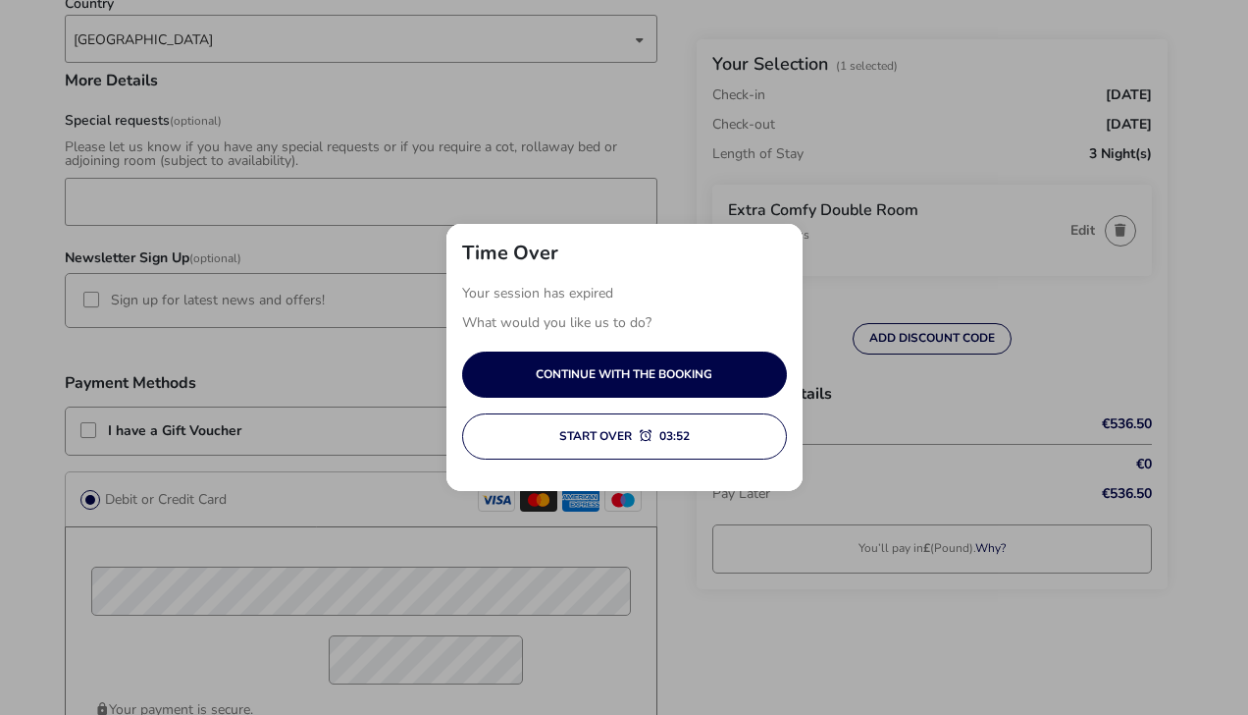
click at [715, 384] on button "Continue with the booking" at bounding box center [624, 374] width 325 height 46
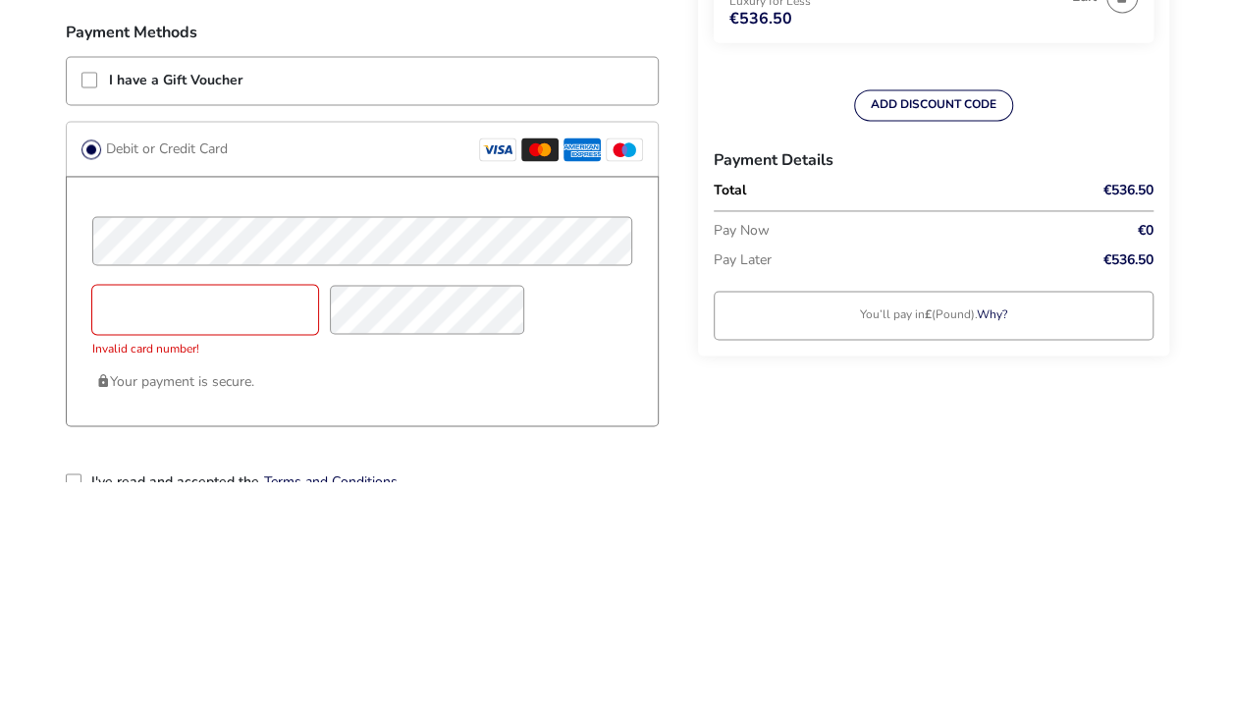
scroll to position [1243, 0]
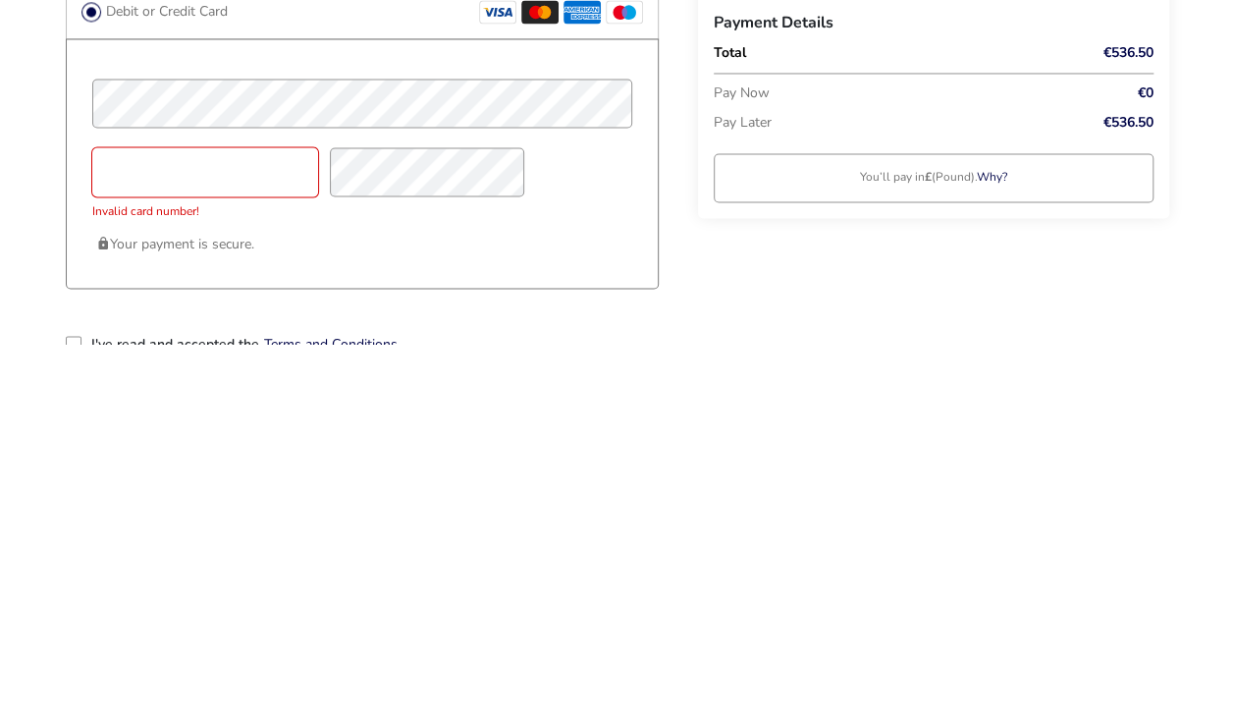
click at [441, 626] on p "Your payment is secure." at bounding box center [362, 614] width 532 height 30
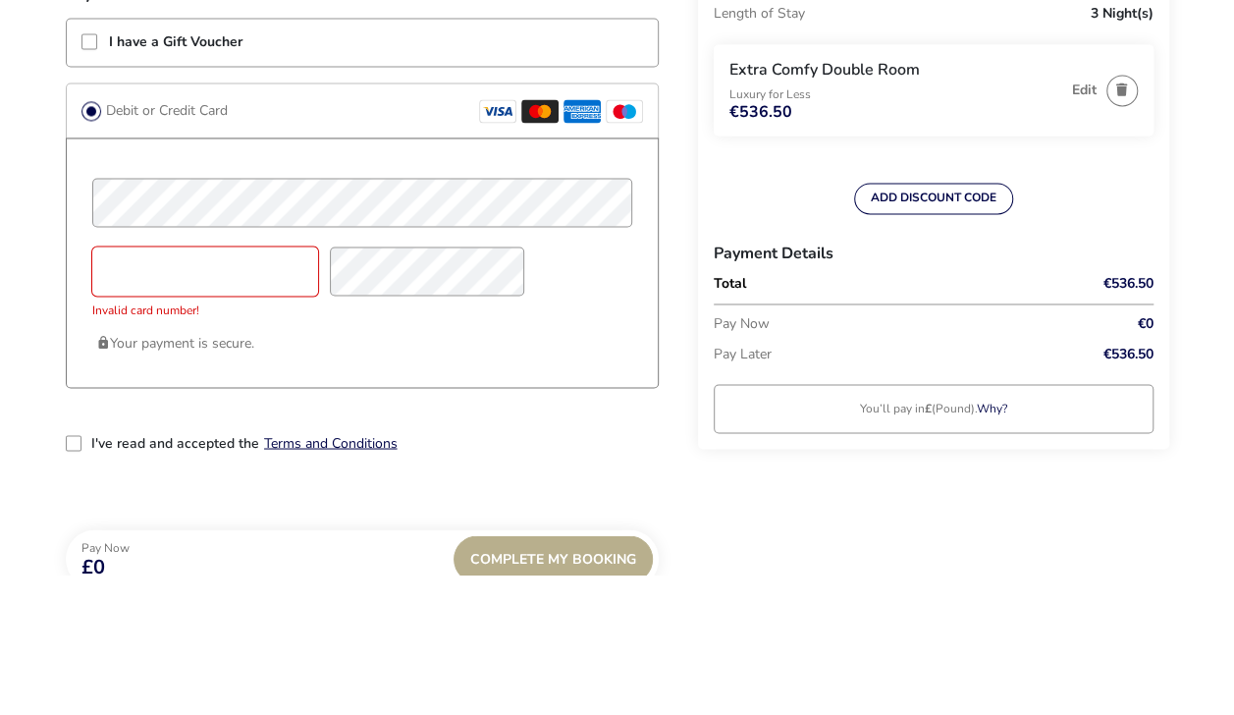
scroll to position [1374, 0]
click at [550, 255] on rect at bounding box center [539, 251] width 37 height 24
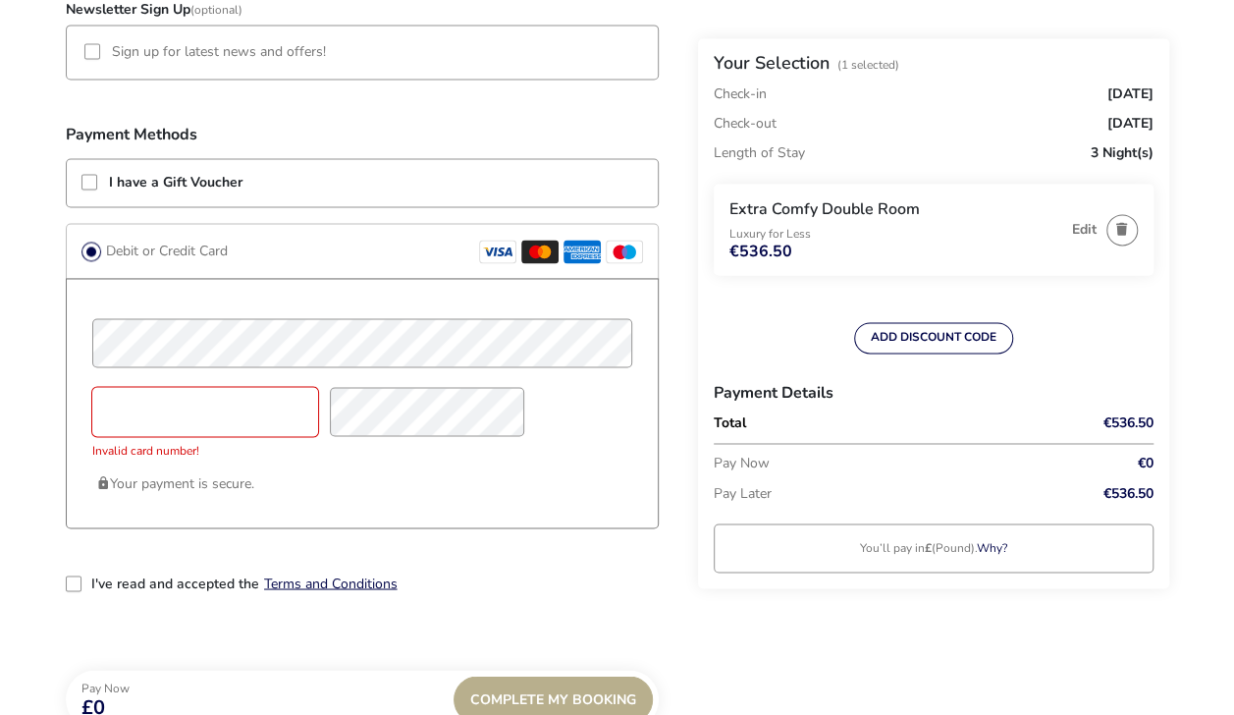
click at [575, 255] on icon at bounding box center [581, 251] width 37 height 13
